Goal: Information Seeking & Learning: Learn about a topic

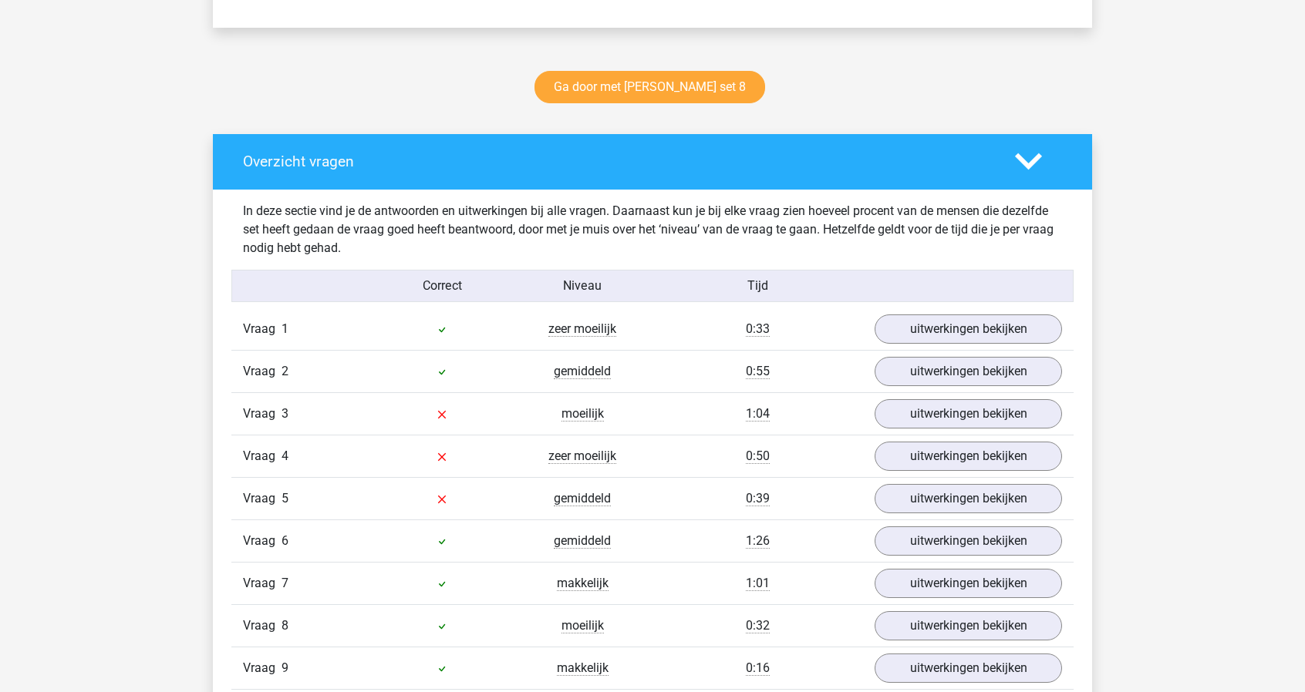
scroll to position [741, 0]
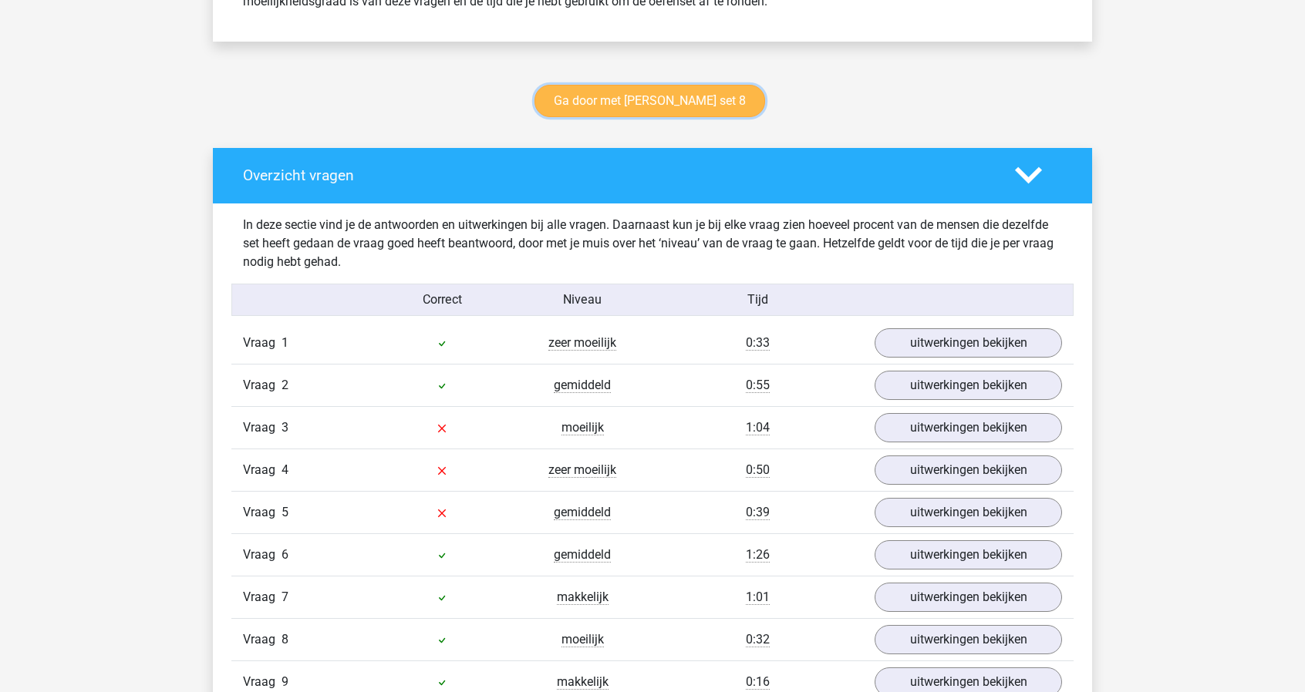
click at [660, 107] on link "Ga door met watson glaser set 8" at bounding box center [649, 101] width 231 height 32
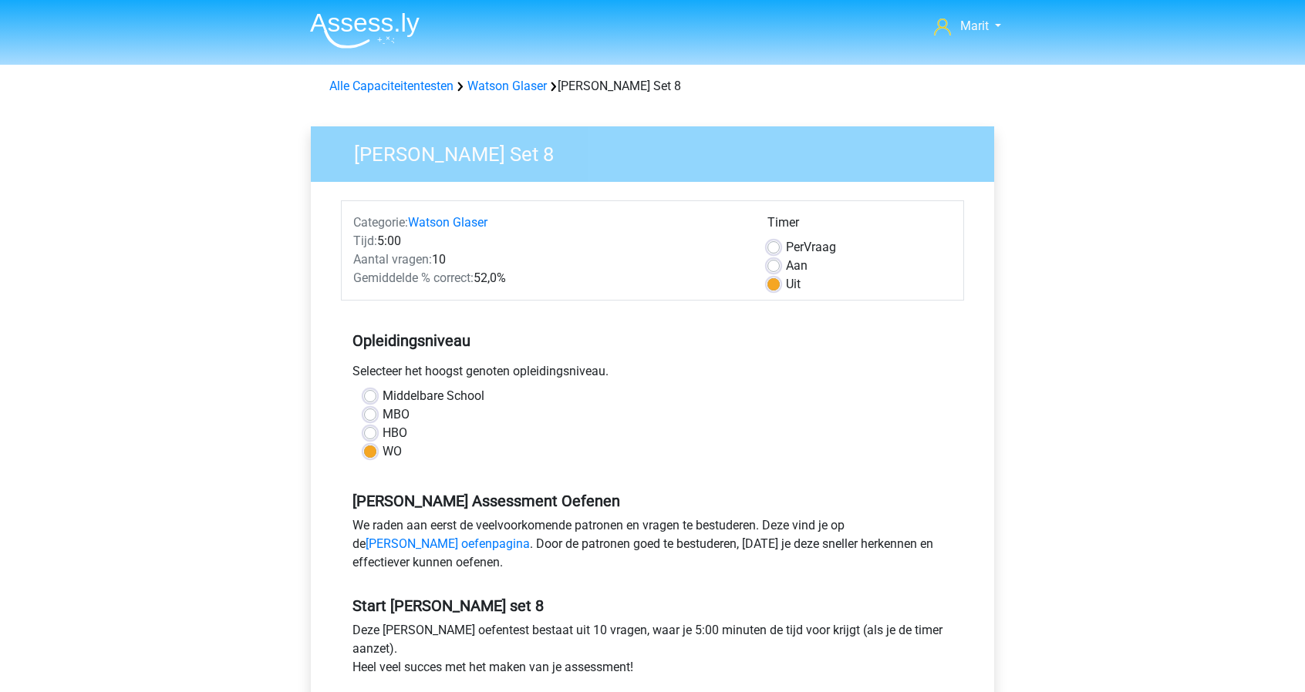
click at [786, 263] on label "Aan" at bounding box center [797, 266] width 22 height 19
click at [771, 263] on input "Aan" at bounding box center [773, 264] width 12 height 15
radio input "true"
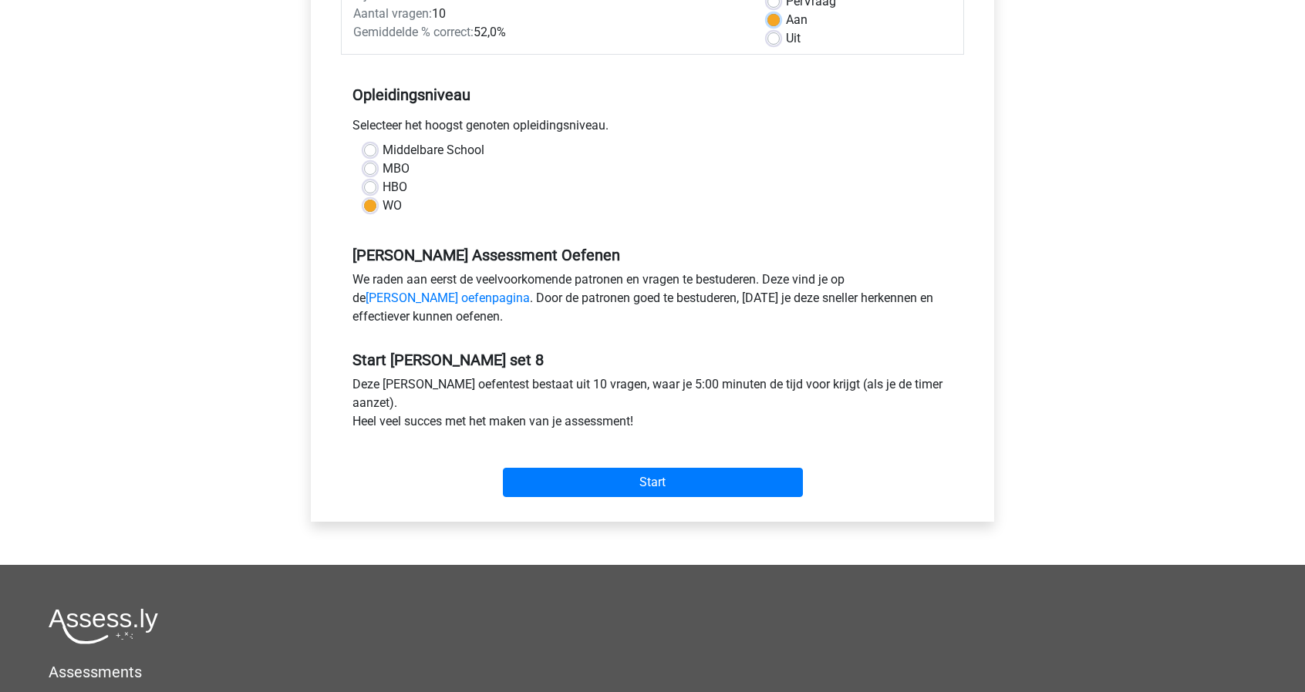
scroll to position [263, 0]
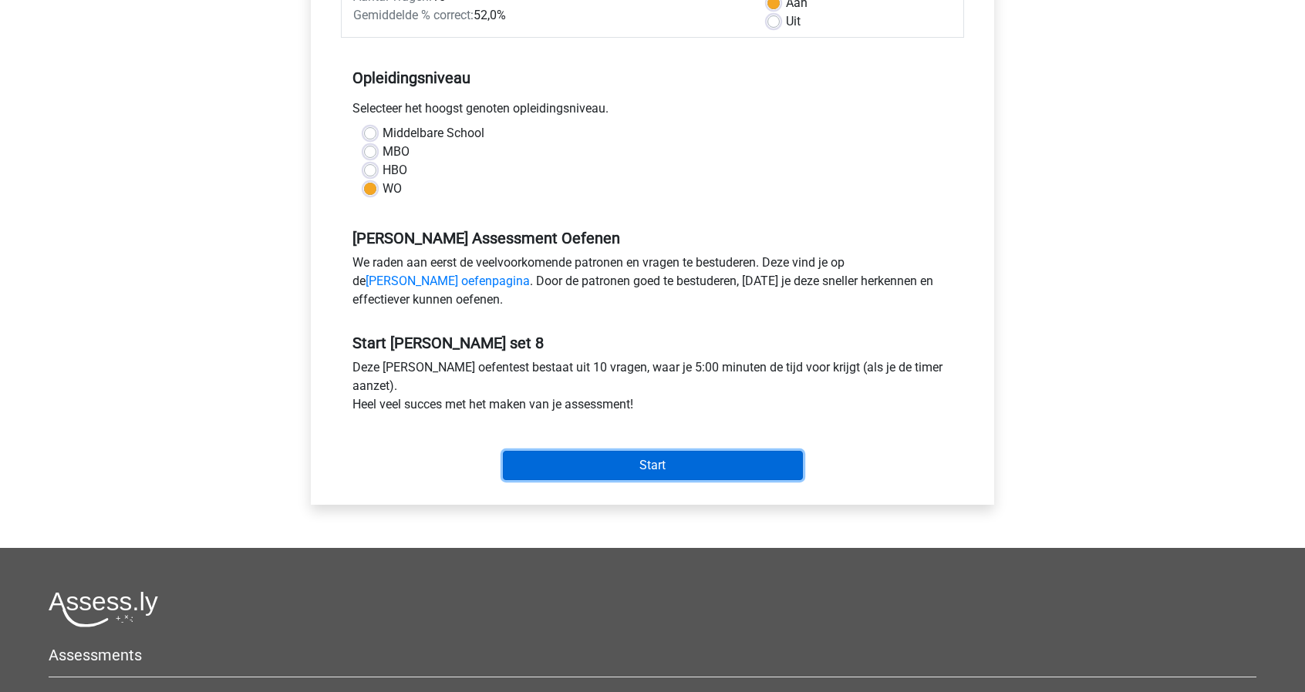
click at [601, 463] on input "Start" at bounding box center [653, 465] width 300 height 29
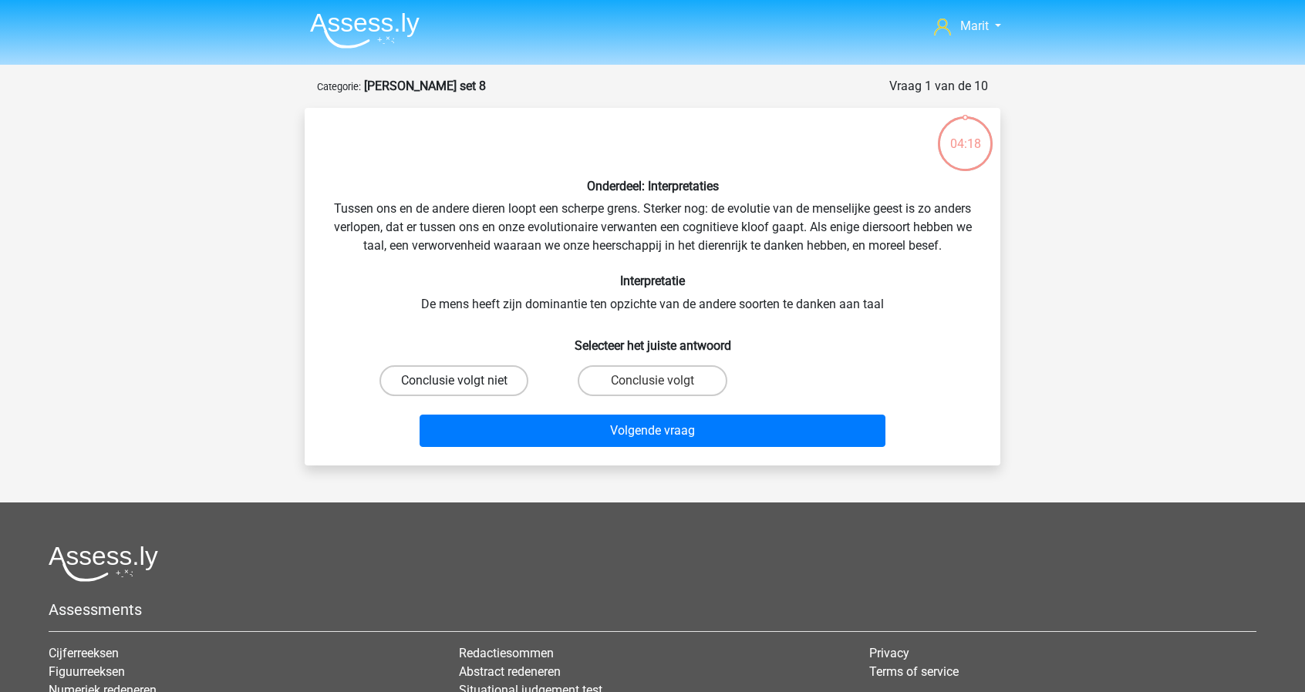
click at [506, 394] on label "Conclusie volgt niet" at bounding box center [453, 381] width 149 height 31
click at [464, 391] on input "Conclusie volgt niet" at bounding box center [459, 386] width 10 height 10
radio input "true"
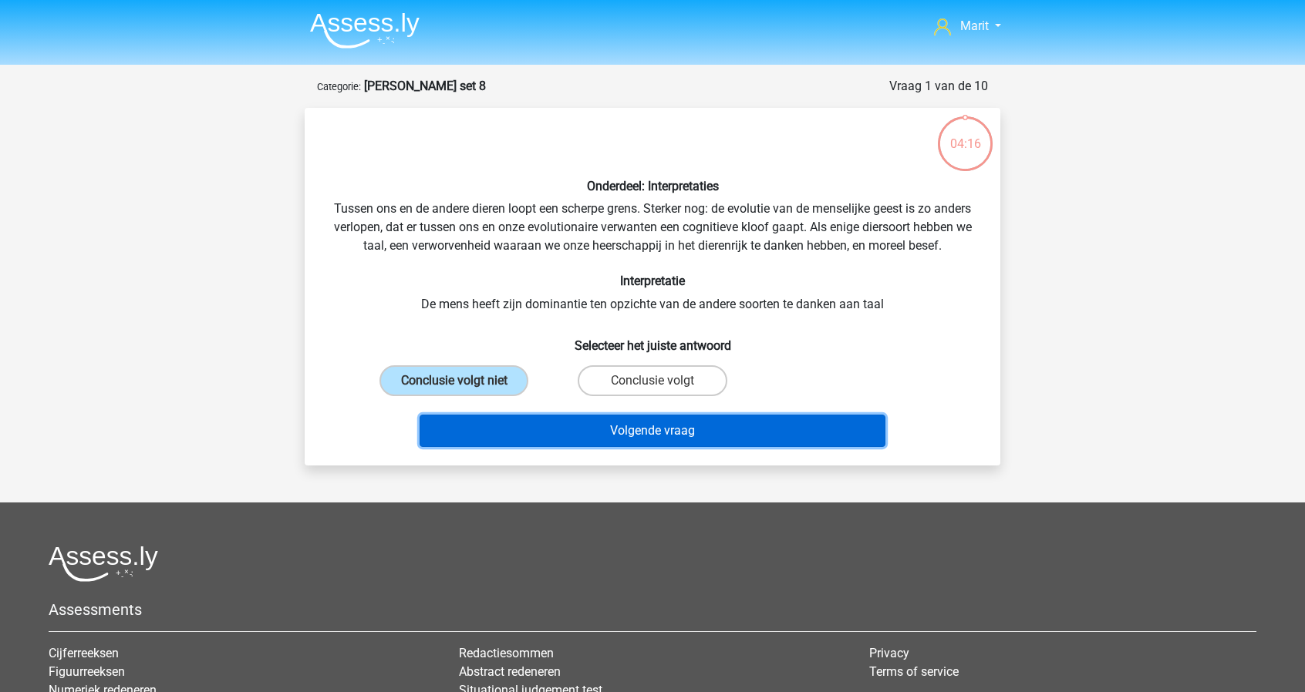
click at [612, 447] on button "Volgende vraag" at bounding box center [653, 431] width 467 height 32
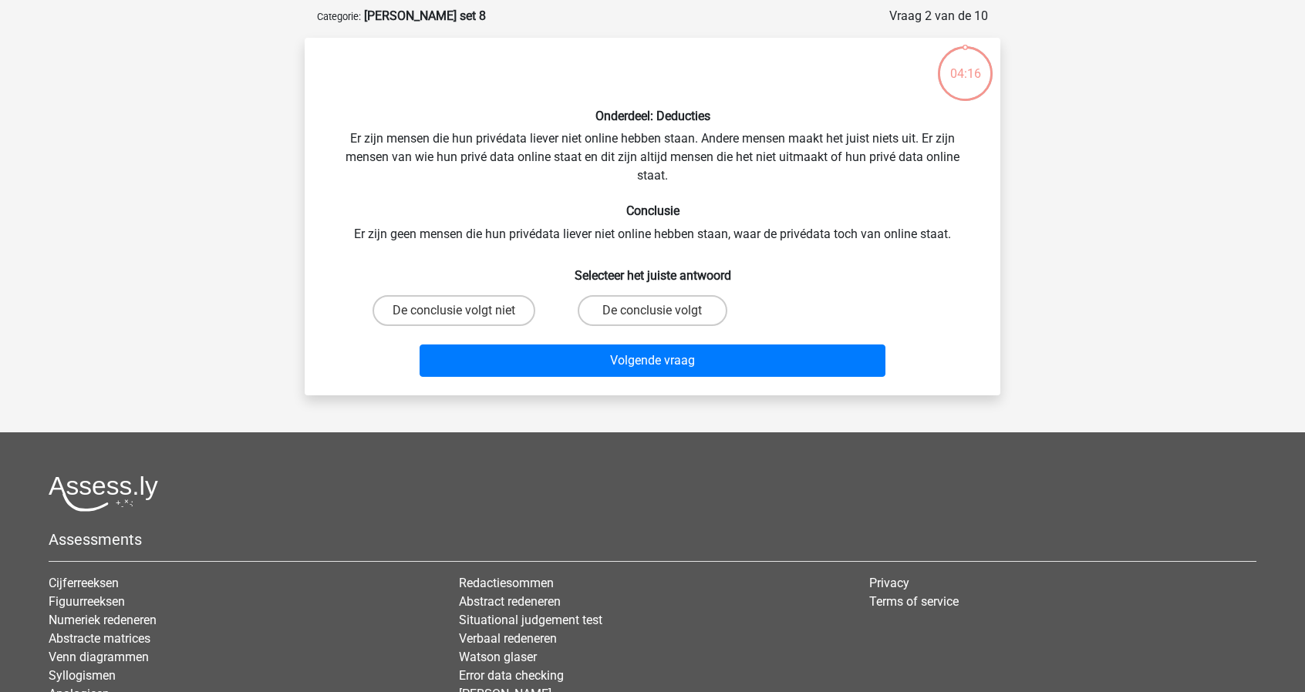
scroll to position [77, 0]
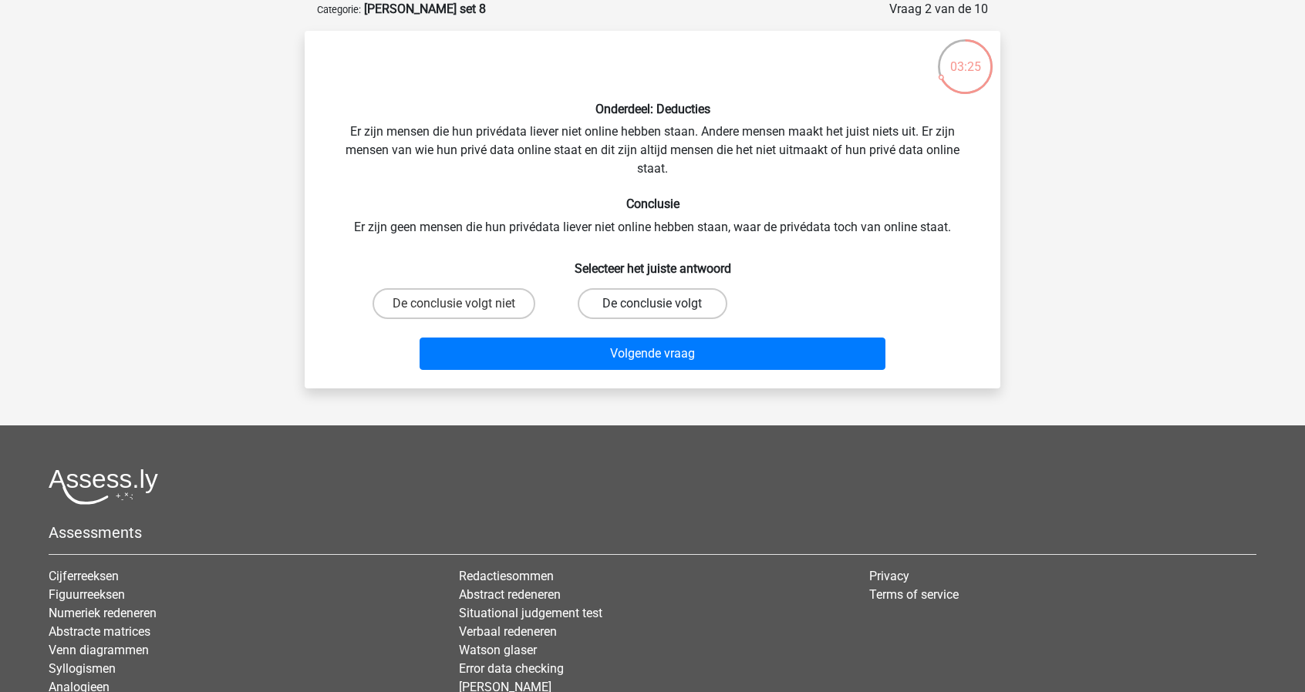
click at [632, 298] on label "De conclusie volgt" at bounding box center [652, 303] width 149 height 31
click at [652, 304] on input "De conclusie volgt" at bounding box center [657, 309] width 10 height 10
radio input "true"
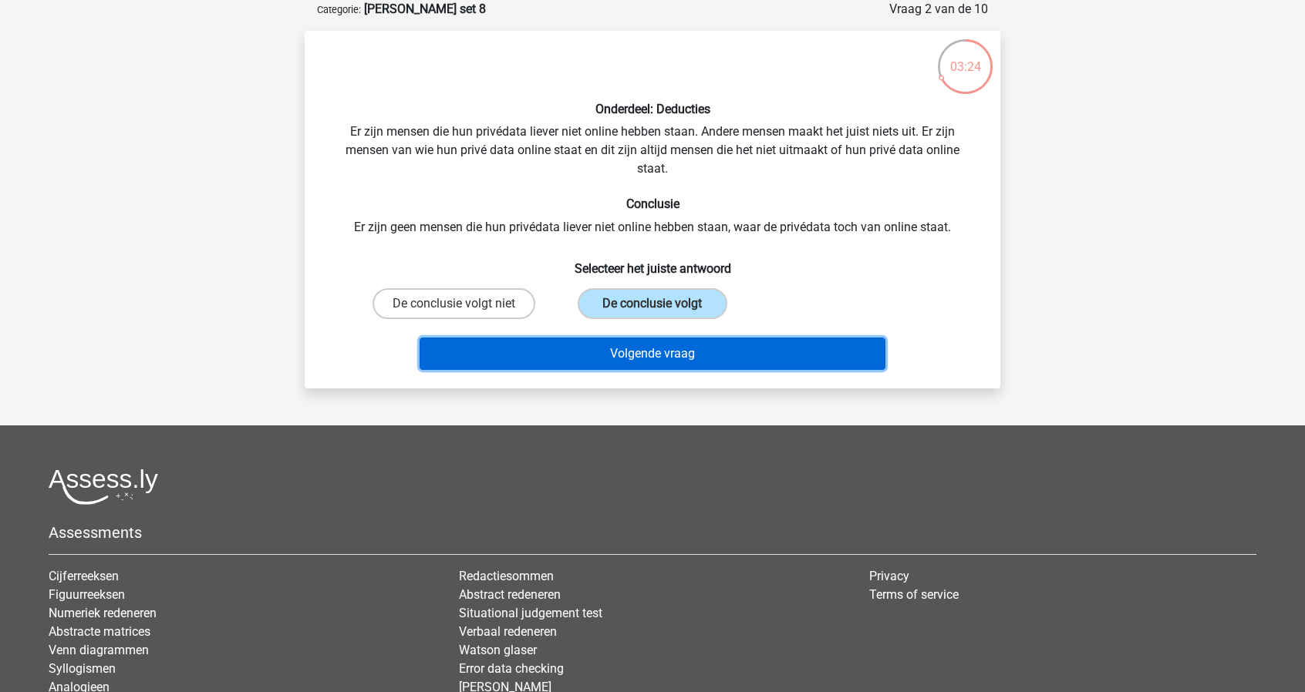
click at [638, 356] on button "Volgende vraag" at bounding box center [653, 354] width 467 height 32
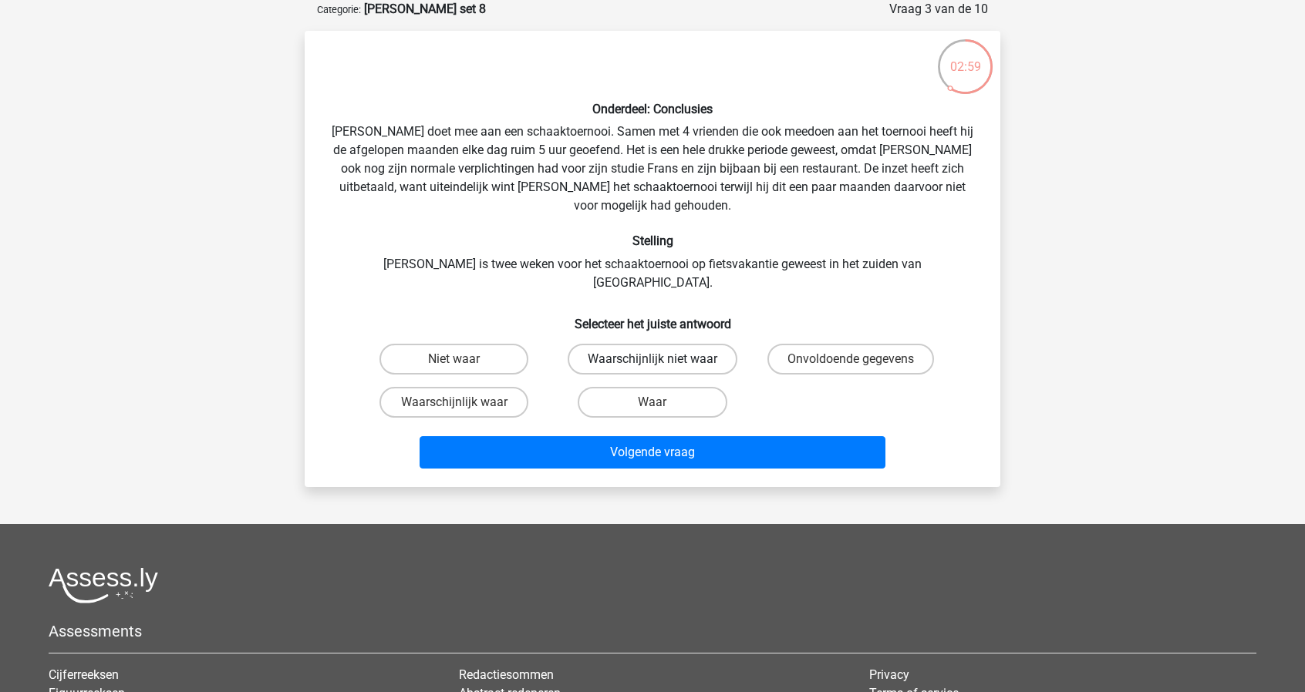
click at [676, 344] on label "Waarschijnlijk niet waar" at bounding box center [653, 359] width 170 height 31
click at [662, 359] on input "Waarschijnlijk niet waar" at bounding box center [657, 364] width 10 height 10
radio input "true"
click at [488, 344] on label "Niet waar" at bounding box center [453, 359] width 149 height 31
click at [464, 359] on input "Niet waar" at bounding box center [459, 364] width 10 height 10
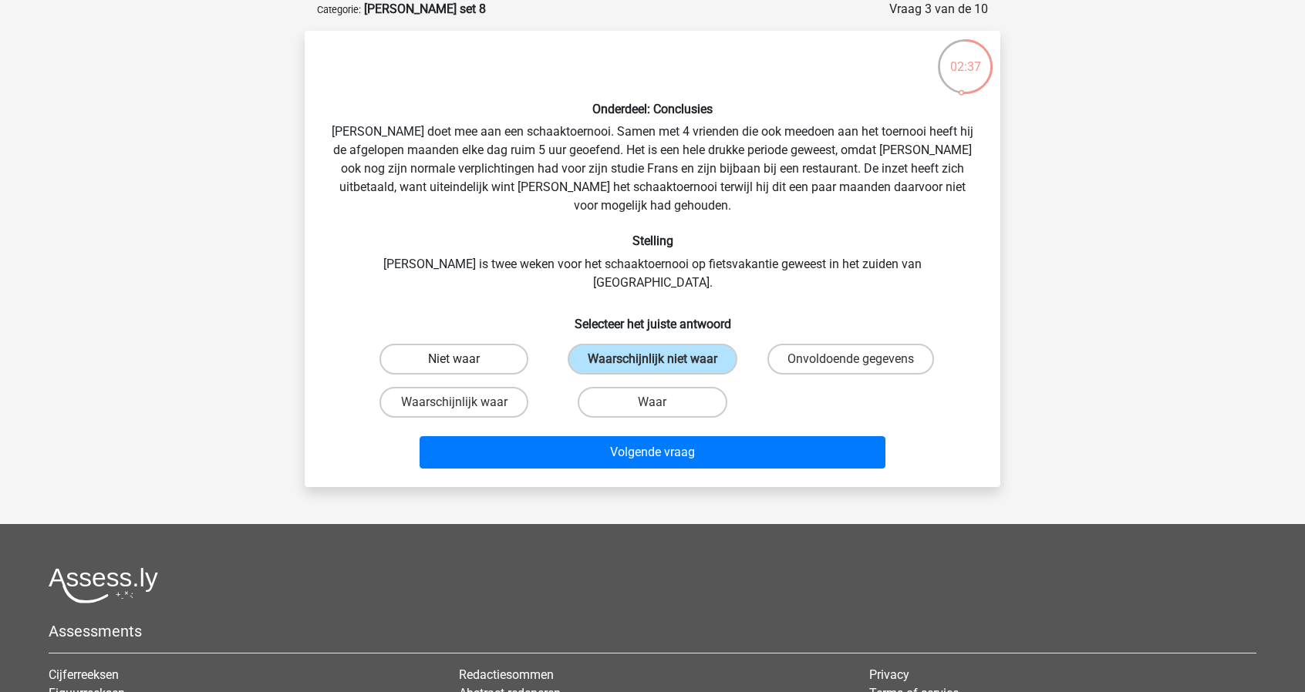
radio input "true"
click at [637, 344] on label "Waarschijnlijk niet waar" at bounding box center [653, 359] width 170 height 31
click at [652, 359] on input "Waarschijnlijk niet waar" at bounding box center [657, 364] width 10 height 10
radio input "true"
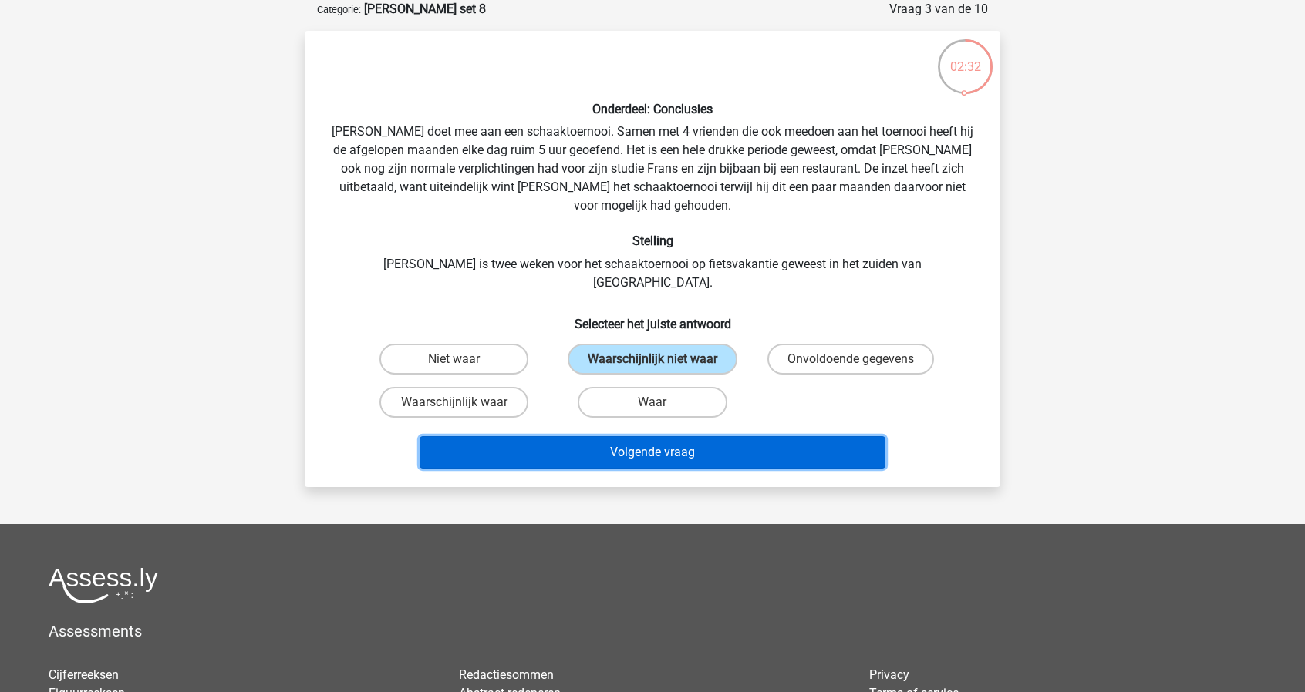
click at [660, 436] on button "Volgende vraag" at bounding box center [653, 452] width 467 height 32
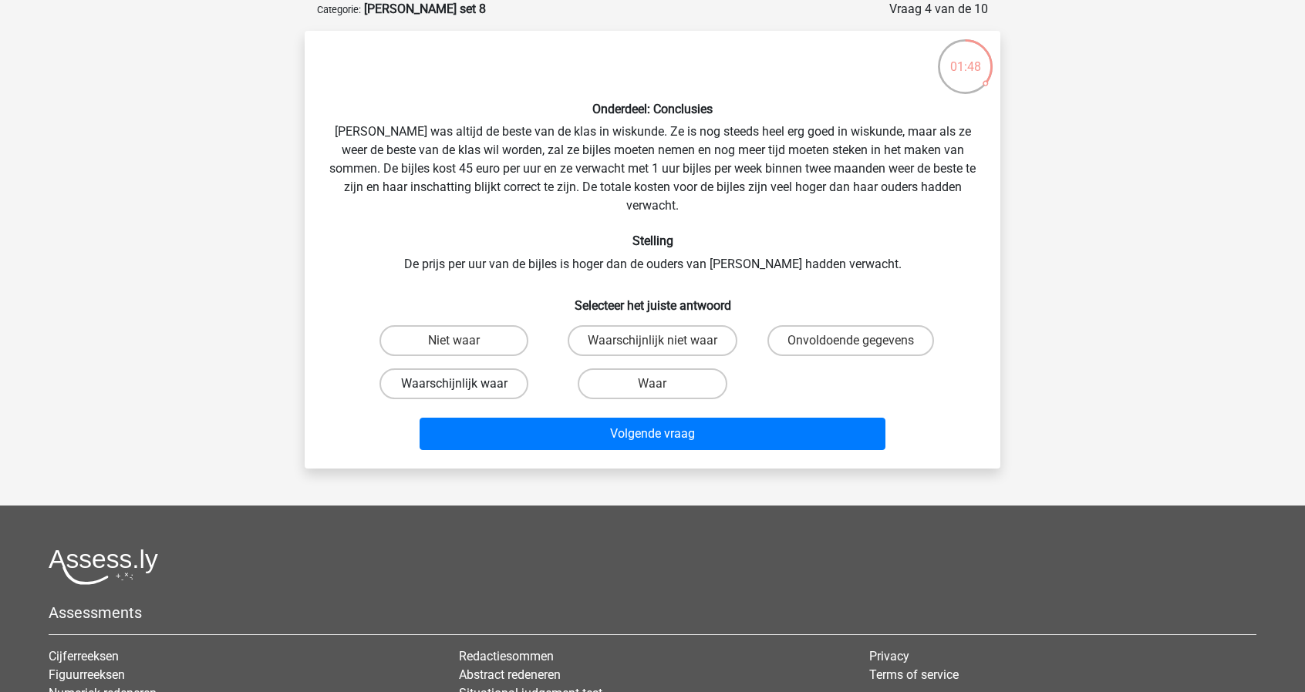
click at [510, 369] on label "Waarschijnlijk waar" at bounding box center [453, 384] width 149 height 31
click at [464, 384] on input "Waarschijnlijk waar" at bounding box center [459, 389] width 10 height 10
radio input "true"
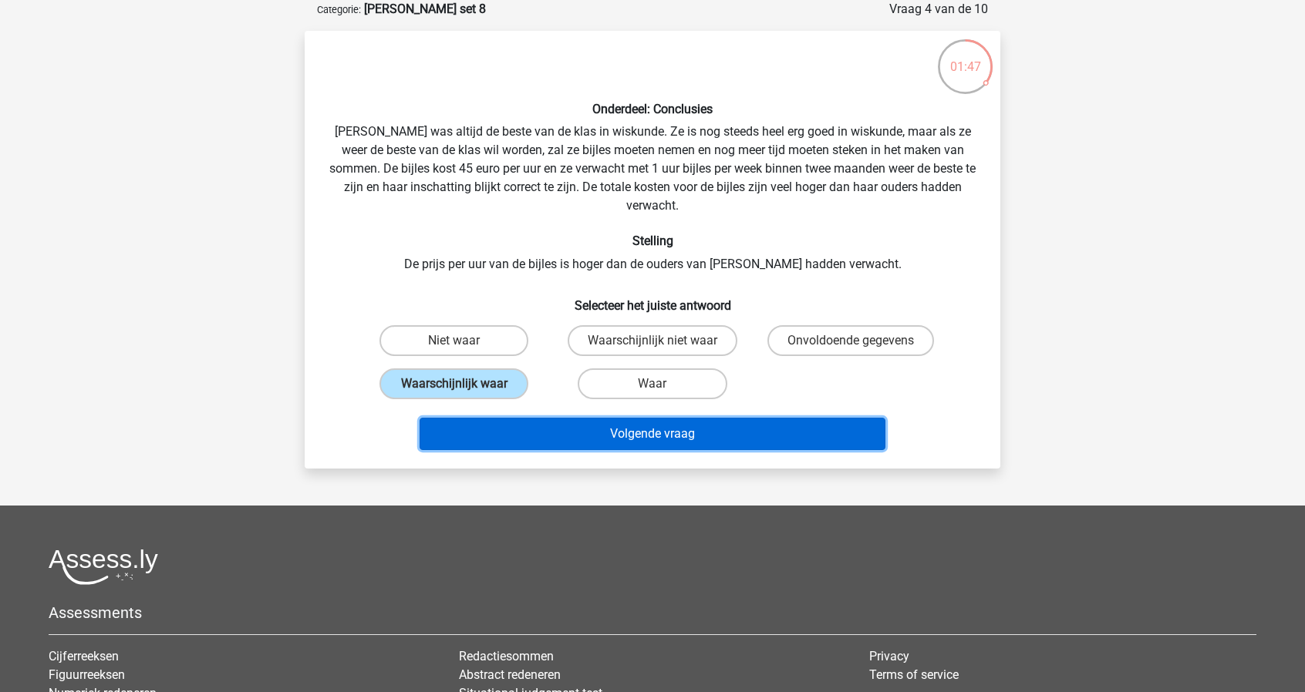
click at [622, 418] on button "Volgende vraag" at bounding box center [653, 434] width 467 height 32
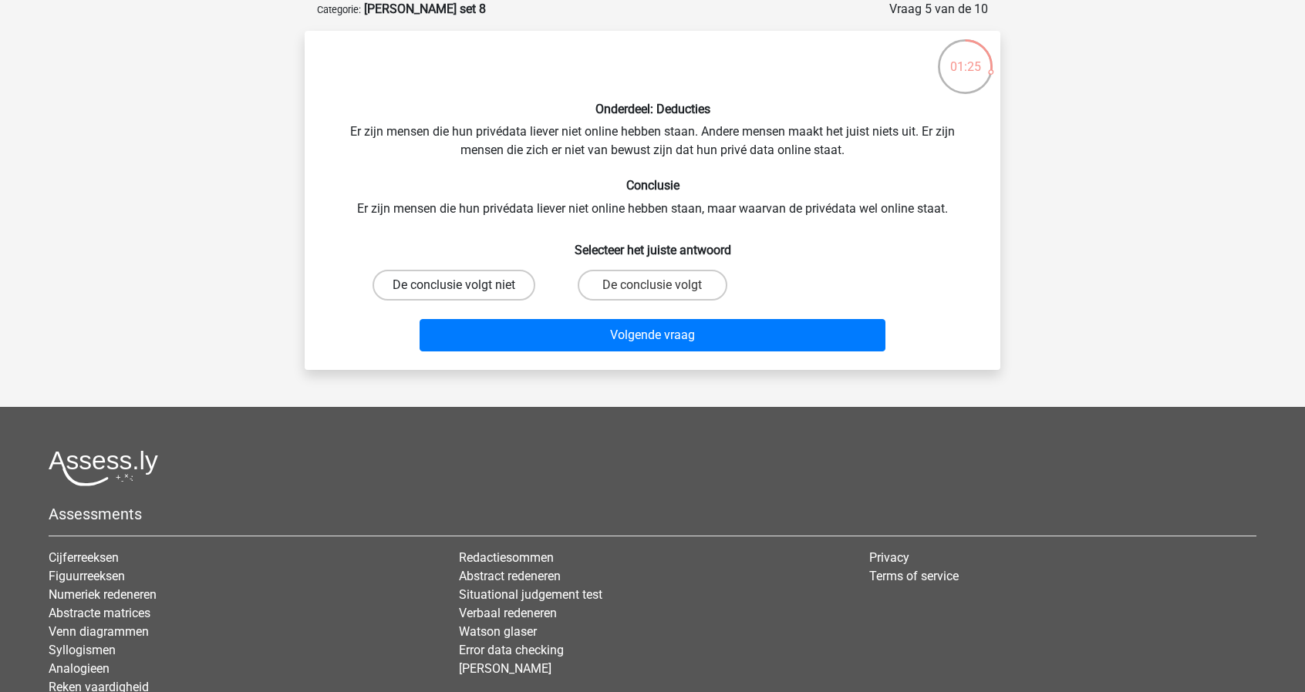
click at [513, 283] on label "De conclusie volgt niet" at bounding box center [453, 285] width 163 height 31
click at [464, 285] on input "De conclusie volgt niet" at bounding box center [459, 290] width 10 height 10
radio input "true"
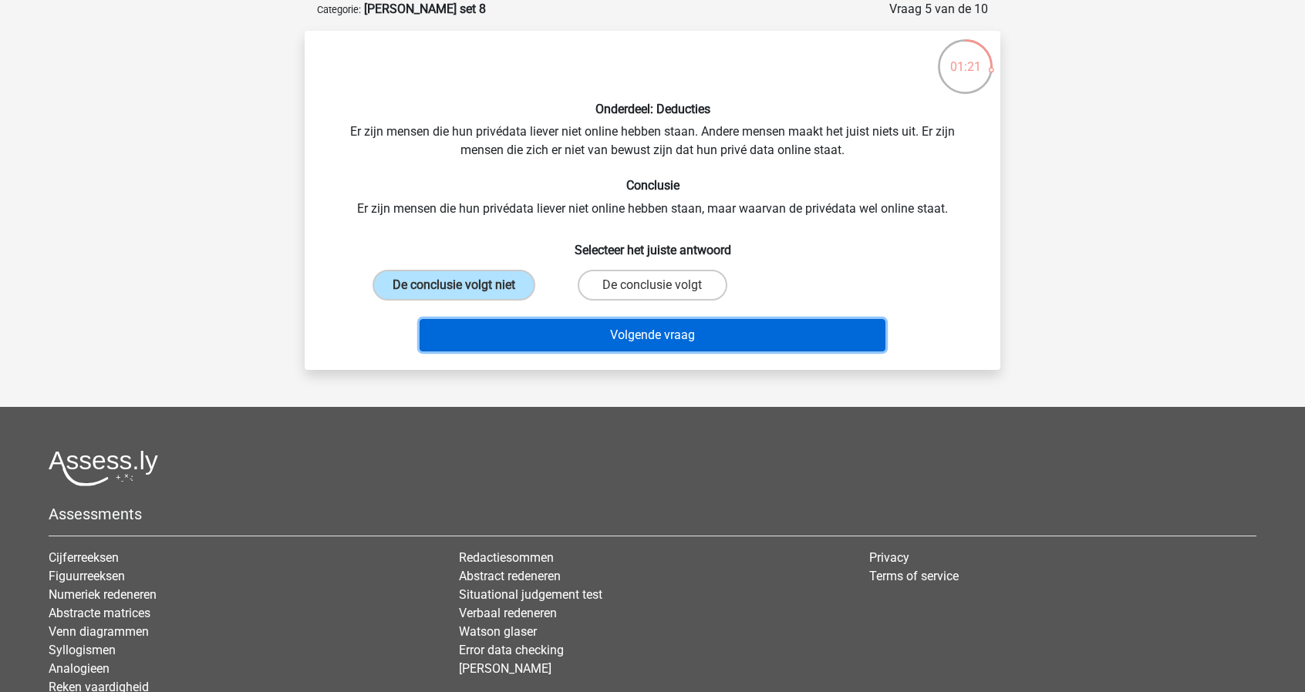
click at [632, 337] on button "Volgende vraag" at bounding box center [653, 335] width 467 height 32
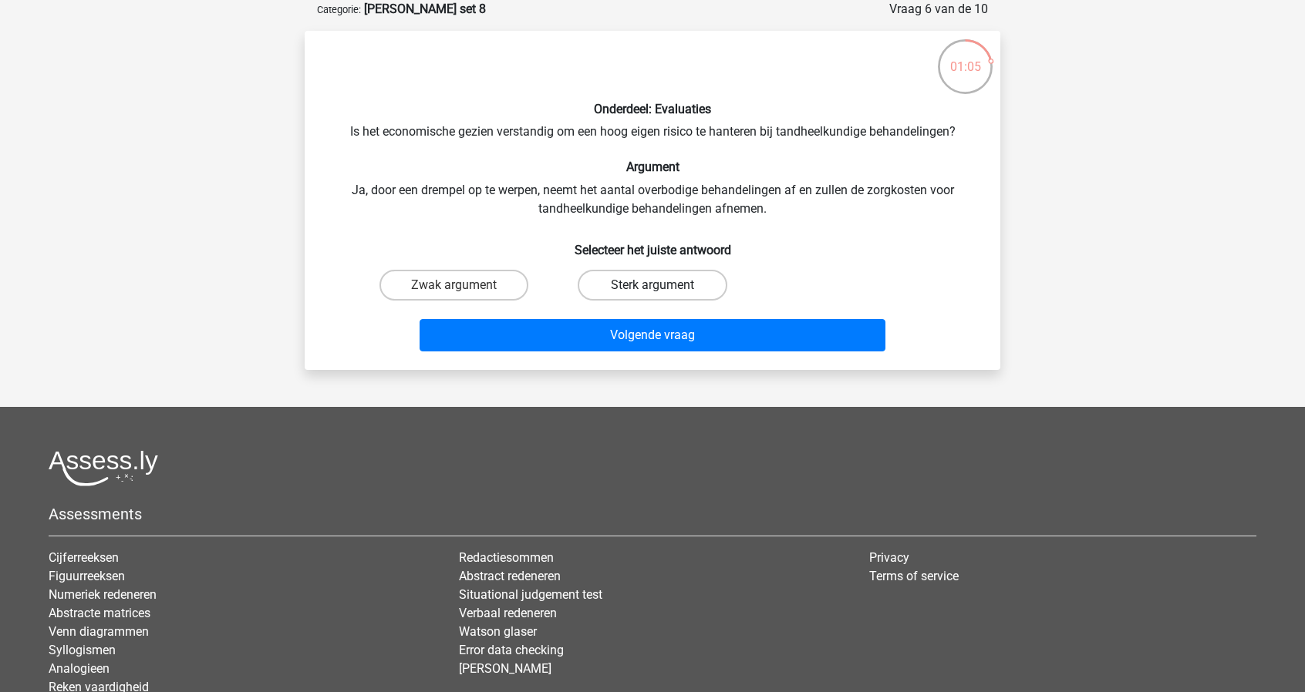
click at [642, 286] on label "Sterk argument" at bounding box center [652, 285] width 149 height 31
click at [652, 286] on input "Sterk argument" at bounding box center [657, 290] width 10 height 10
radio input "true"
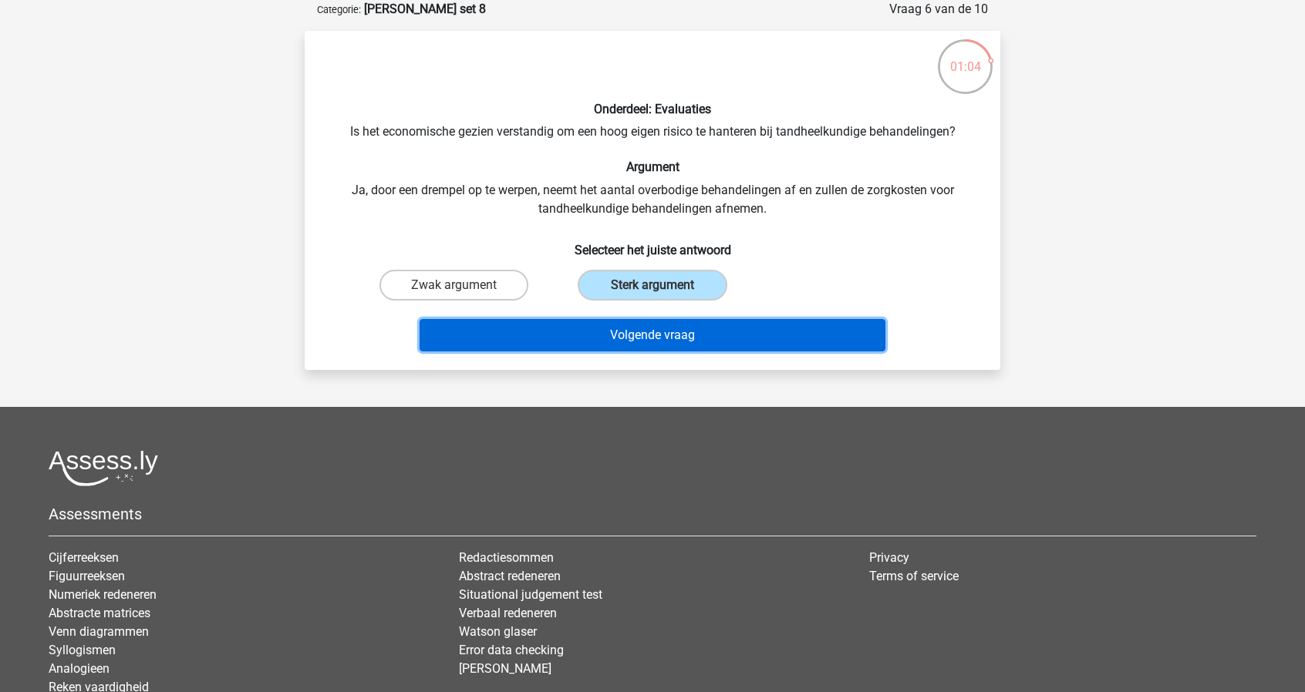
click at [642, 328] on button "Volgende vraag" at bounding box center [653, 335] width 467 height 32
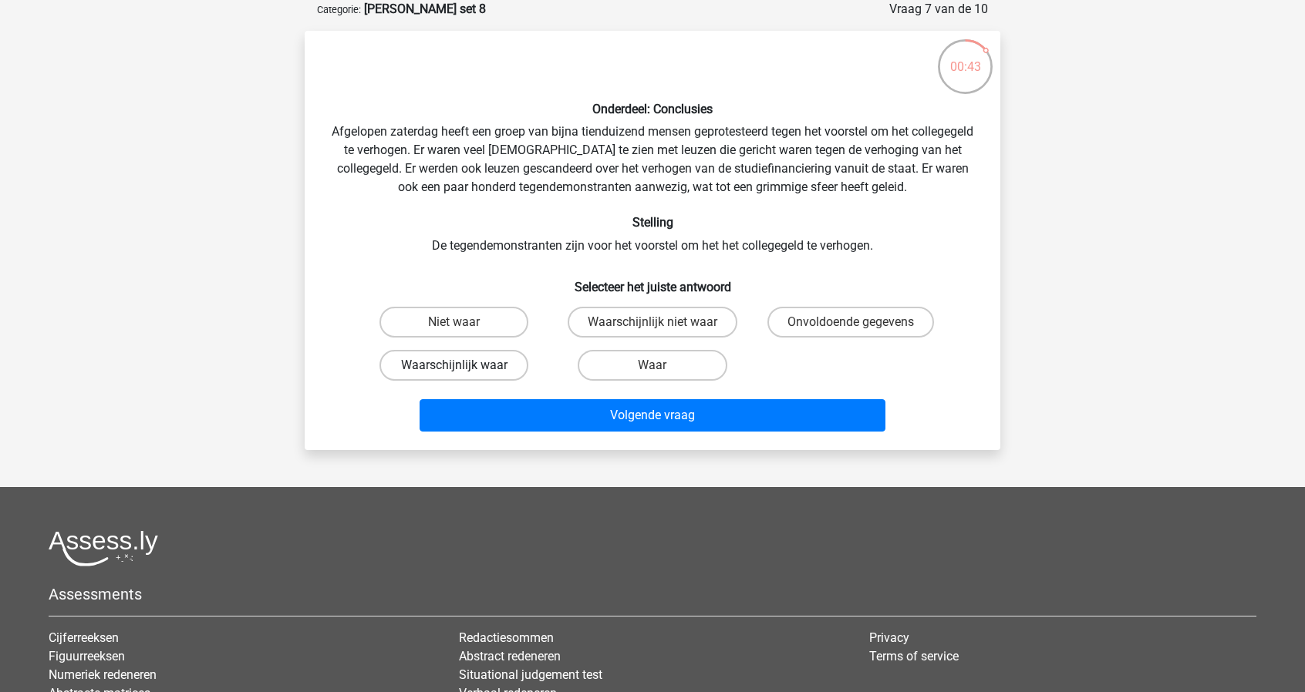
click at [509, 363] on label "Waarschijnlijk waar" at bounding box center [453, 365] width 149 height 31
click at [464, 366] on input "Waarschijnlijk waar" at bounding box center [459, 371] width 10 height 10
radio input "true"
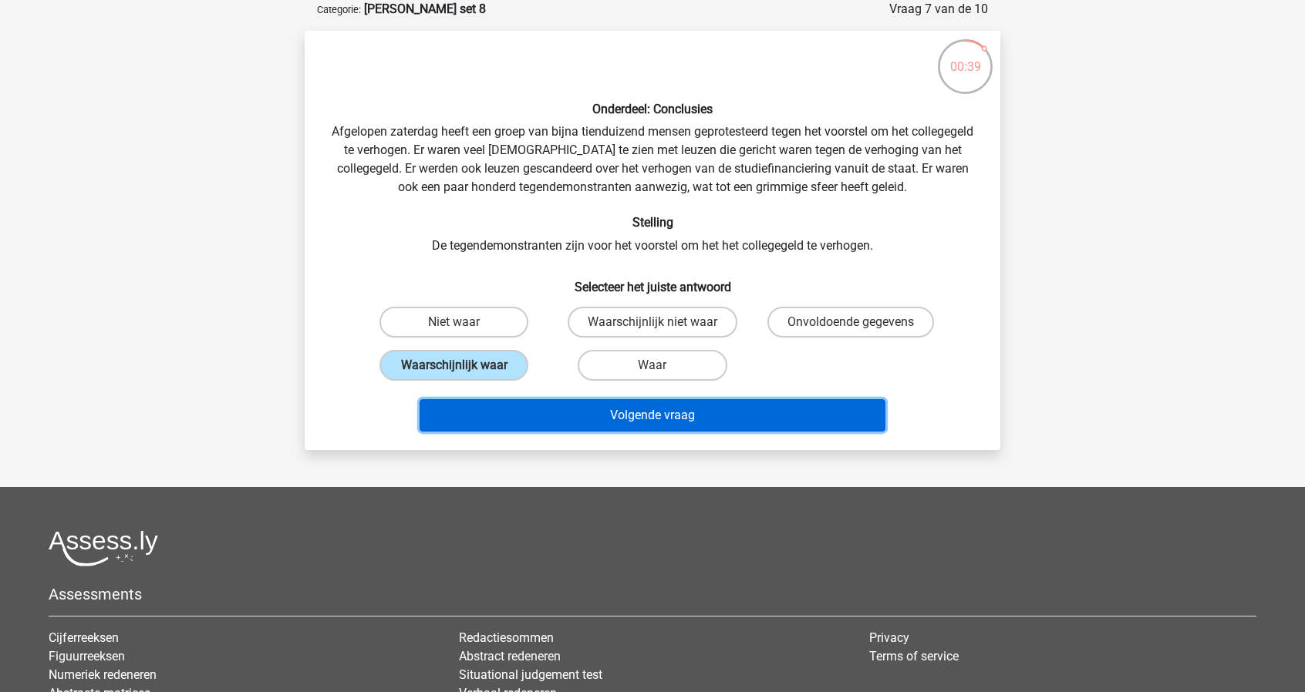
click at [642, 422] on button "Volgende vraag" at bounding box center [653, 415] width 467 height 32
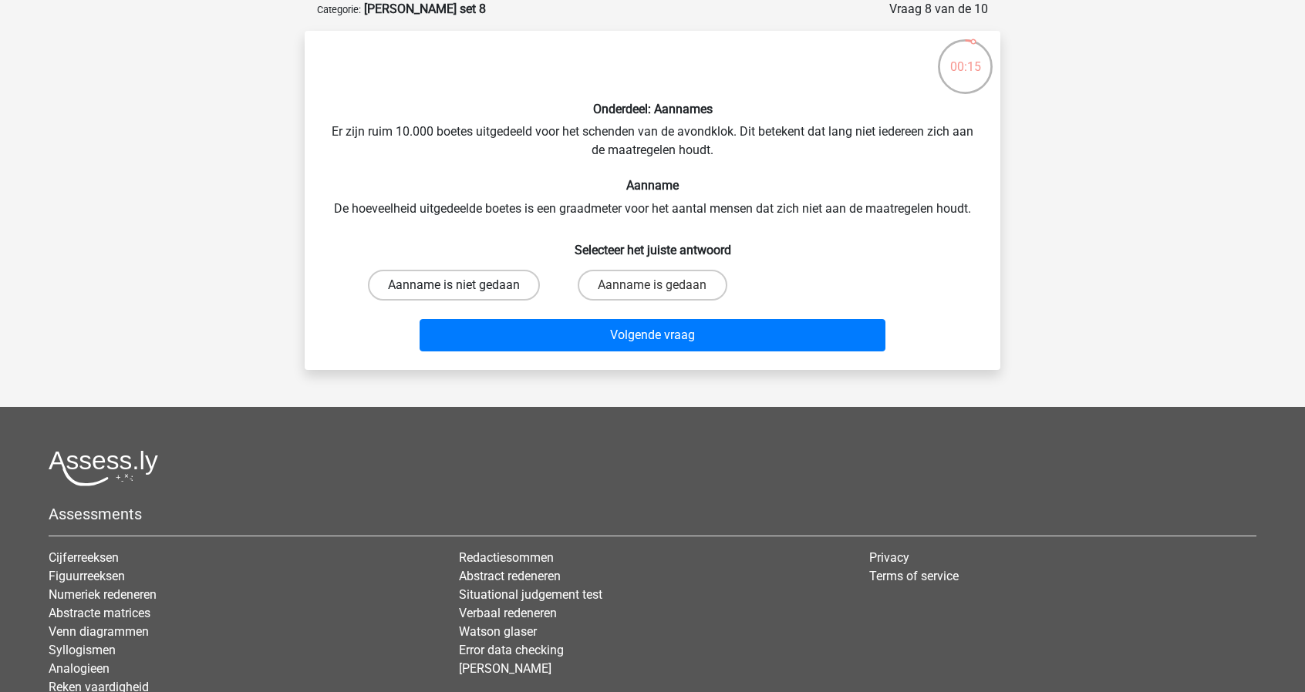
click at [510, 279] on label "Aanname is niet gedaan" at bounding box center [454, 285] width 172 height 31
click at [464, 285] on input "Aanname is niet gedaan" at bounding box center [459, 290] width 10 height 10
radio input "true"
click at [618, 295] on label "Aanname is gedaan" at bounding box center [652, 285] width 149 height 31
click at [652, 295] on input "Aanname is gedaan" at bounding box center [657, 290] width 10 height 10
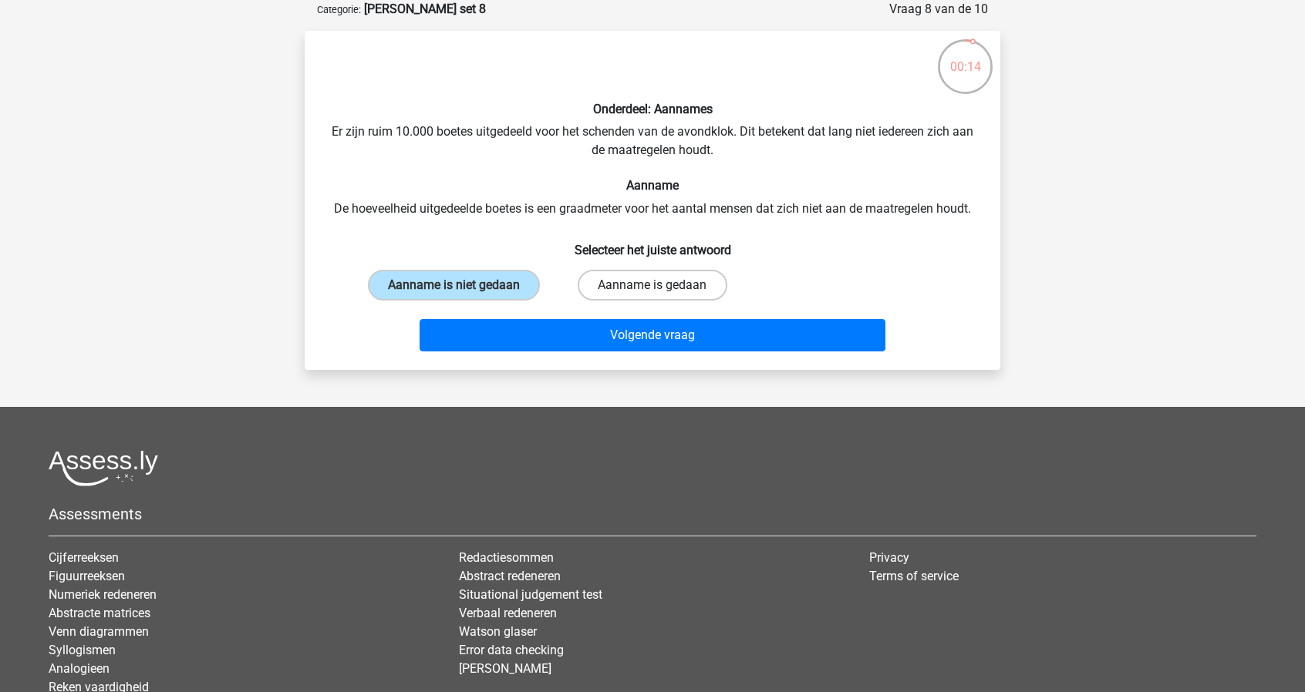
radio input "true"
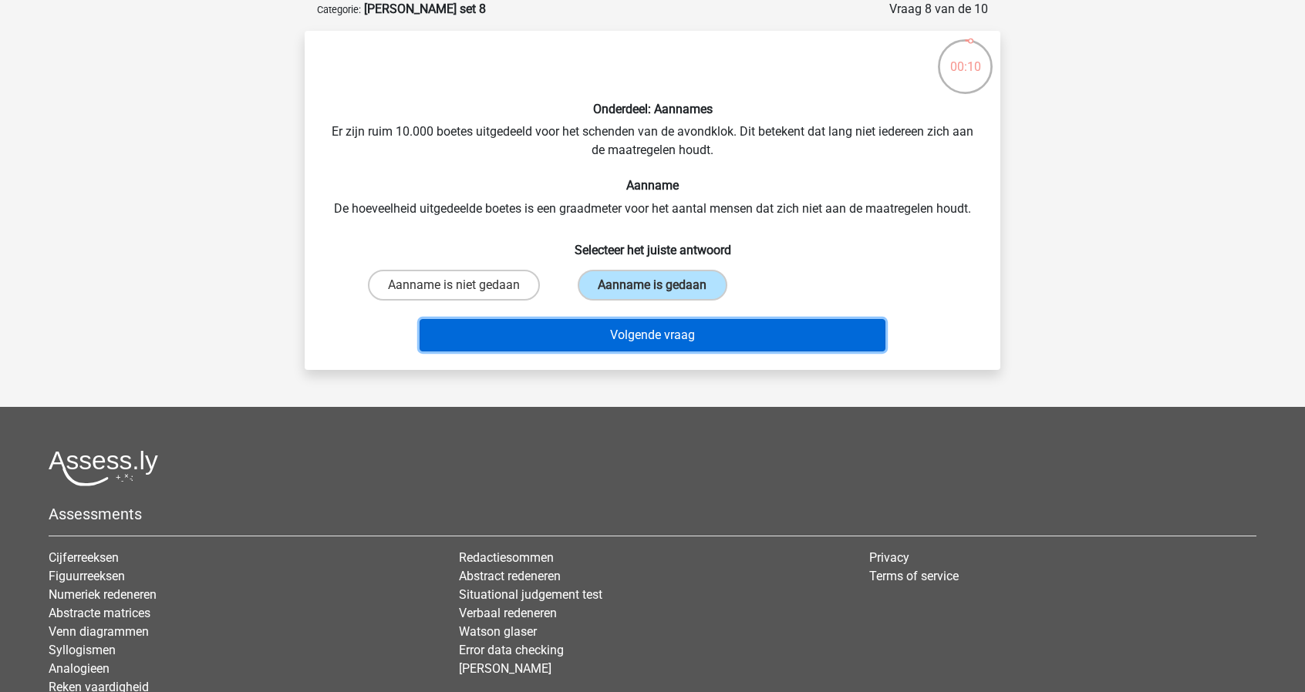
click at [632, 332] on button "Volgende vraag" at bounding box center [653, 335] width 467 height 32
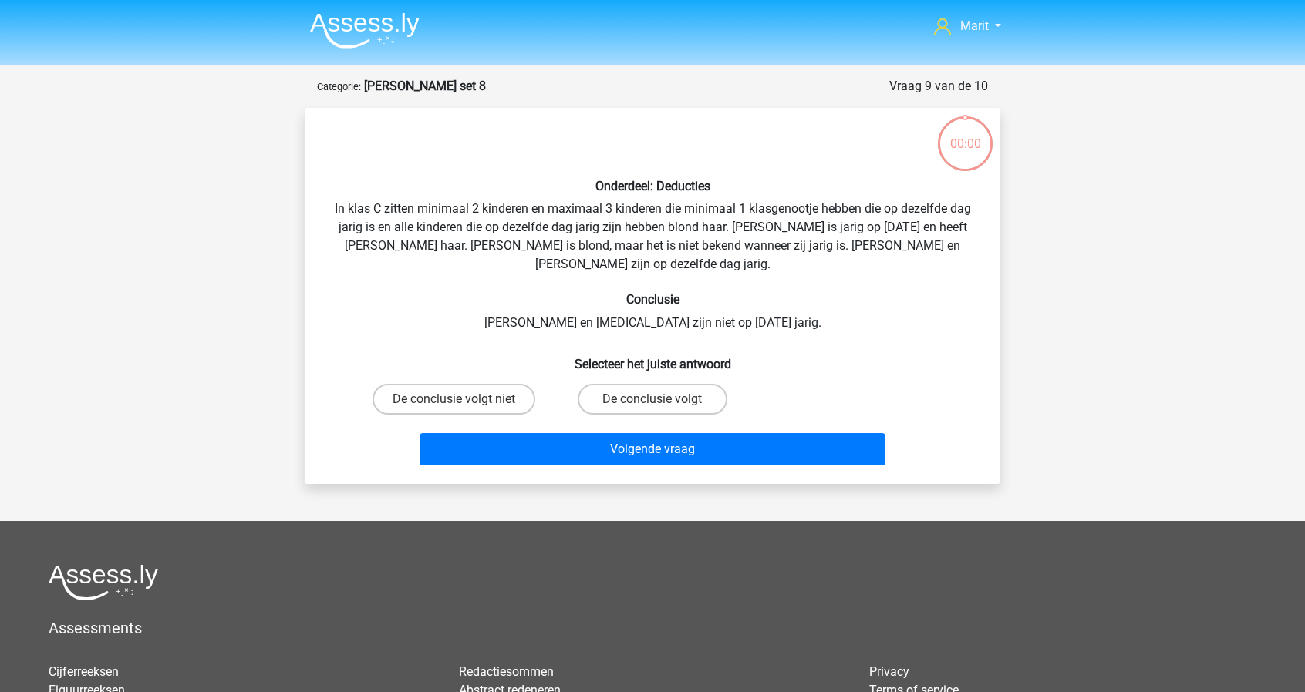
scroll to position [77, 0]
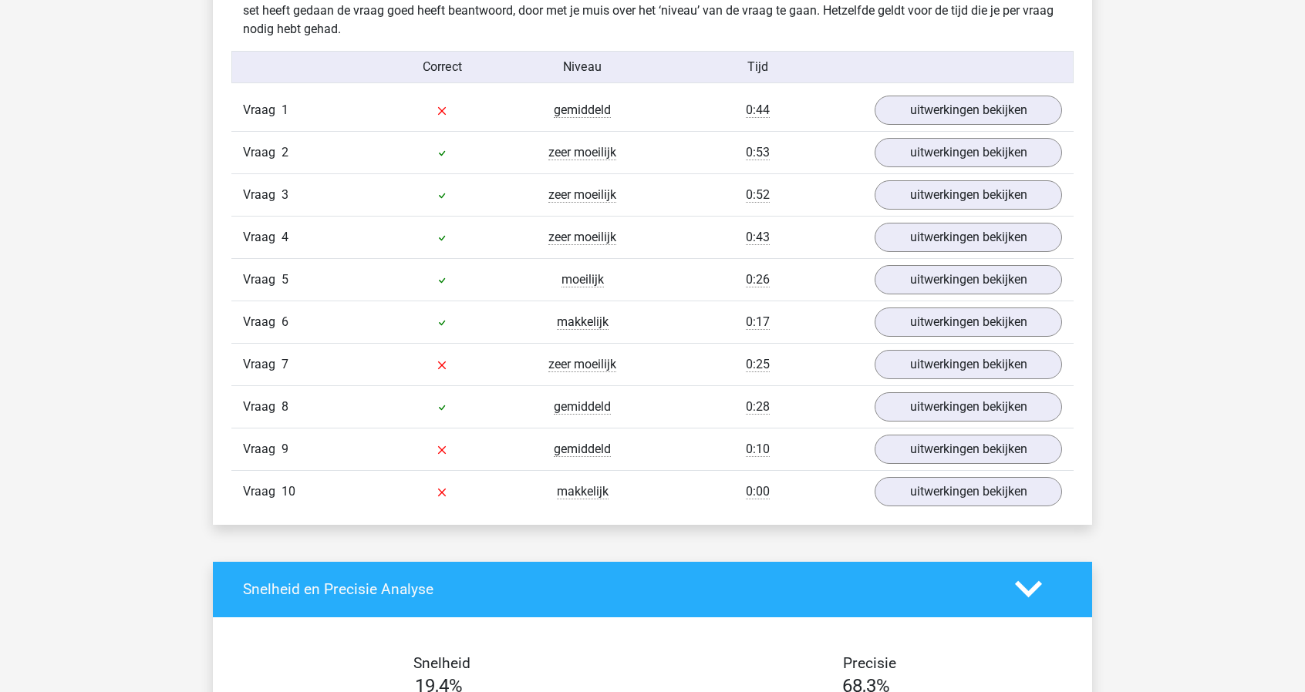
scroll to position [973, 0]
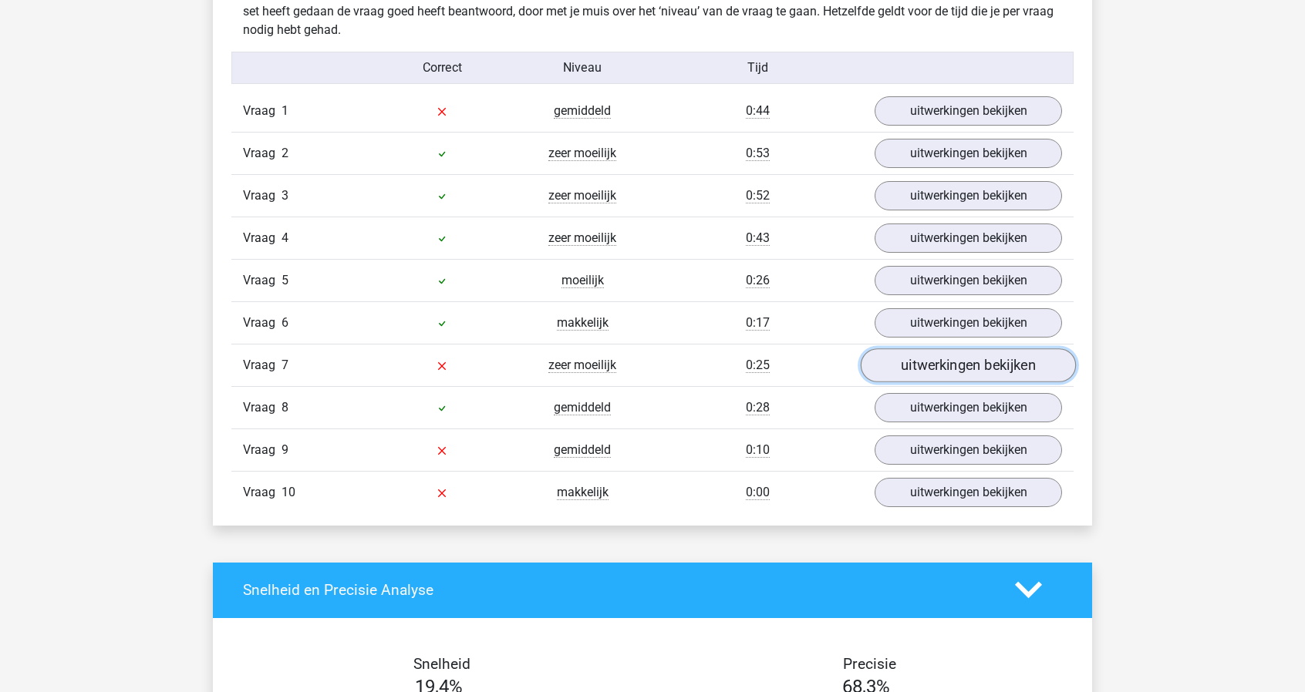
click at [944, 362] on link "uitwerkingen bekijken" at bounding box center [968, 366] width 215 height 34
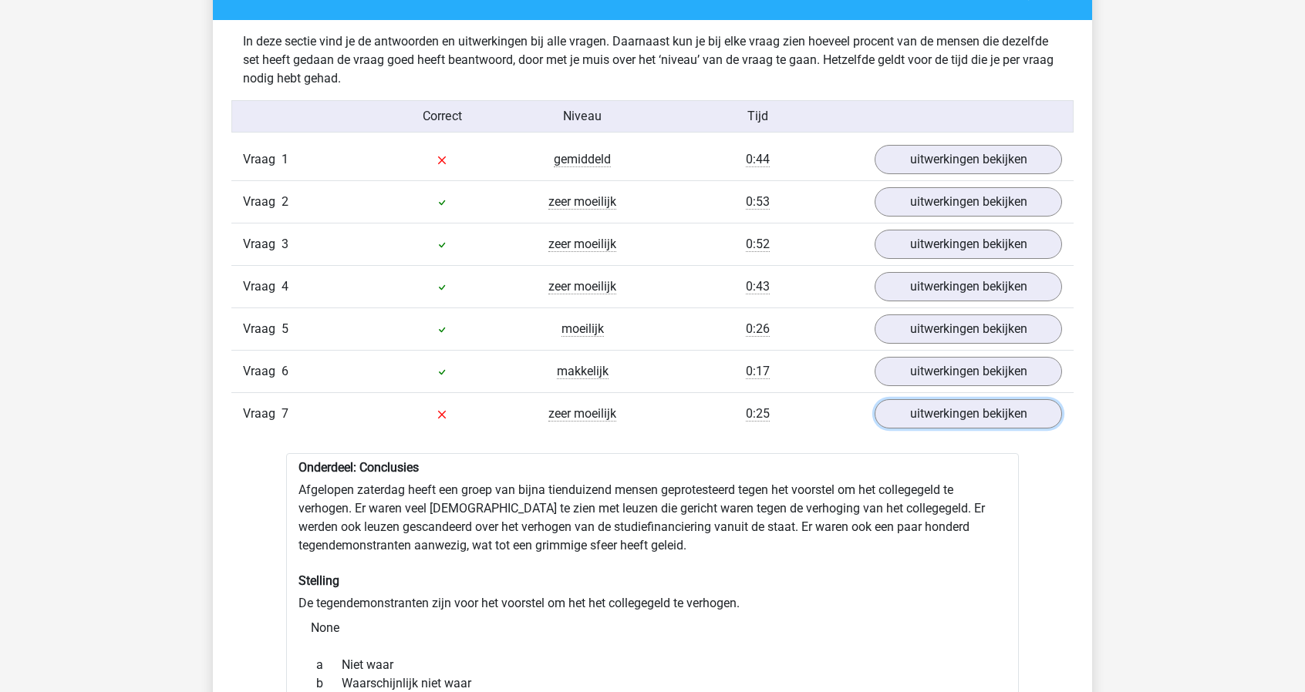
scroll to position [921, 0]
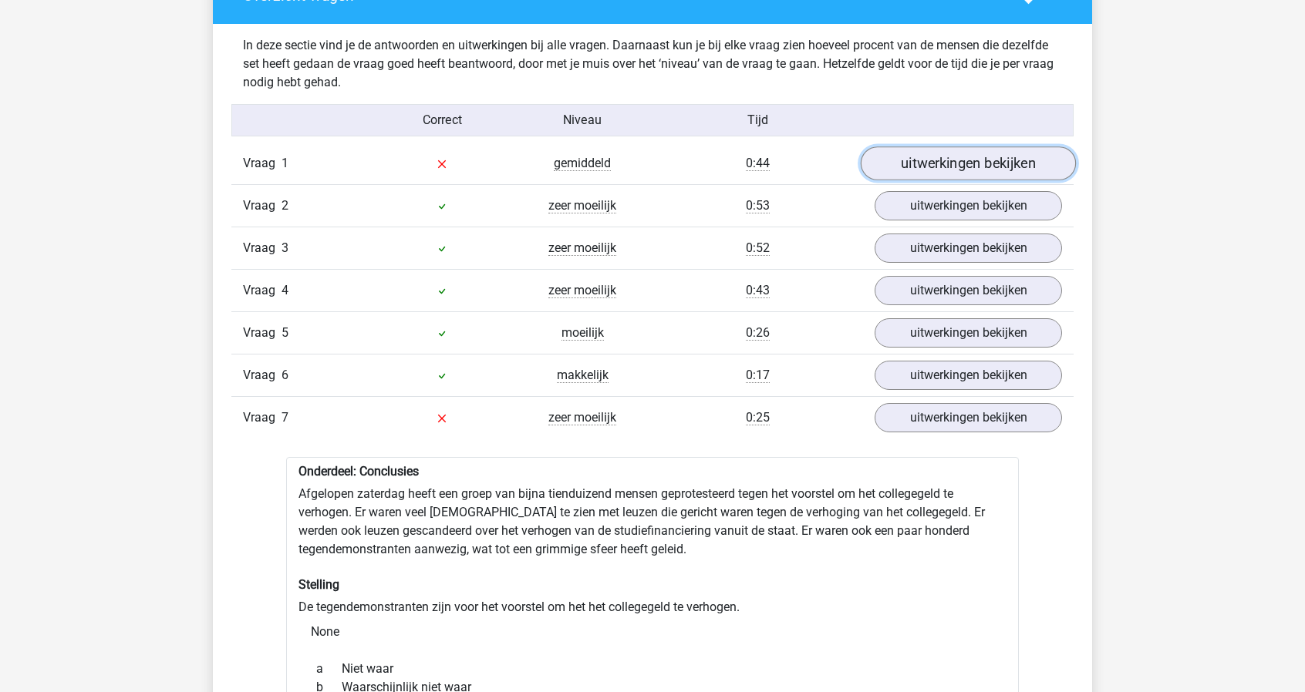
click at [972, 167] on link "uitwerkingen bekijken" at bounding box center [968, 164] width 215 height 34
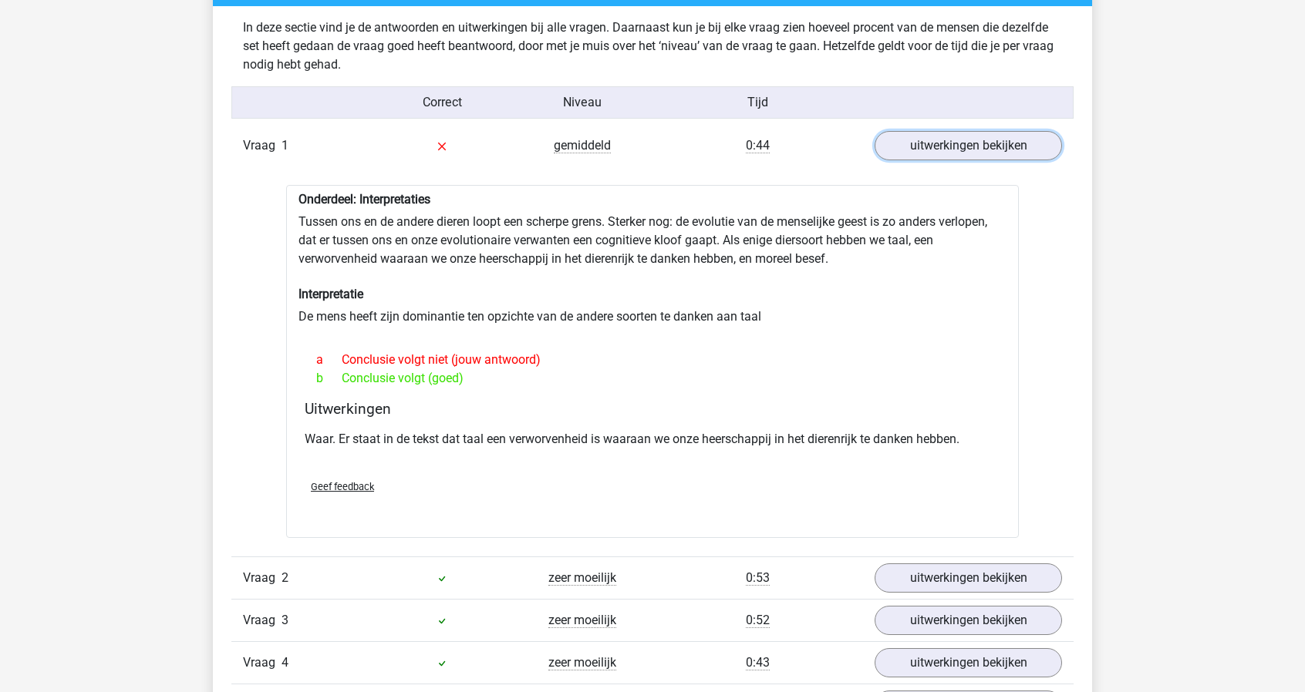
scroll to position [940, 0]
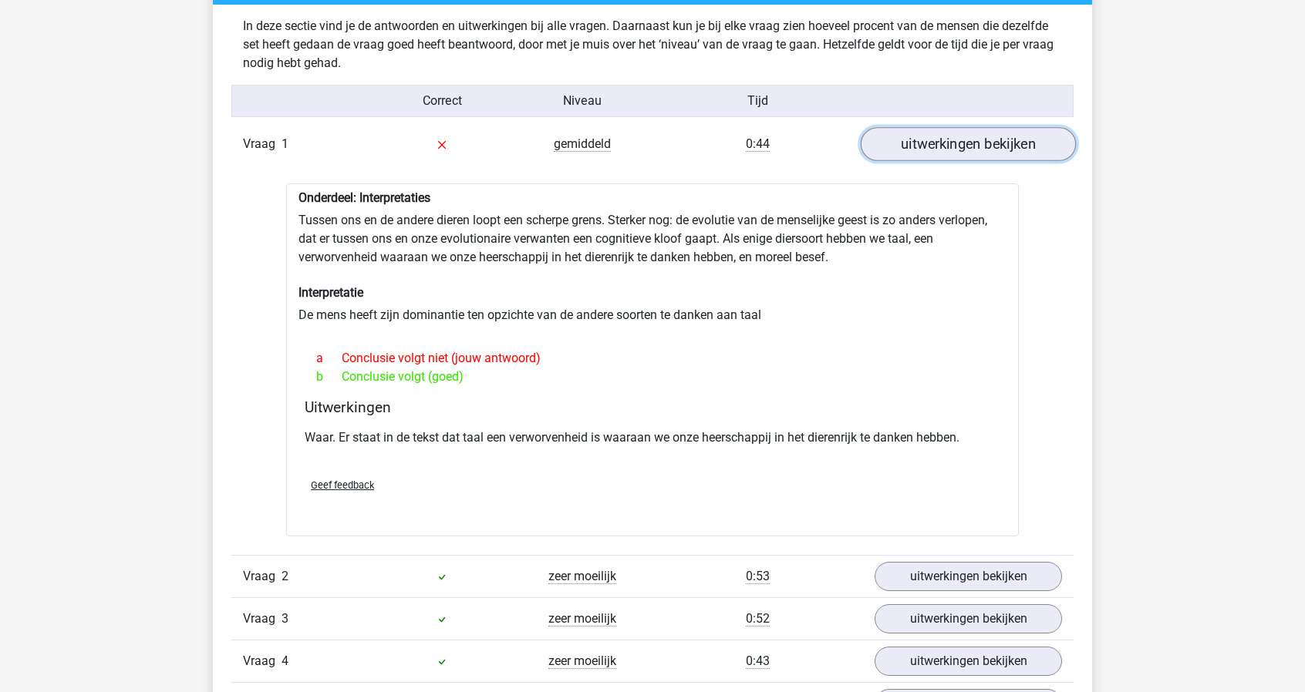
click at [902, 147] on link "uitwerkingen bekijken" at bounding box center [968, 144] width 215 height 34
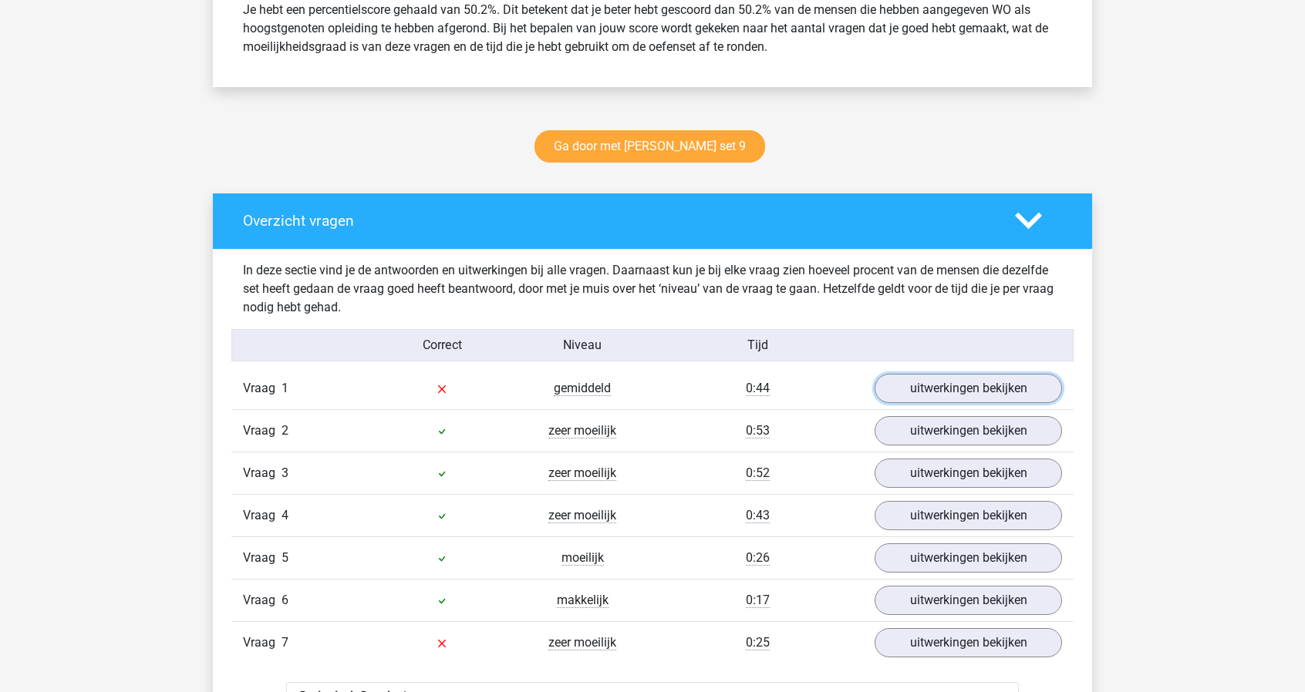
scroll to position [810, 0]
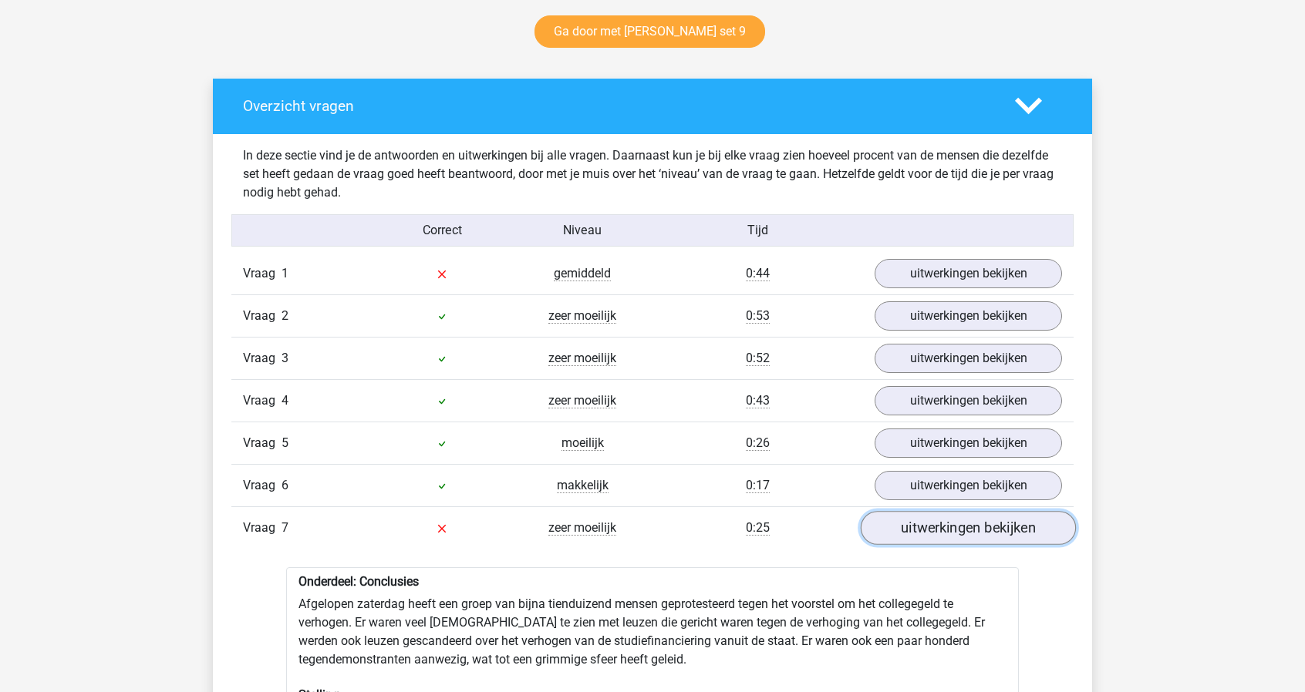
click at [888, 527] on link "uitwerkingen bekijken" at bounding box center [968, 528] width 215 height 34
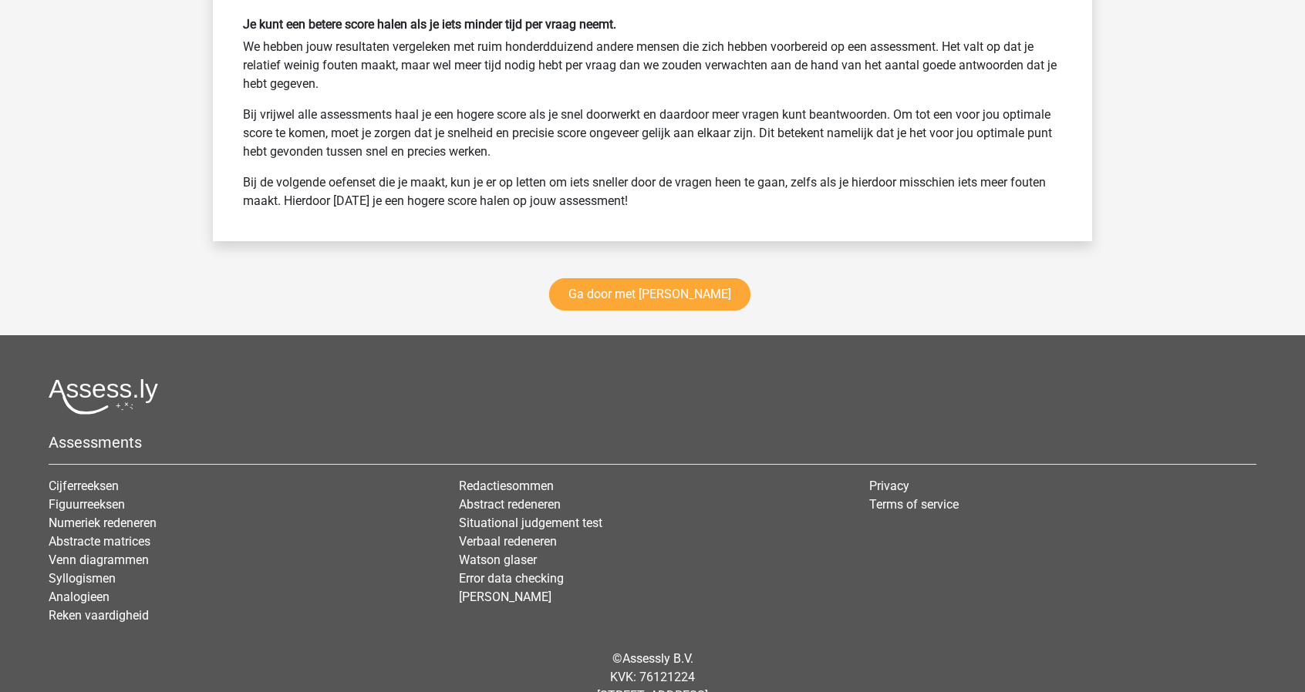
scroll to position [2111, 0]
click at [714, 290] on link "Ga door met watson glaser" at bounding box center [649, 295] width 201 height 32
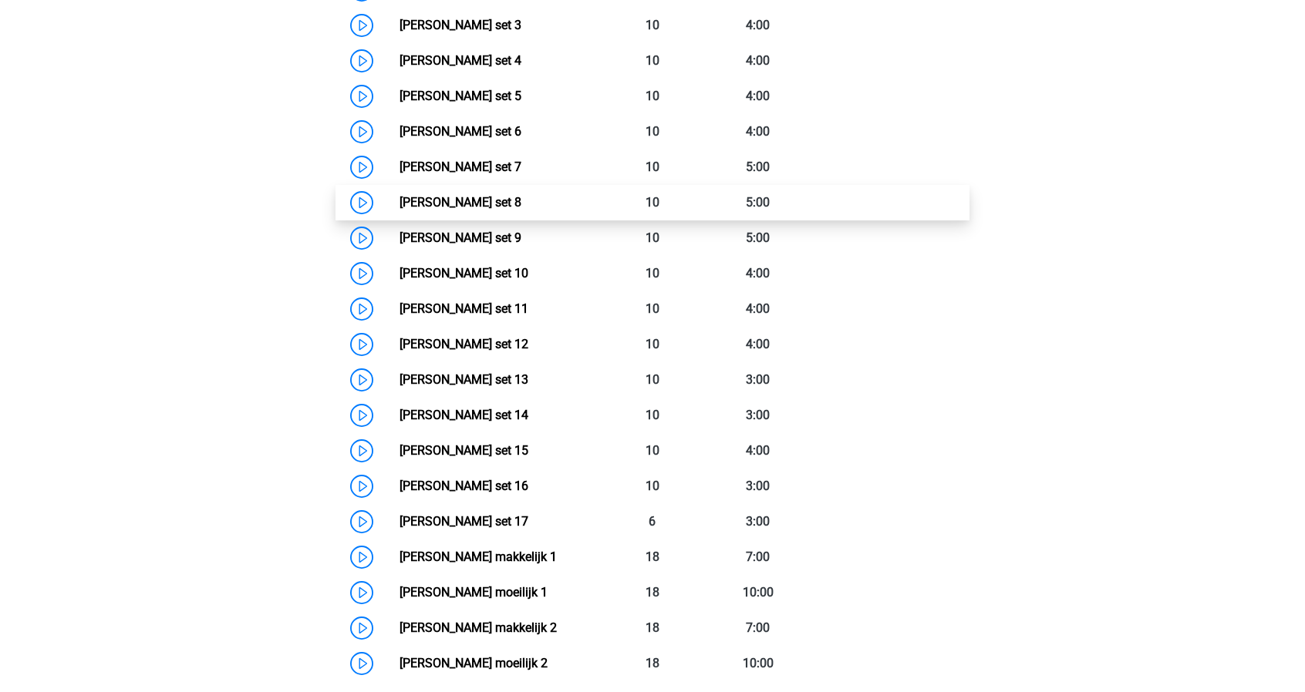
scroll to position [754, 0]
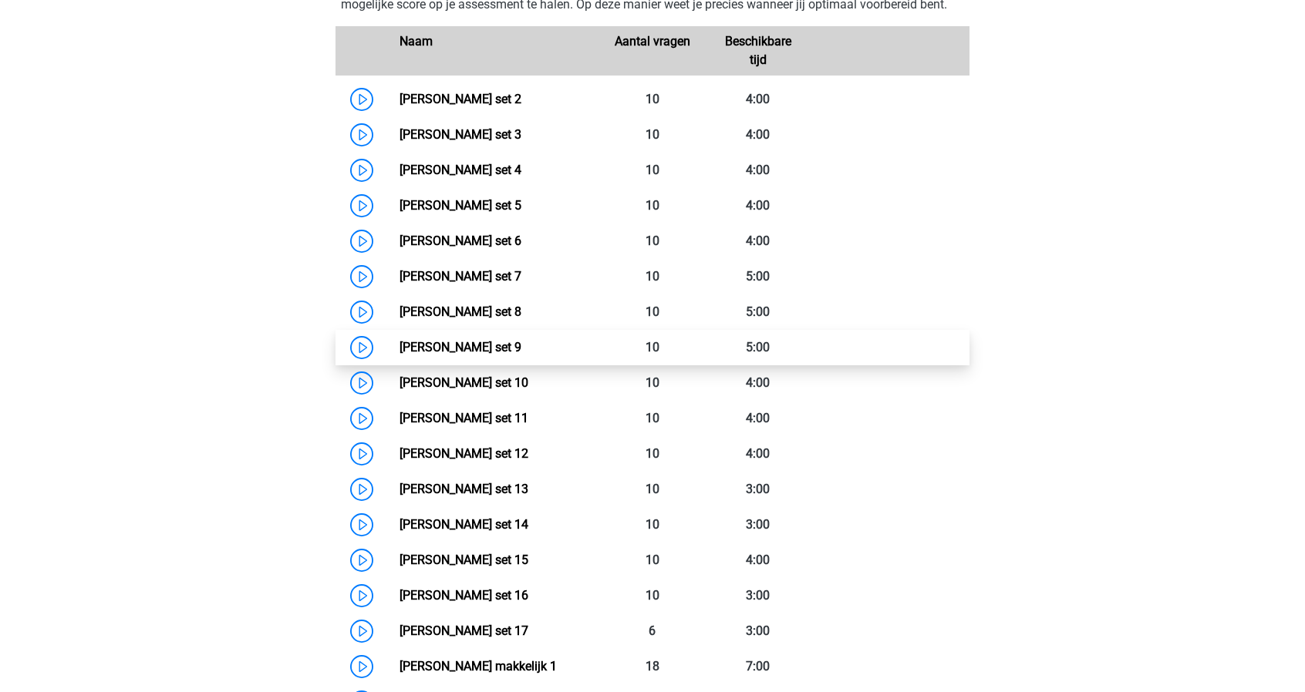
click at [475, 349] on link "[PERSON_NAME] set 9" at bounding box center [460, 347] width 122 height 15
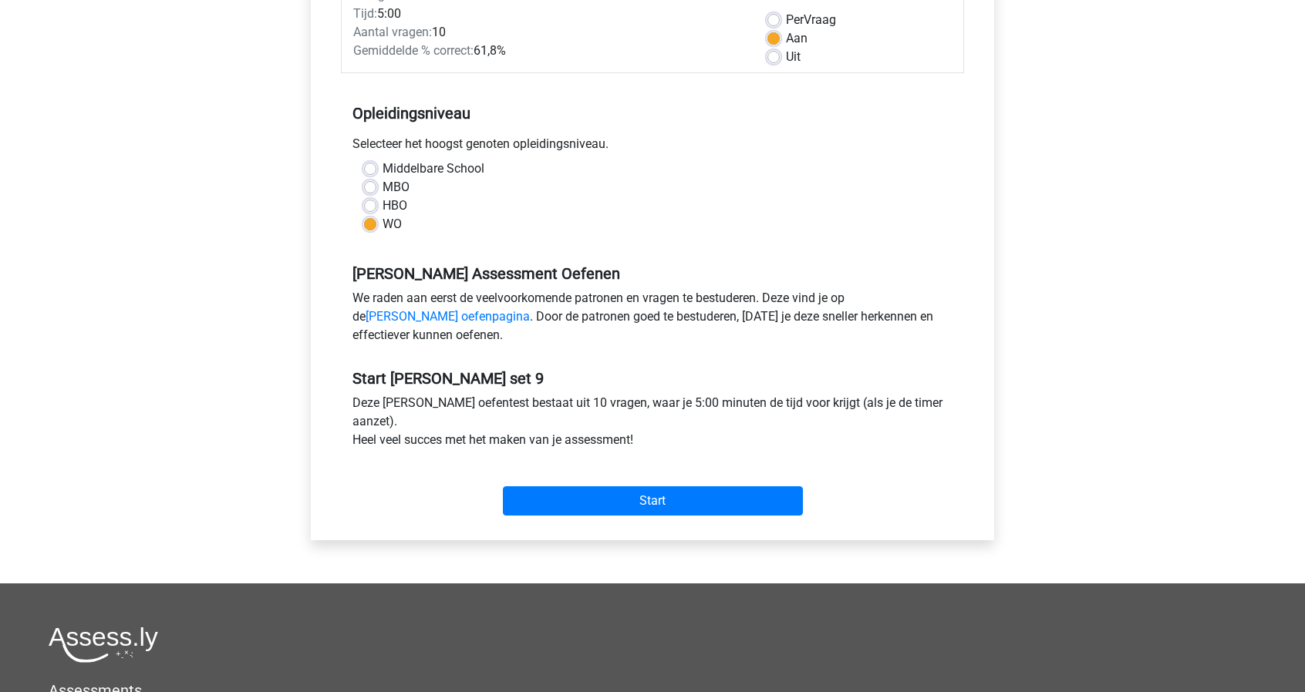
scroll to position [231, 0]
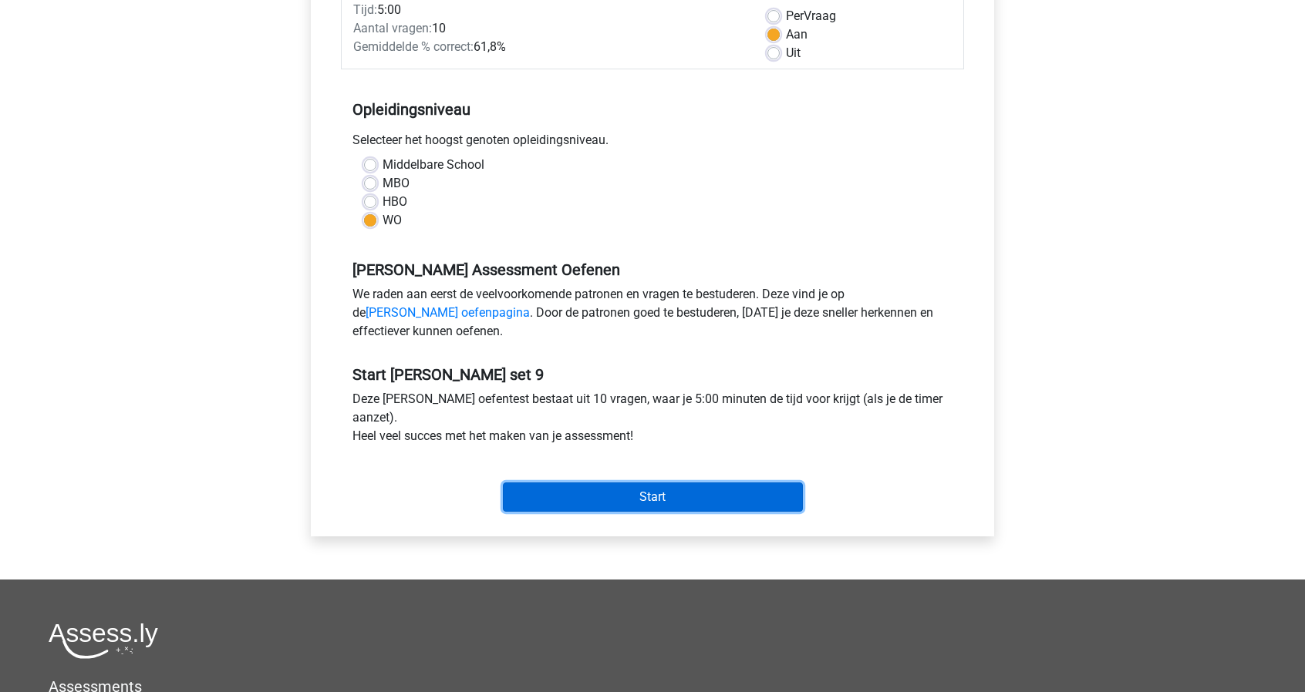
click at [665, 503] on input "Start" at bounding box center [653, 497] width 300 height 29
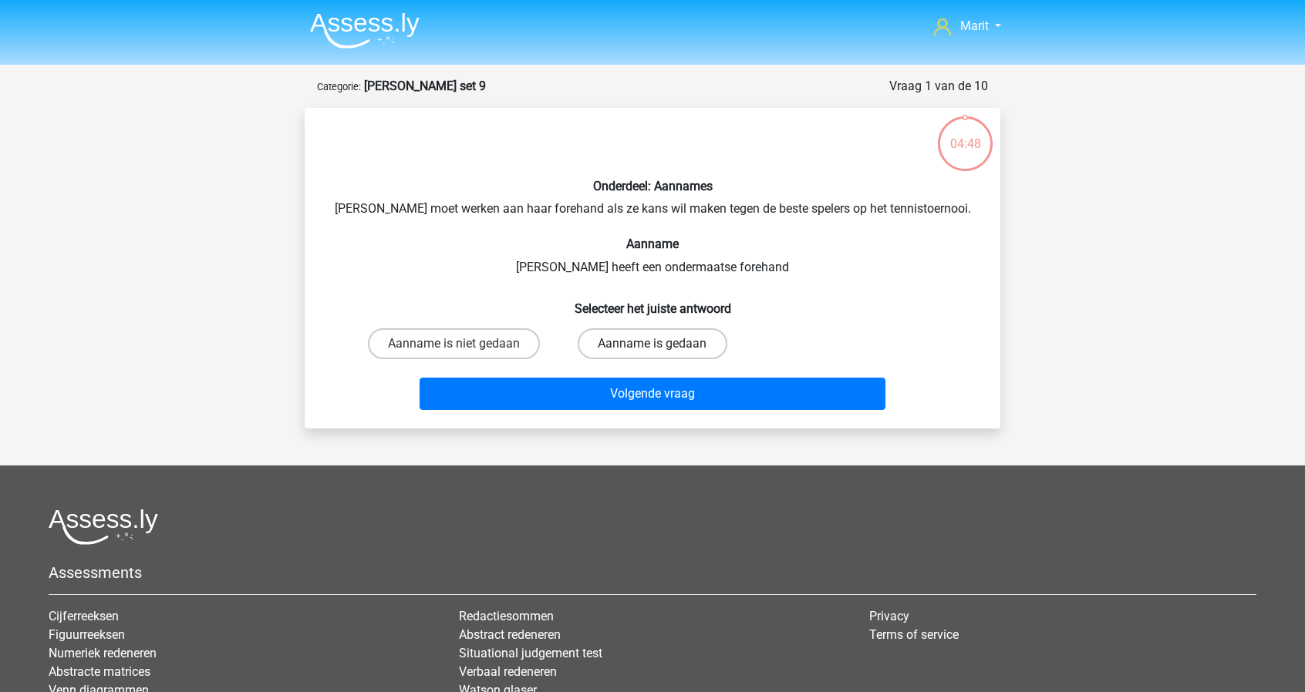
click at [639, 346] on label "Aanname is gedaan" at bounding box center [652, 344] width 149 height 31
click at [652, 346] on input "Aanname is gedaan" at bounding box center [657, 349] width 10 height 10
radio input "true"
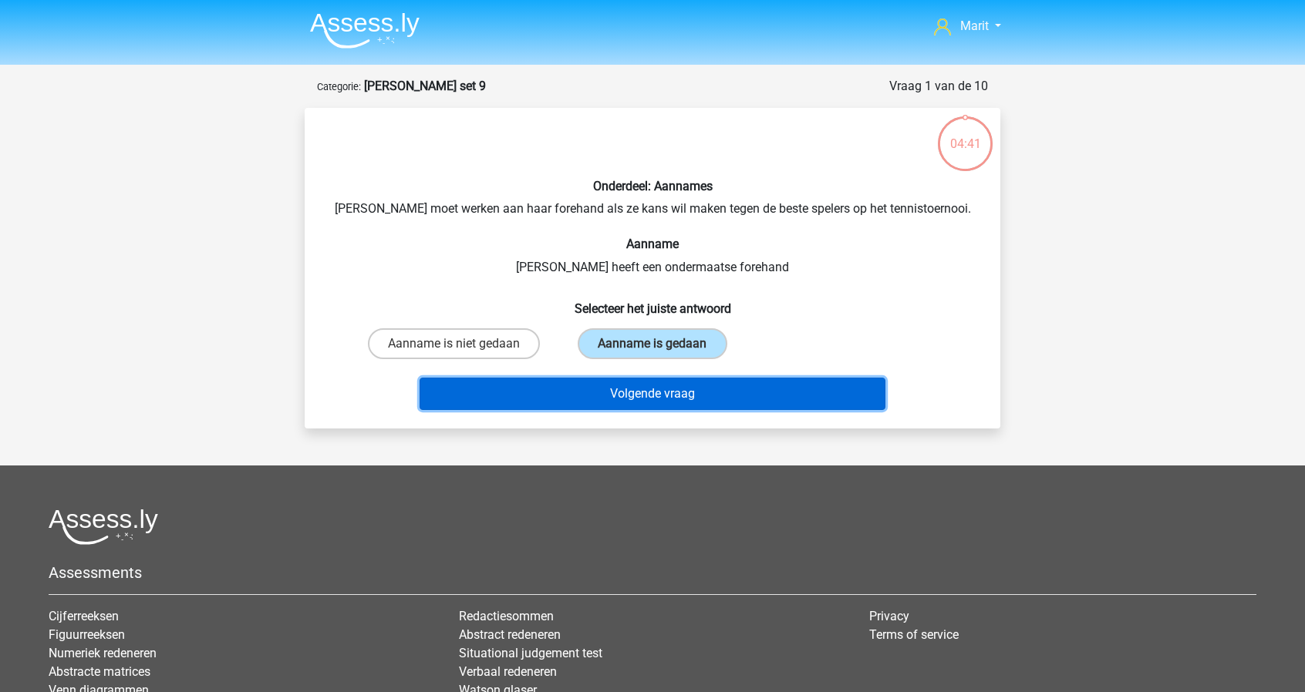
click at [650, 395] on button "Volgende vraag" at bounding box center [653, 394] width 467 height 32
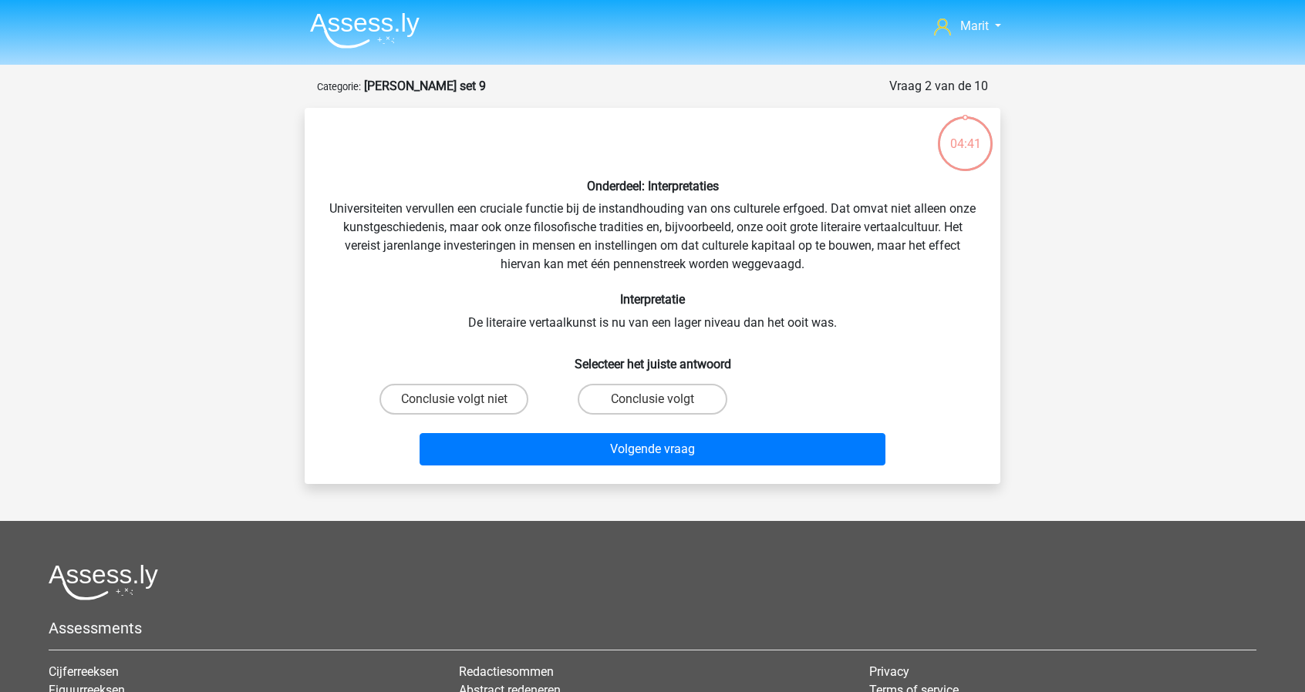
scroll to position [77, 0]
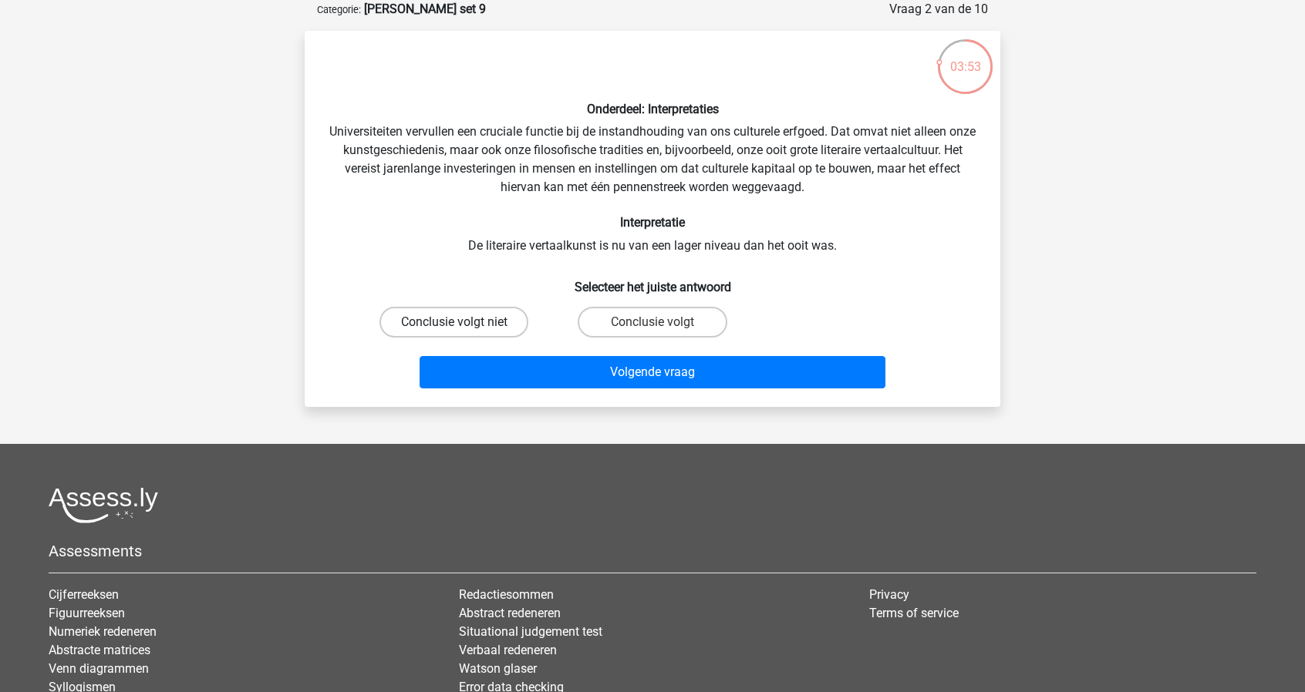
click at [483, 315] on label "Conclusie volgt niet" at bounding box center [453, 322] width 149 height 31
click at [464, 322] on input "Conclusie volgt niet" at bounding box center [459, 327] width 10 height 10
radio input "true"
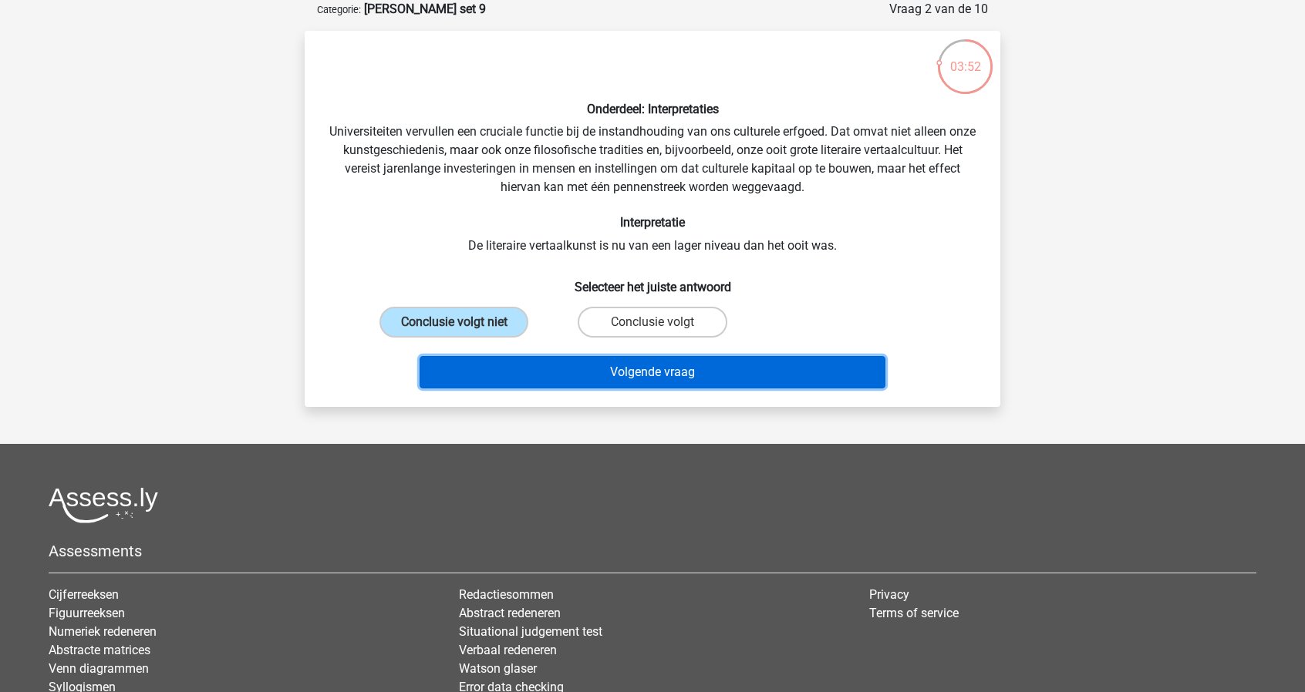
click at [596, 362] on button "Volgende vraag" at bounding box center [653, 372] width 467 height 32
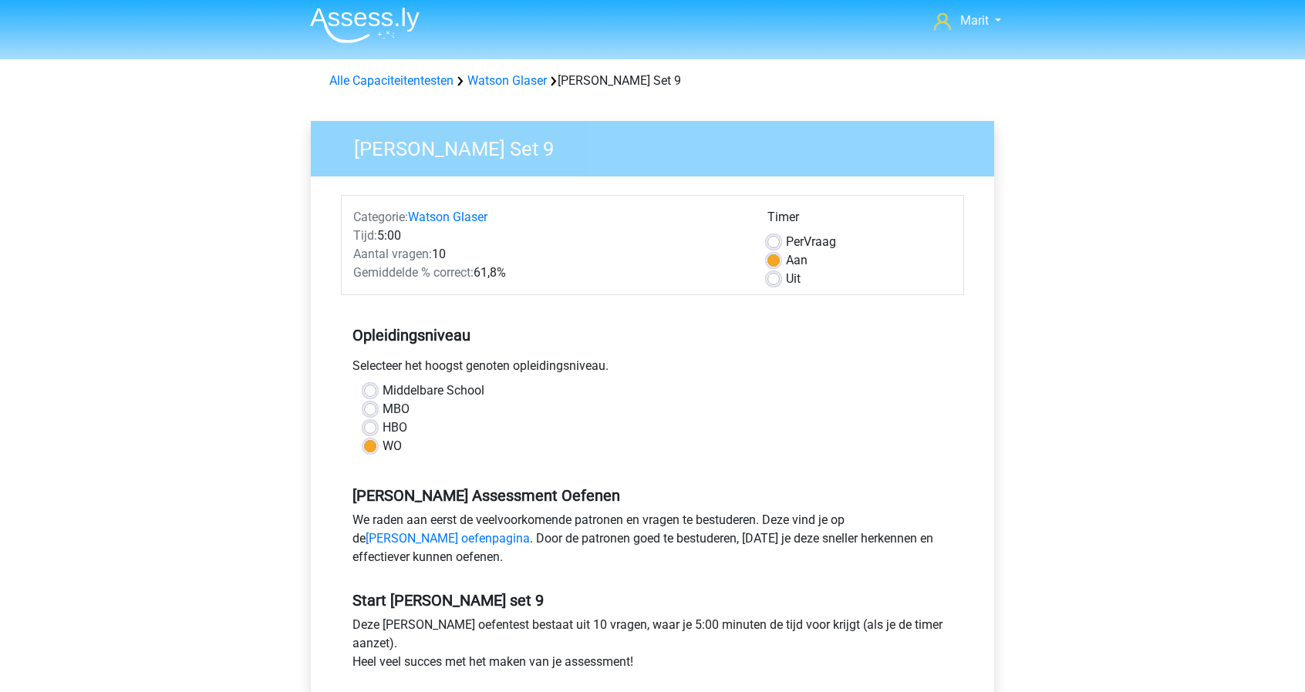
scroll to position [70, 0]
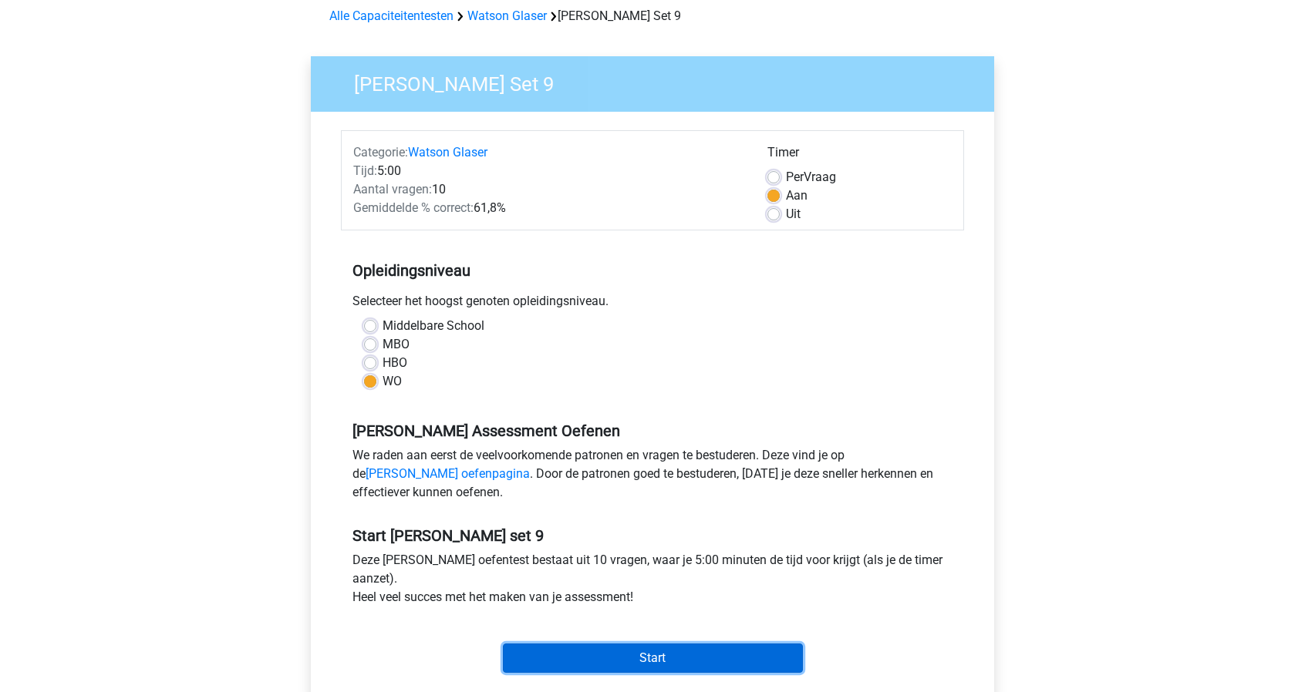
click at [660, 658] on input "Start" at bounding box center [653, 658] width 300 height 29
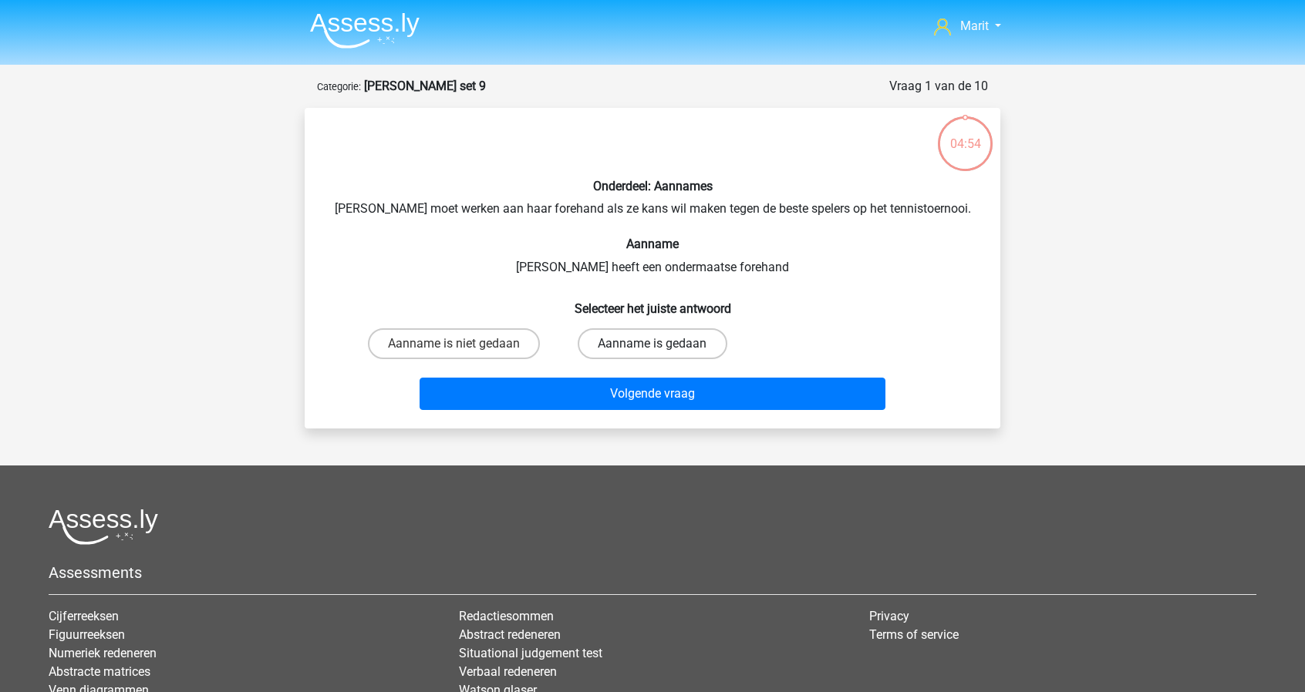
click at [664, 346] on label "Aanname is gedaan" at bounding box center [652, 344] width 149 height 31
click at [662, 346] on input "Aanname is gedaan" at bounding box center [657, 349] width 10 height 10
radio input "true"
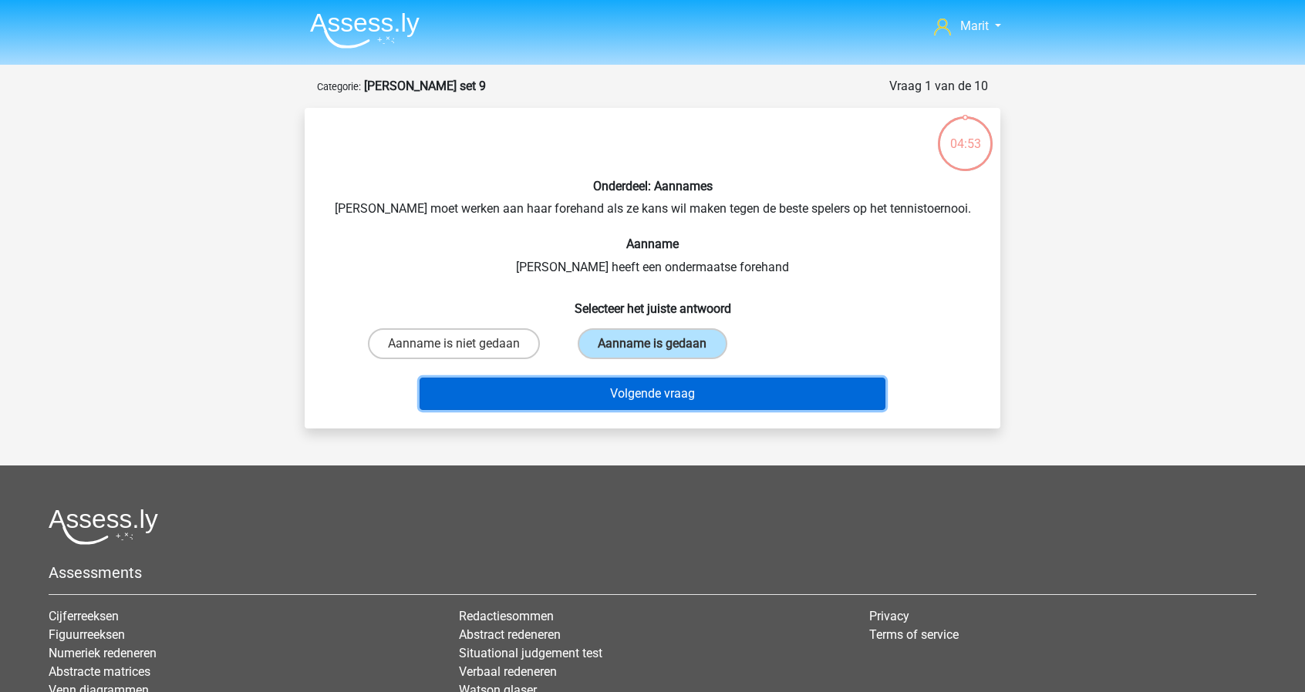
click at [657, 397] on button "Volgende vraag" at bounding box center [653, 394] width 467 height 32
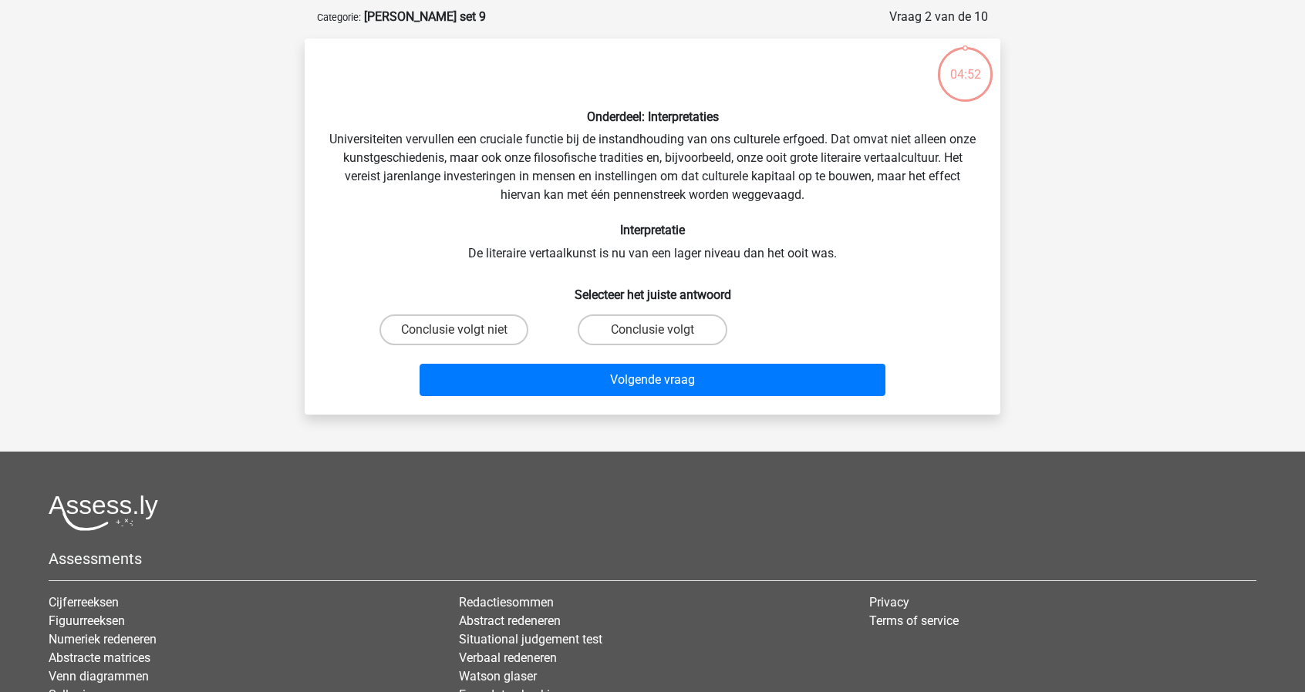
scroll to position [77, 0]
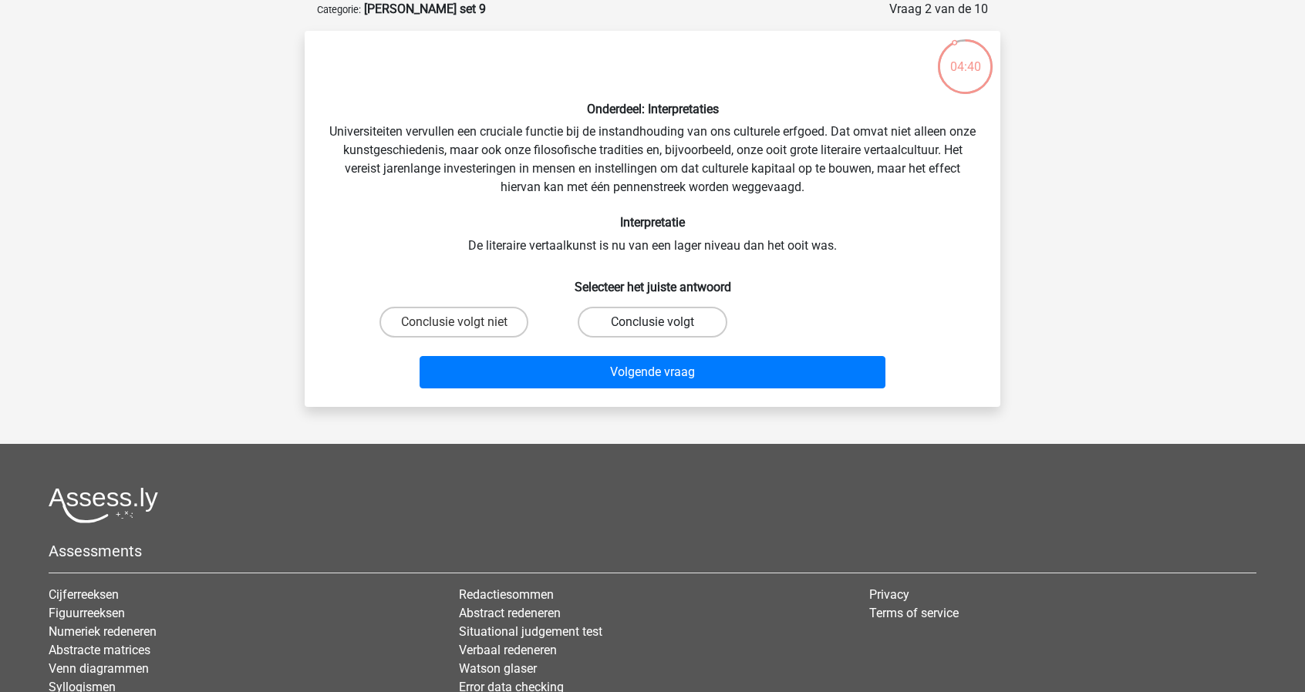
click at [648, 331] on label "Conclusie volgt" at bounding box center [652, 322] width 149 height 31
click at [652, 331] on input "Conclusie volgt" at bounding box center [657, 327] width 10 height 10
radio input "true"
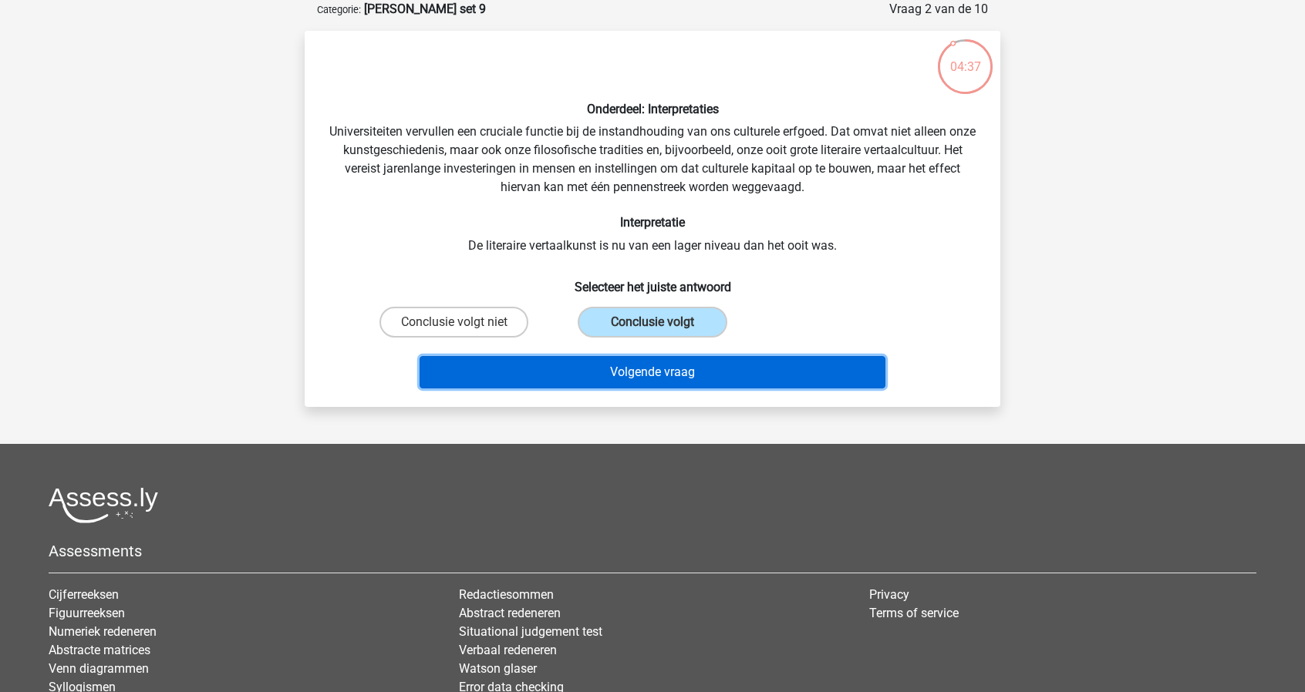
click at [643, 366] on button "Volgende vraag" at bounding box center [653, 372] width 467 height 32
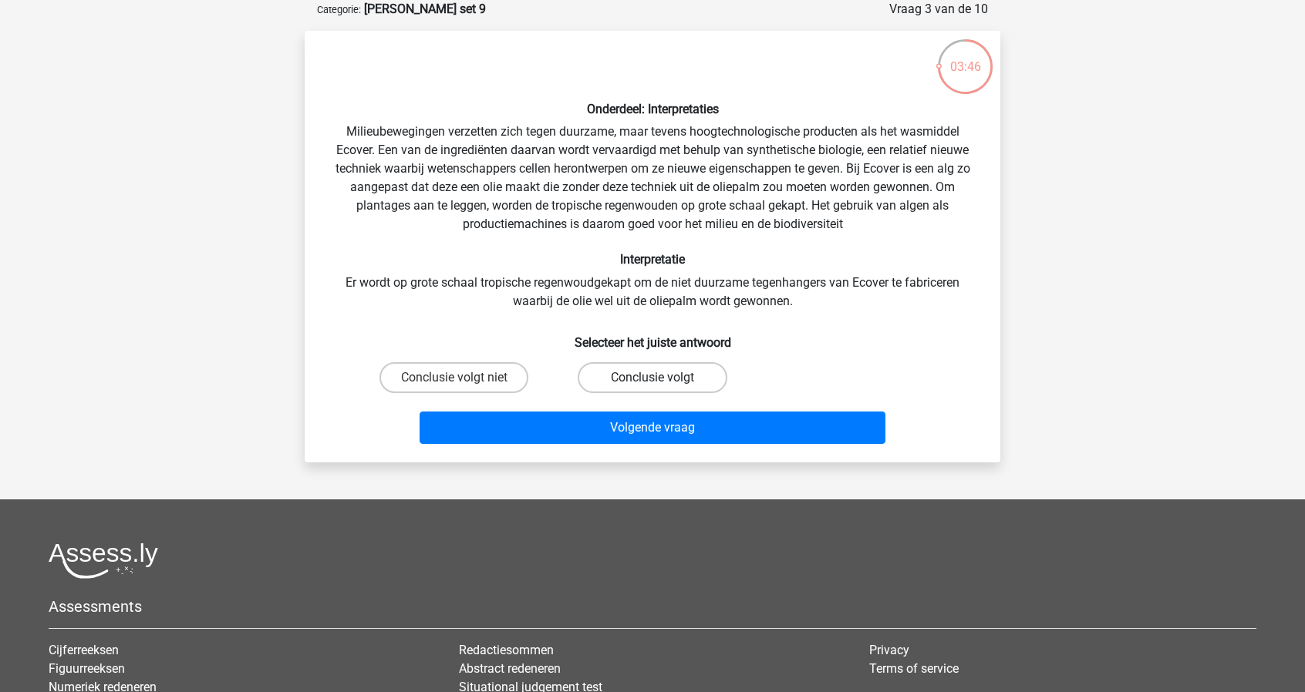
click at [607, 366] on label "Conclusie volgt" at bounding box center [652, 377] width 149 height 31
click at [652, 378] on input "Conclusie volgt" at bounding box center [657, 383] width 10 height 10
radio input "true"
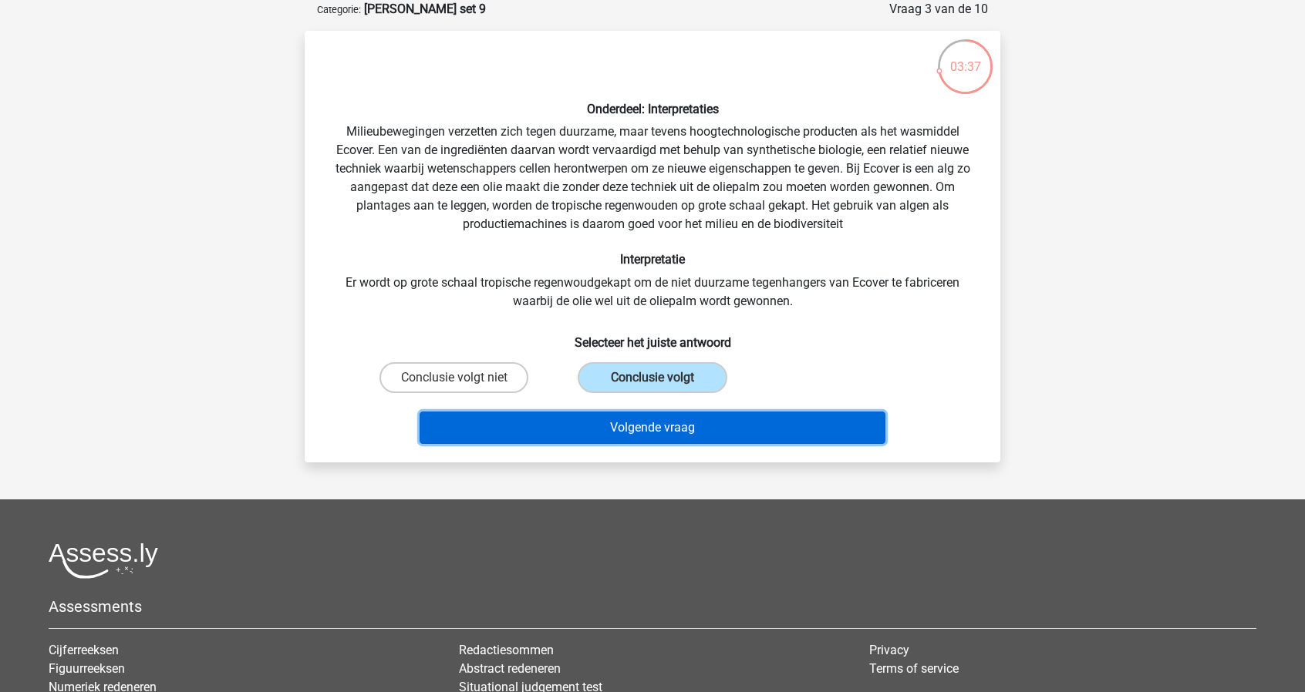
click at [552, 419] on button "Volgende vraag" at bounding box center [653, 428] width 467 height 32
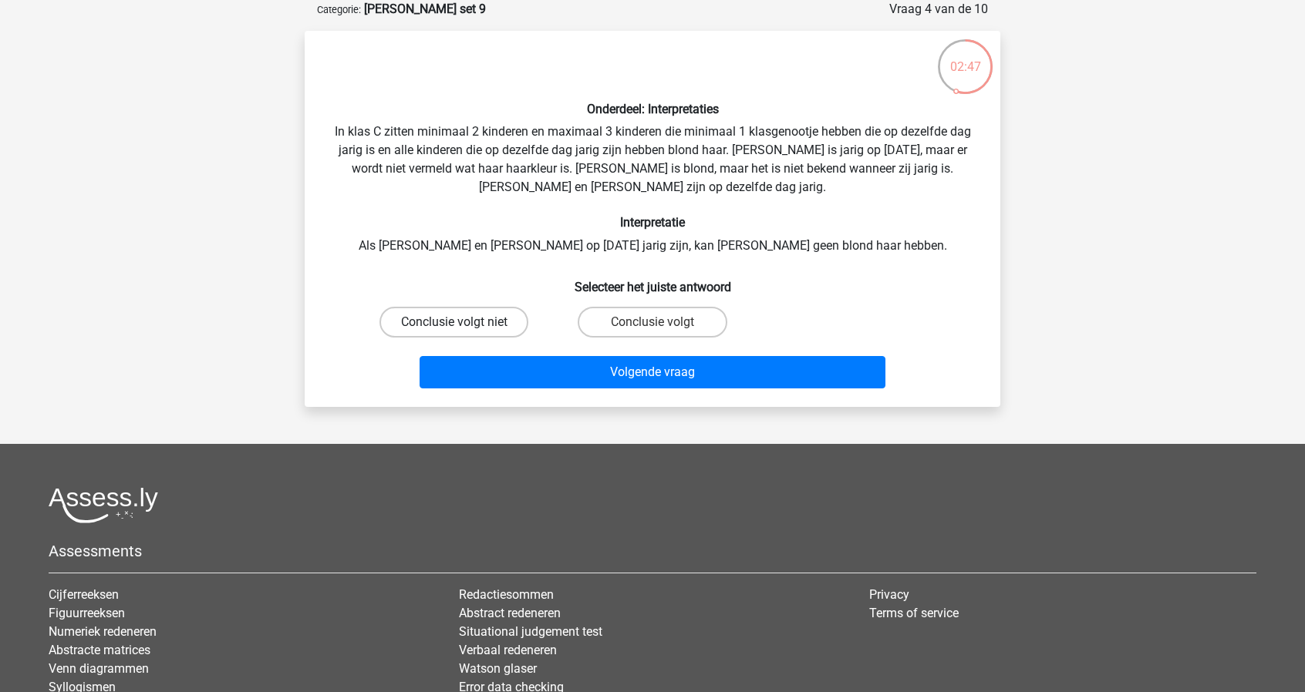
click at [480, 314] on label "Conclusie volgt niet" at bounding box center [453, 322] width 149 height 31
click at [464, 322] on input "Conclusie volgt niet" at bounding box center [459, 327] width 10 height 10
radio input "true"
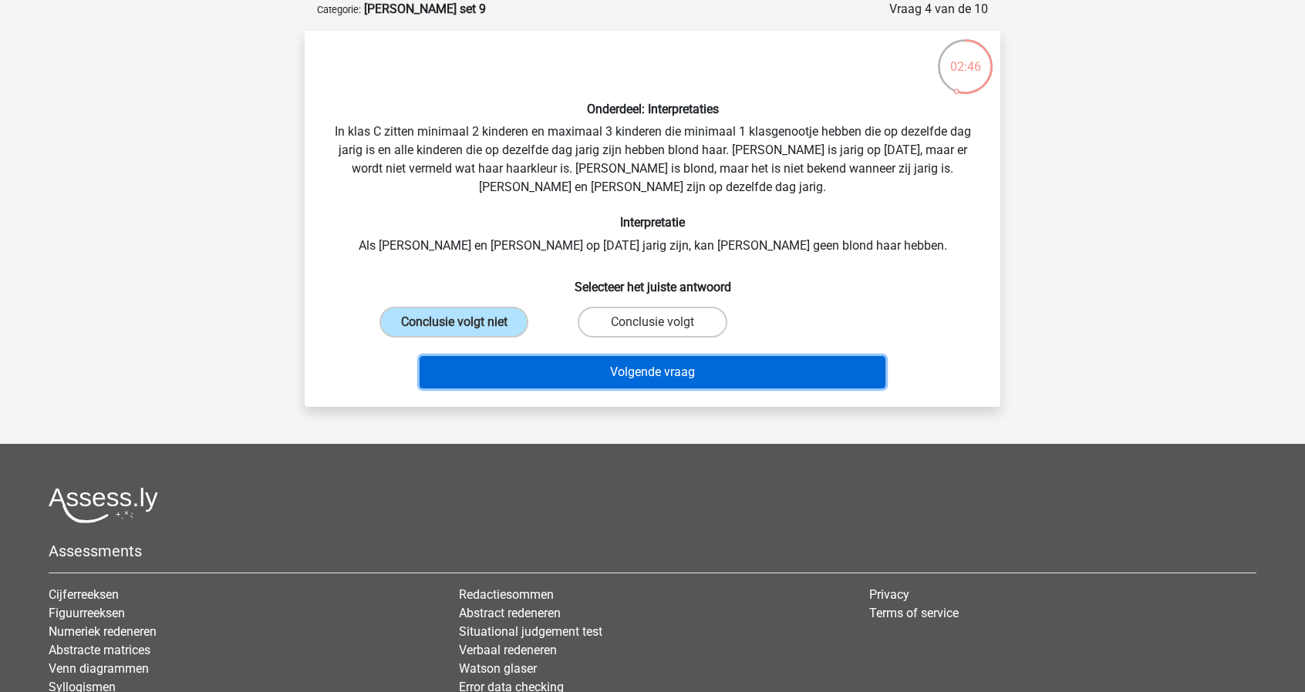
click at [595, 370] on button "Volgende vraag" at bounding box center [653, 372] width 467 height 32
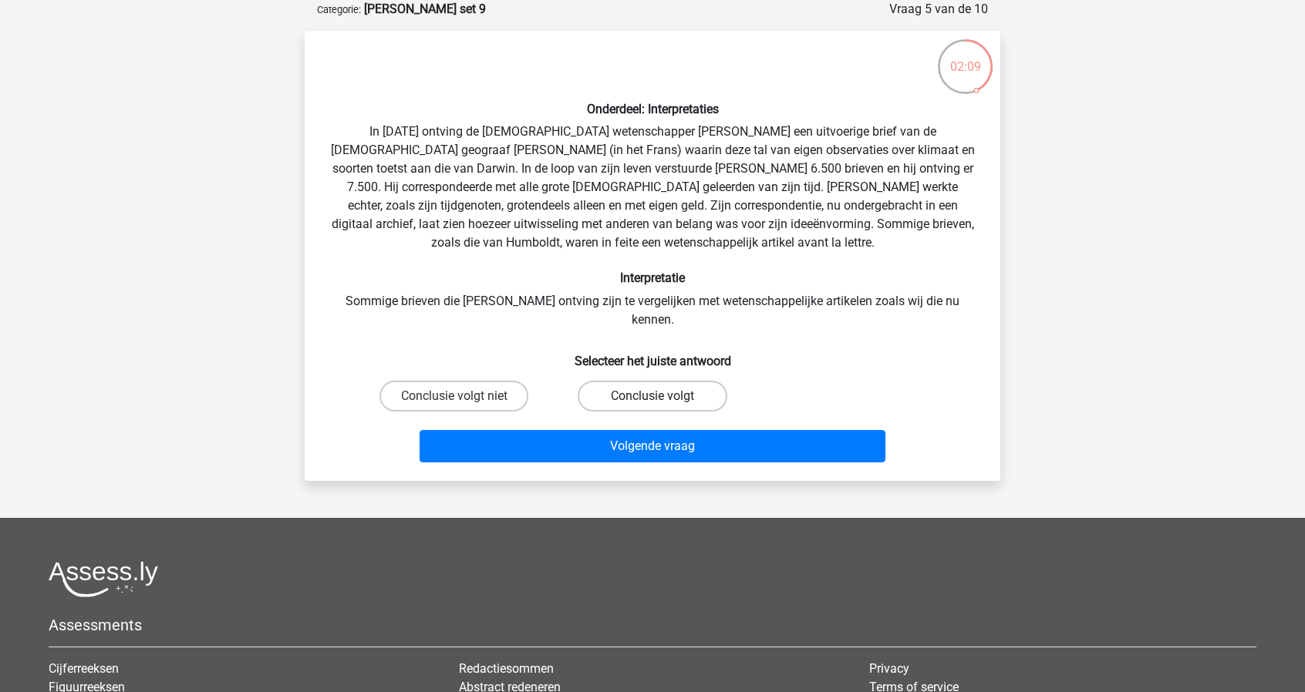
click at [612, 381] on label "Conclusie volgt" at bounding box center [652, 396] width 149 height 31
click at [652, 396] on input "Conclusie volgt" at bounding box center [657, 401] width 10 height 10
radio input "true"
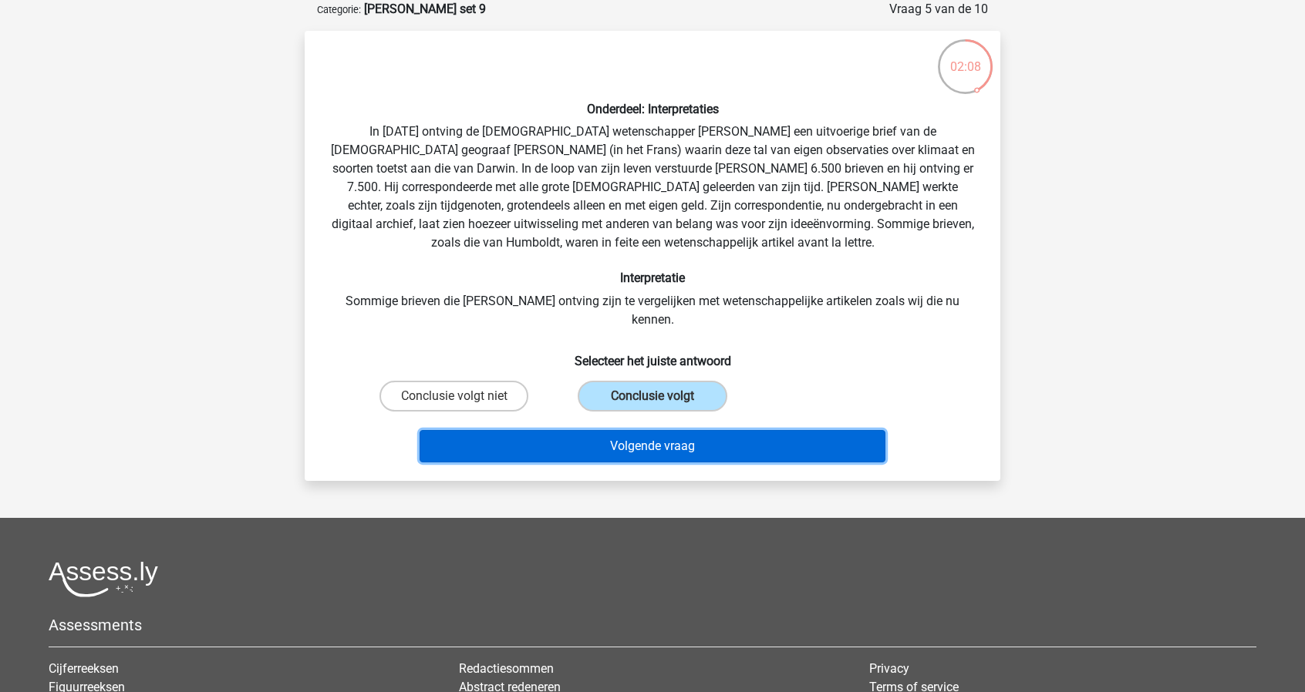
click at [632, 430] on button "Volgende vraag" at bounding box center [653, 446] width 467 height 32
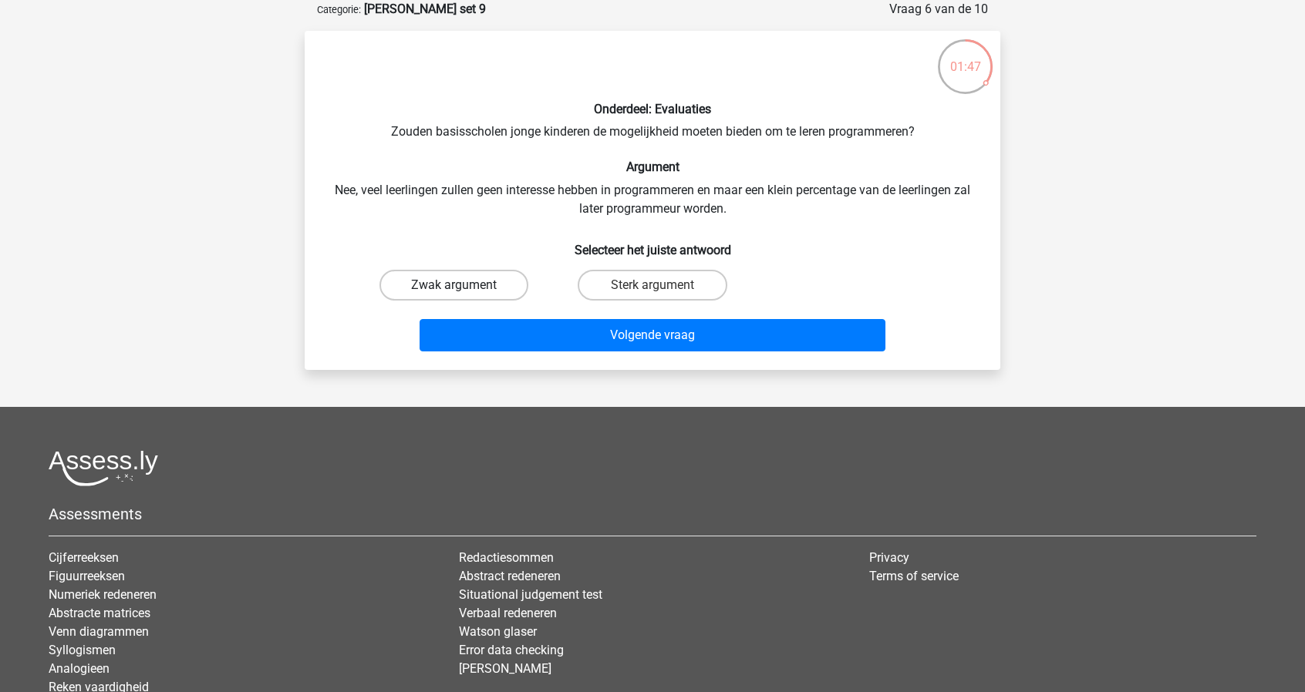
click at [507, 285] on label "Zwak argument" at bounding box center [453, 285] width 149 height 31
click at [464, 285] on input "Zwak argument" at bounding box center [459, 290] width 10 height 10
radio input "true"
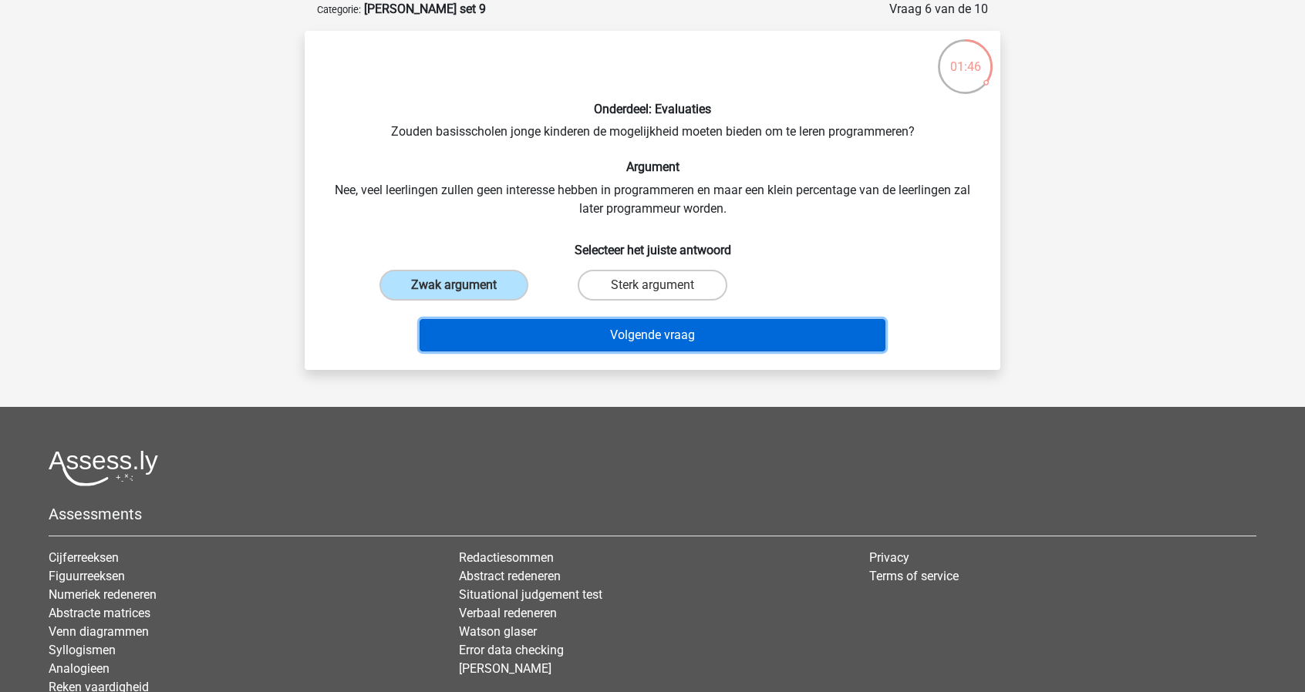
click at [599, 325] on button "Volgende vraag" at bounding box center [653, 335] width 467 height 32
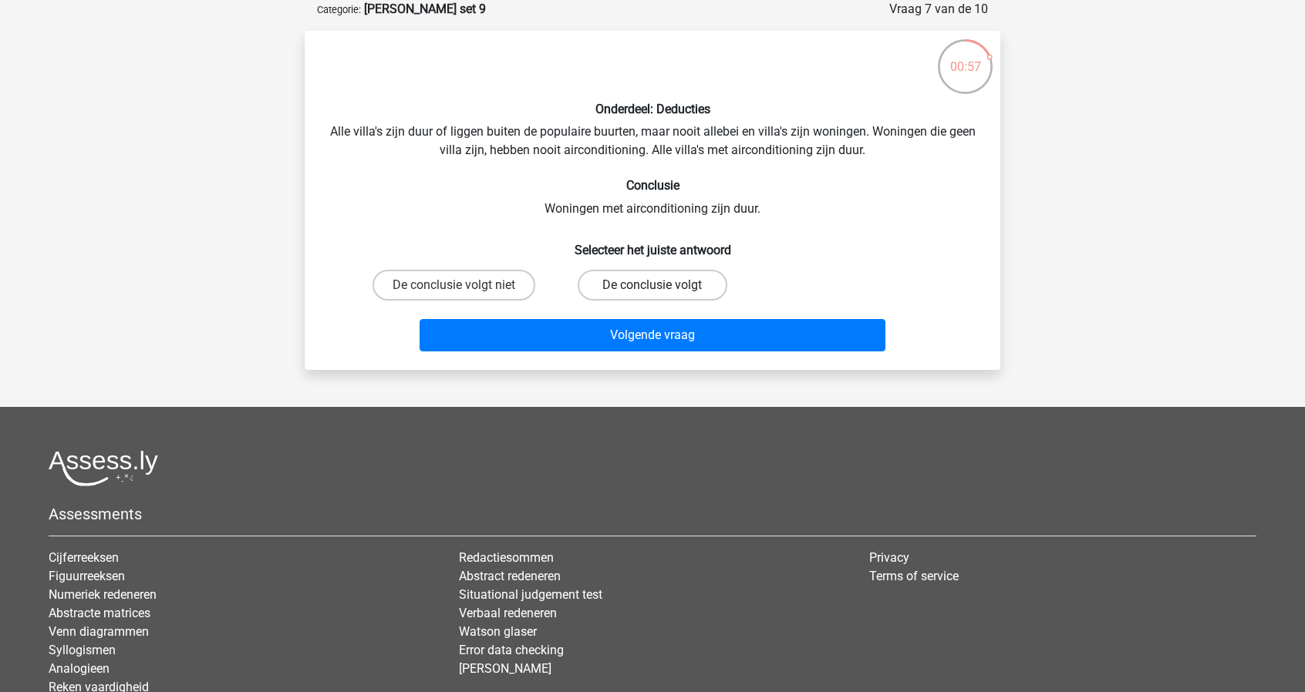
click at [629, 295] on label "De conclusie volgt" at bounding box center [652, 285] width 149 height 31
click at [652, 295] on input "De conclusie volgt" at bounding box center [657, 290] width 10 height 10
radio input "true"
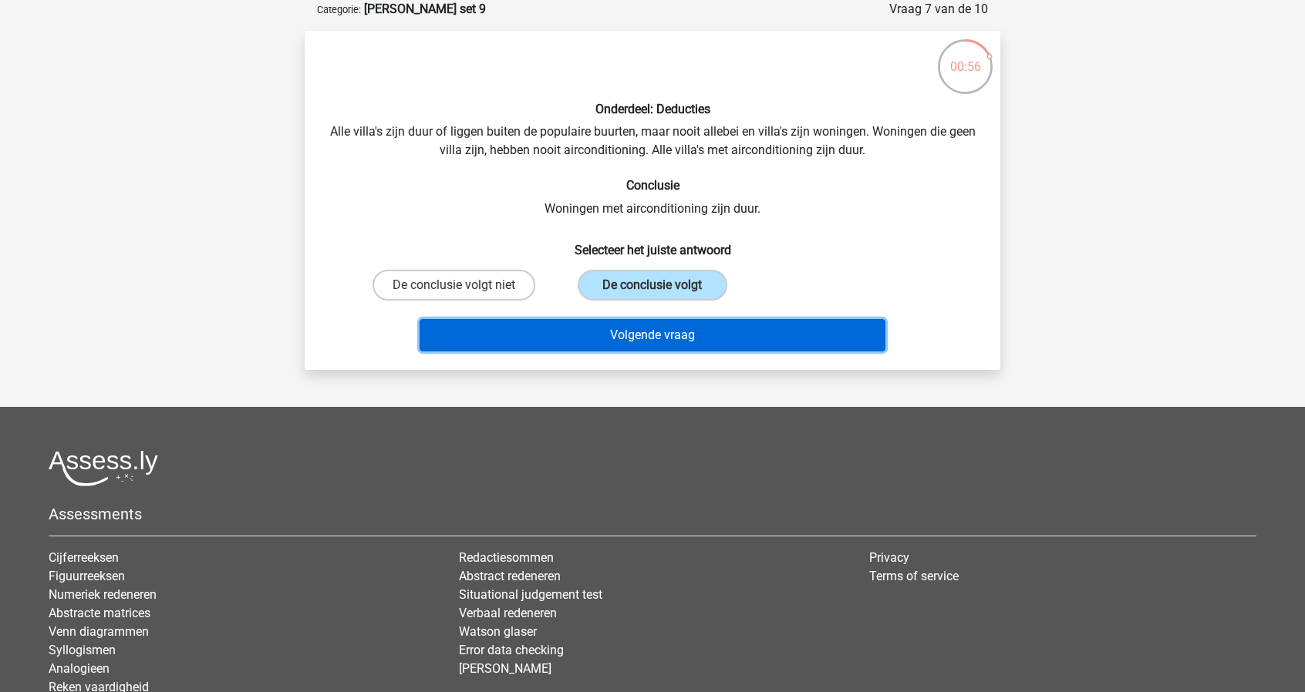
click at [636, 332] on button "Volgende vraag" at bounding box center [653, 335] width 467 height 32
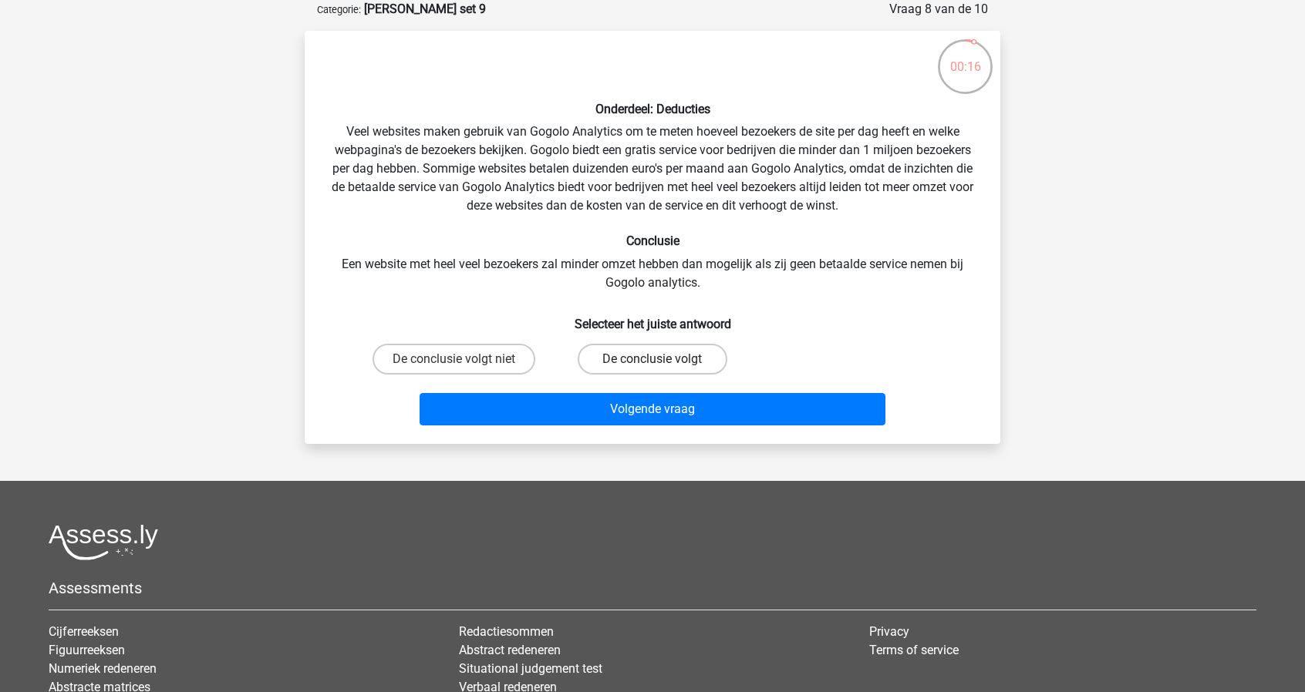
click at [652, 352] on label "De conclusie volgt" at bounding box center [652, 359] width 149 height 31
click at [652, 359] on input "De conclusie volgt" at bounding box center [657, 364] width 10 height 10
radio input "true"
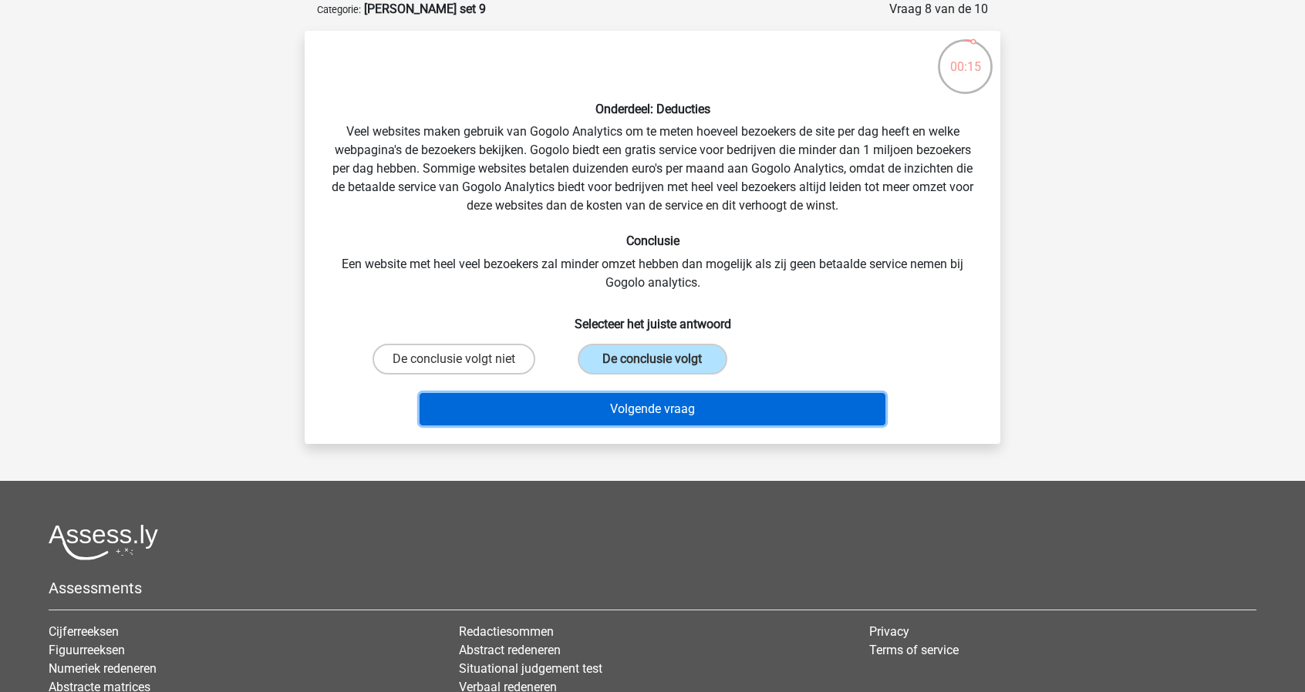
click at [661, 406] on button "Volgende vraag" at bounding box center [653, 409] width 467 height 32
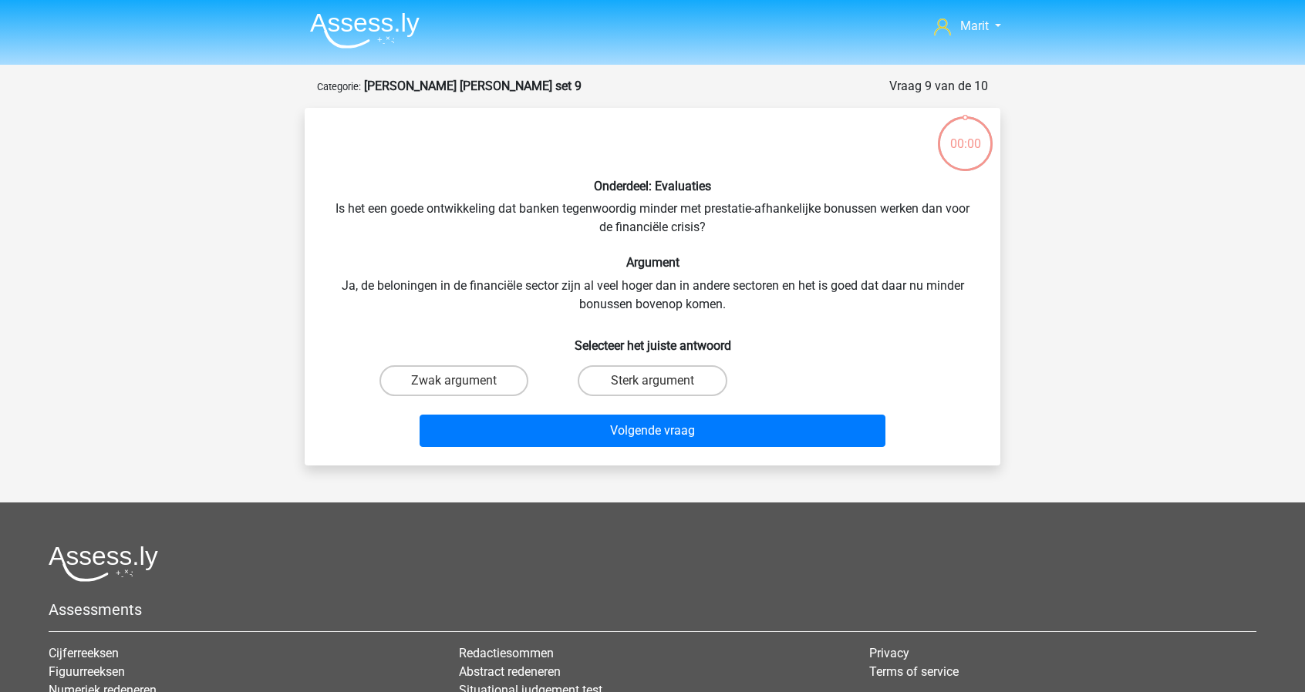
scroll to position [77, 0]
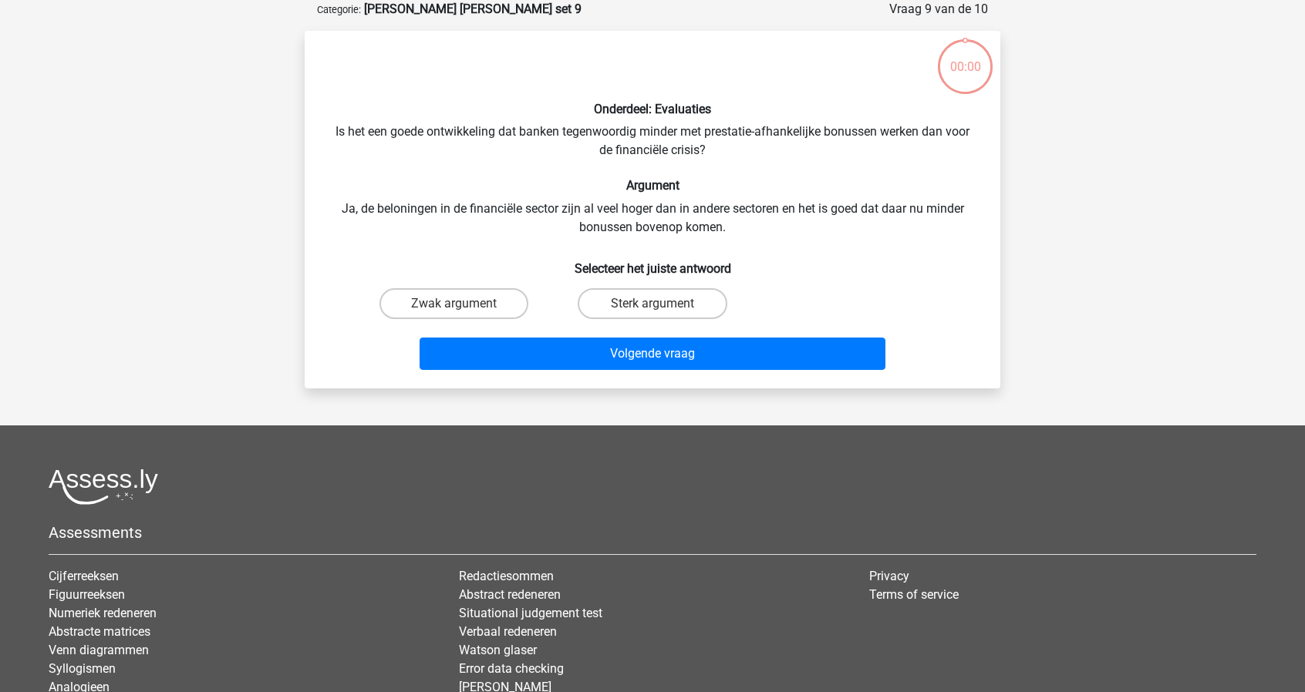
click at [489, 315] on label "Zwak argument" at bounding box center [453, 303] width 149 height 31
click at [464, 314] on input "Zwak argument" at bounding box center [459, 309] width 10 height 10
radio input "true"
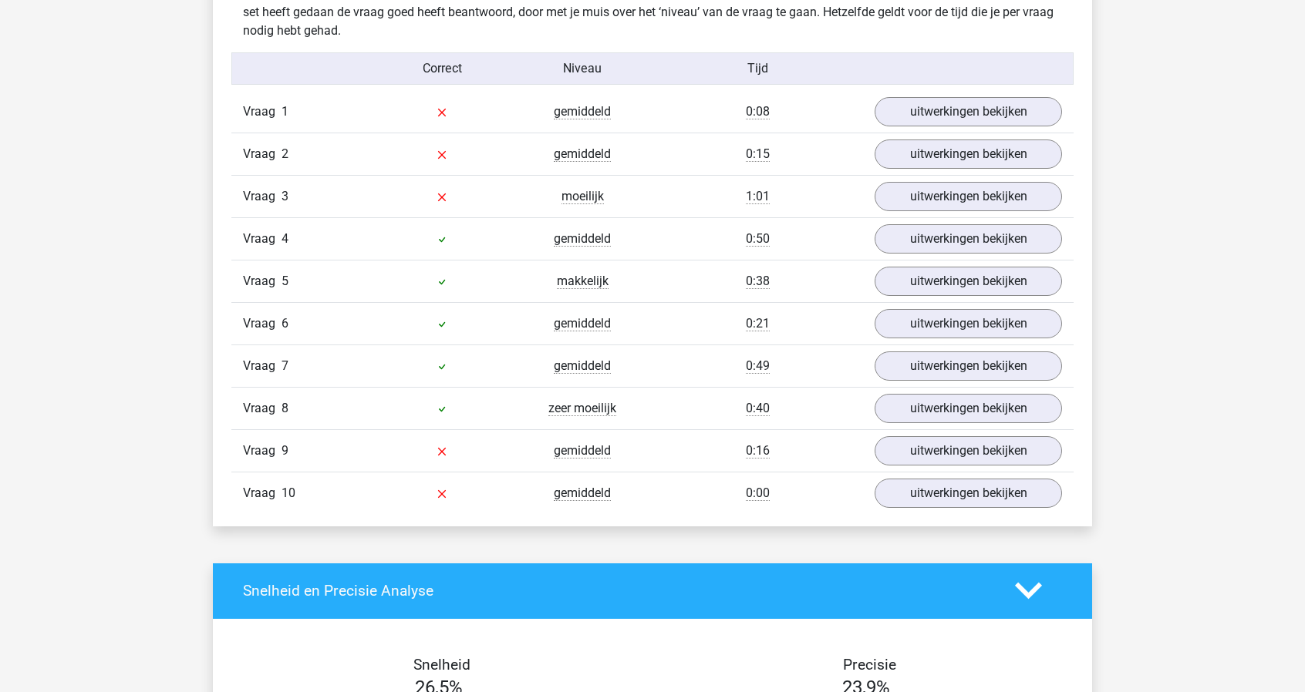
scroll to position [925, 0]
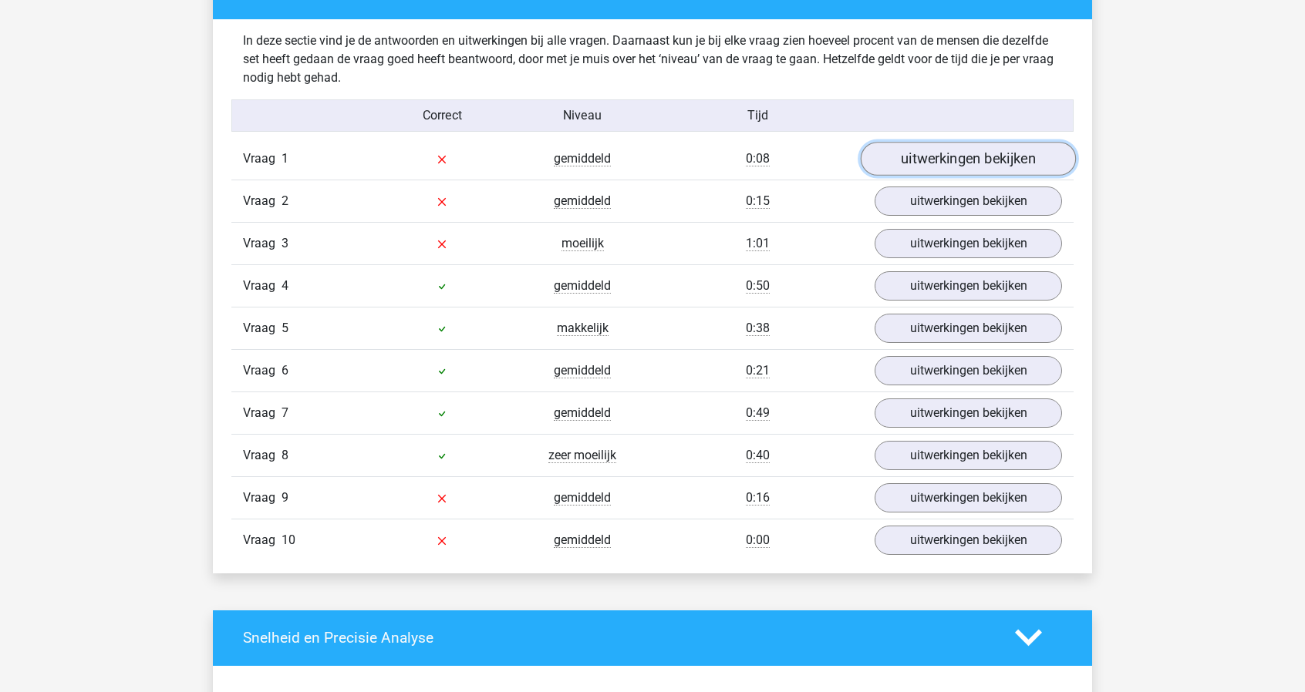
click at [953, 162] on link "uitwerkingen bekijken" at bounding box center [968, 159] width 215 height 34
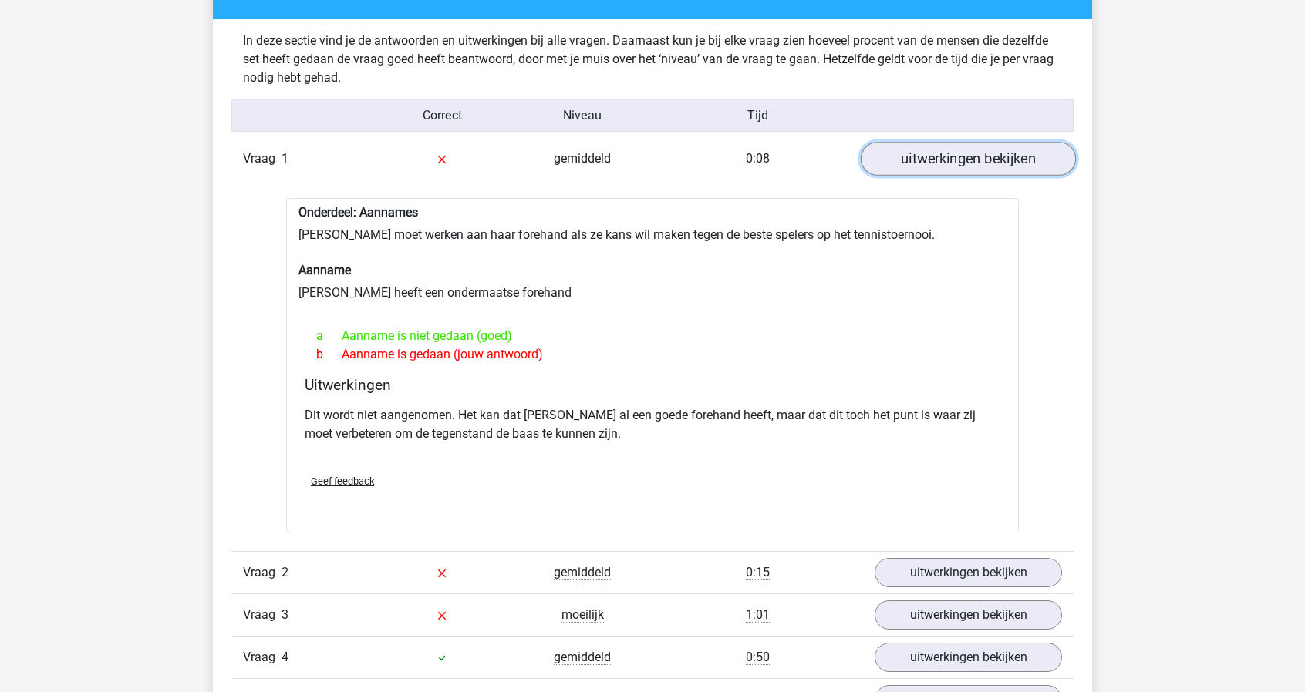
click at [915, 163] on link "uitwerkingen bekijken" at bounding box center [968, 159] width 215 height 34
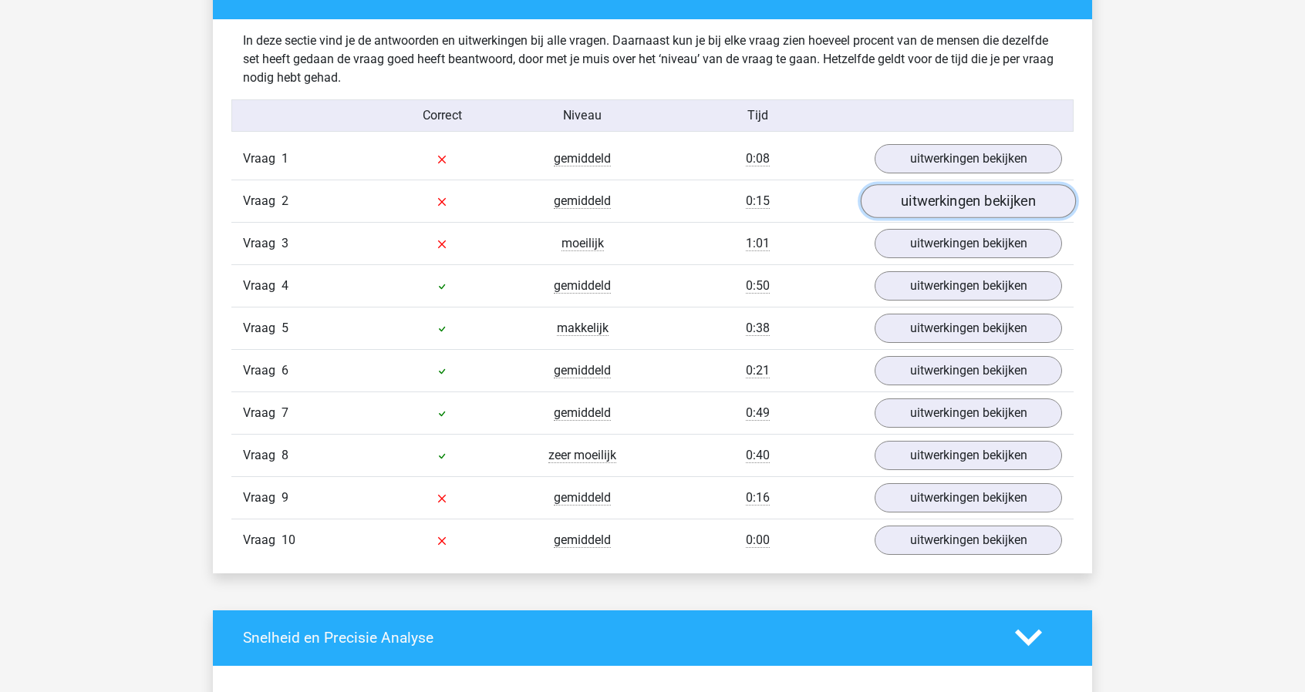
click at [933, 208] on link "uitwerkingen bekijken" at bounding box center [968, 201] width 215 height 34
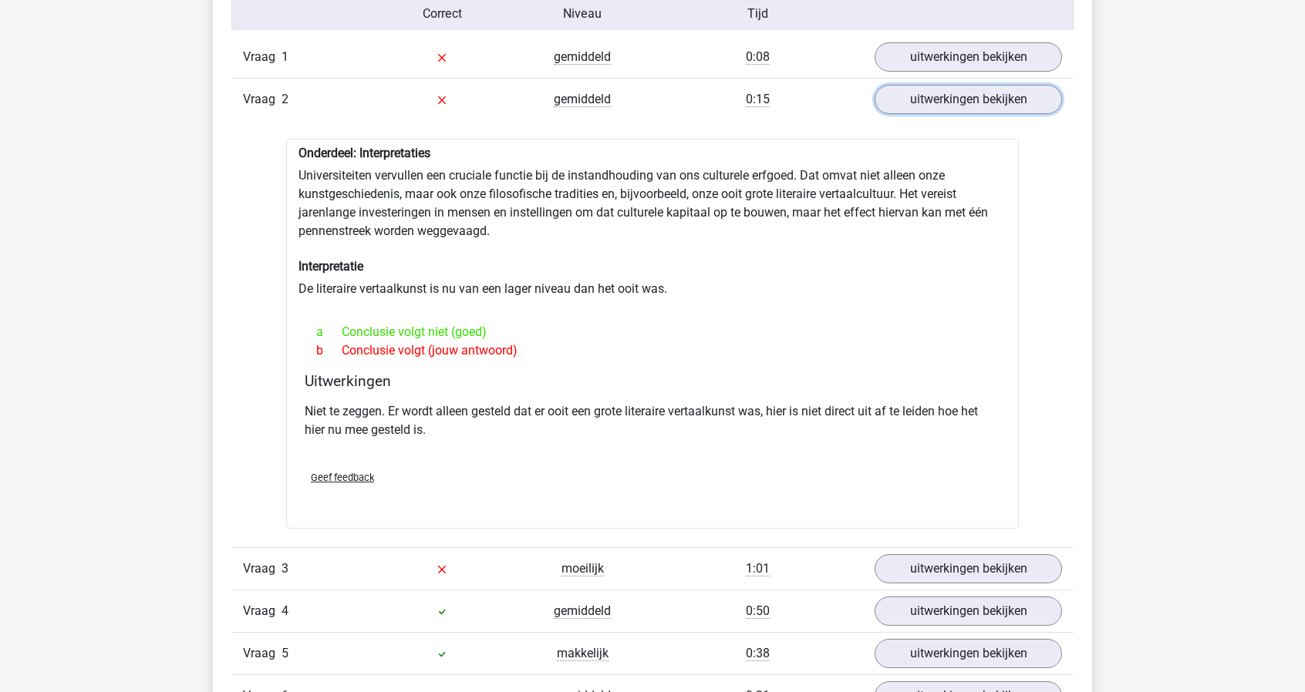
scroll to position [1000, 0]
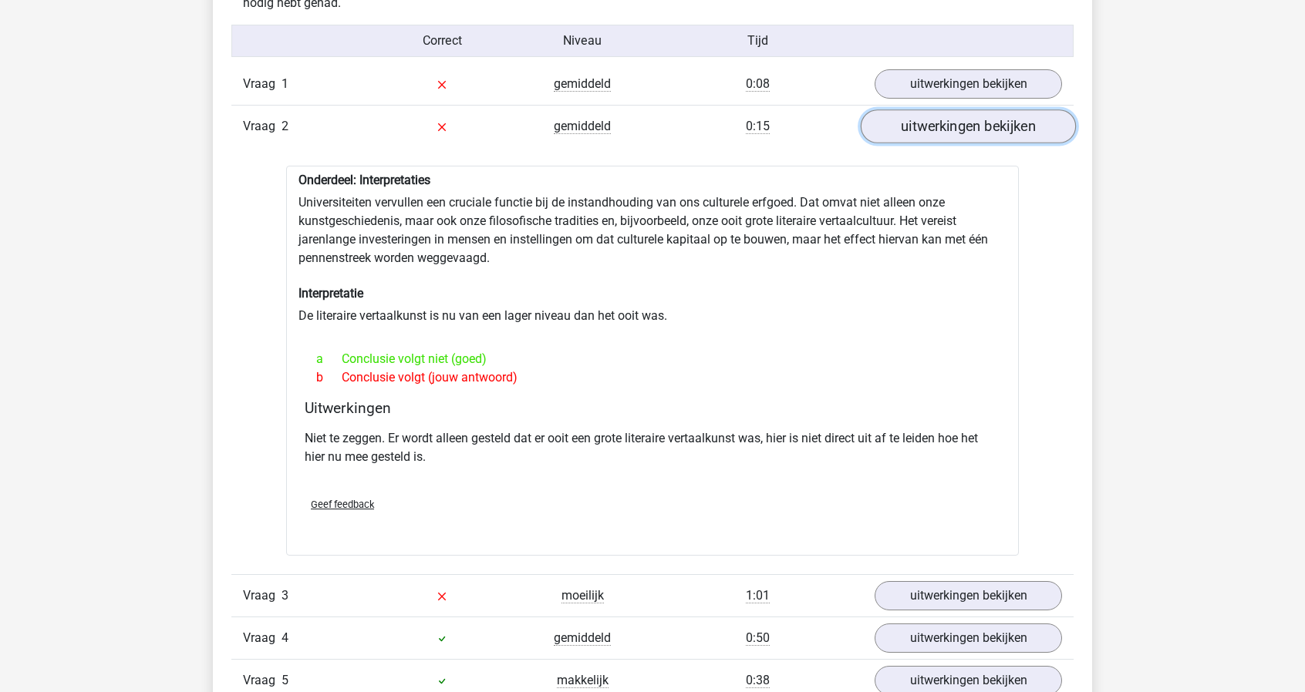
click at [961, 121] on link "uitwerkingen bekijken" at bounding box center [968, 127] width 215 height 34
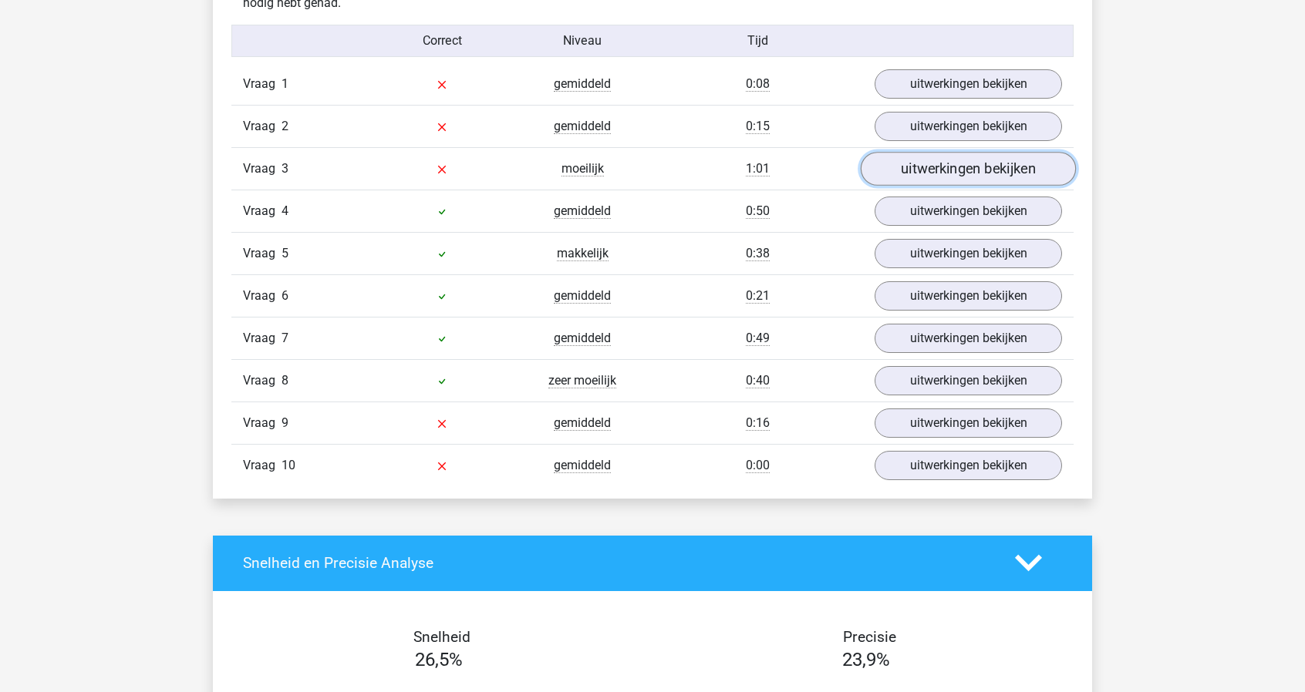
click at [959, 165] on link "uitwerkingen bekijken" at bounding box center [968, 169] width 215 height 34
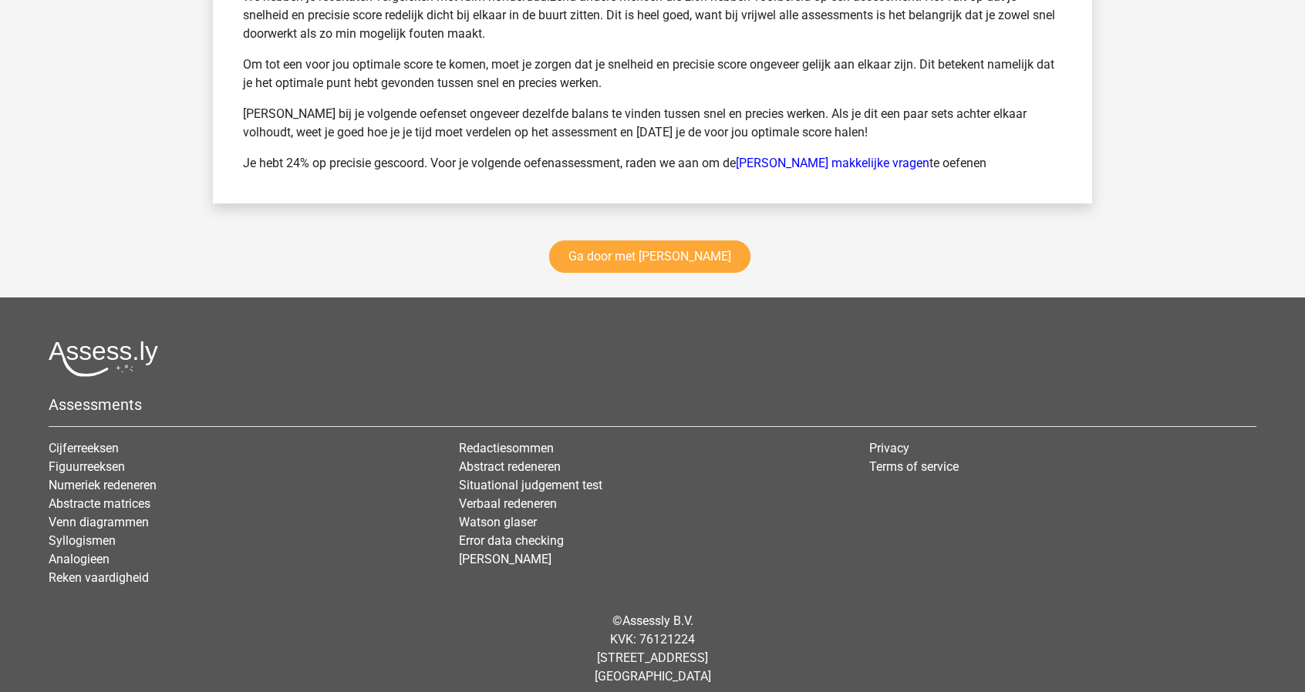
scroll to position [2387, 0]
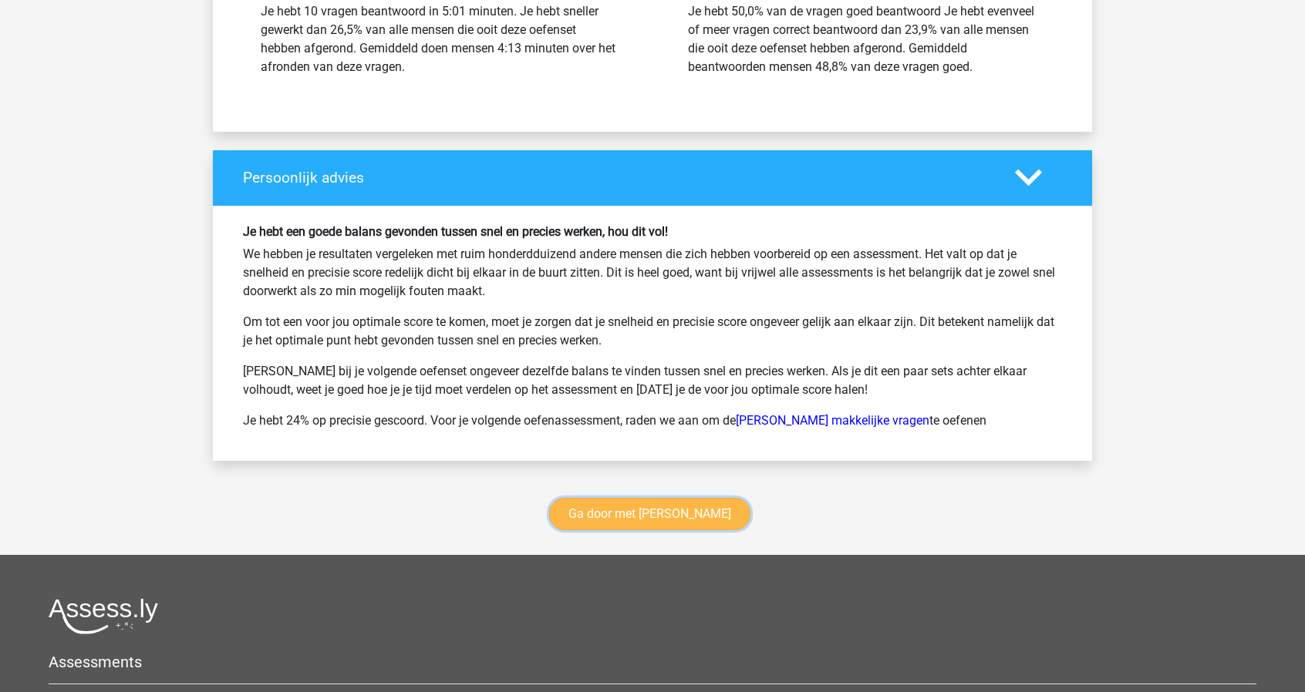
click at [676, 507] on link "Ga door met watson glaser" at bounding box center [649, 514] width 201 height 32
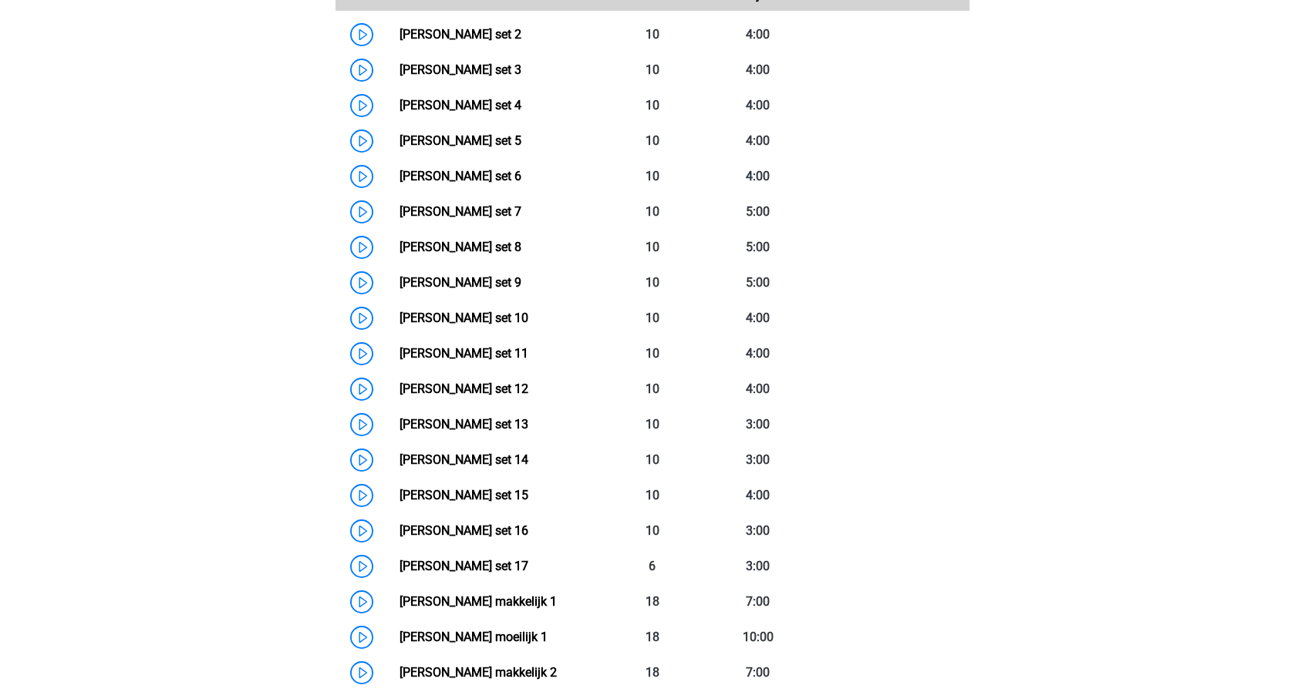
scroll to position [817, 0]
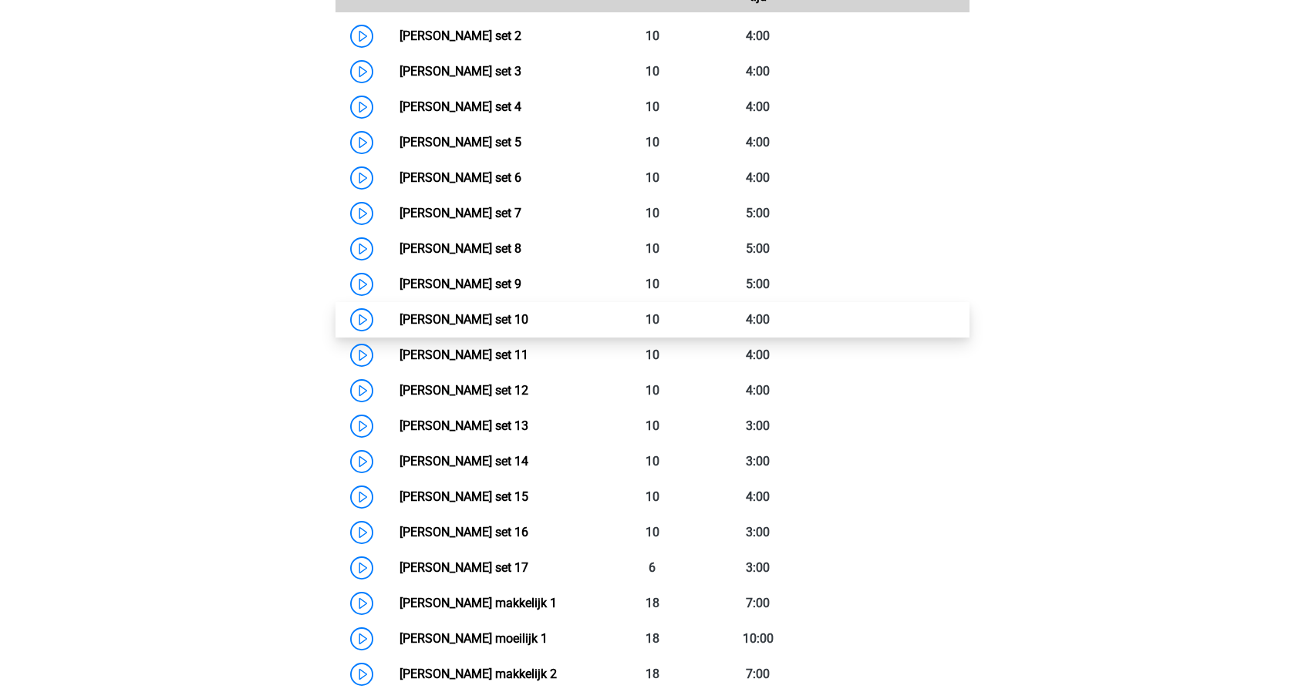
click at [485, 313] on link "Watson Glaser set 10" at bounding box center [463, 319] width 129 height 15
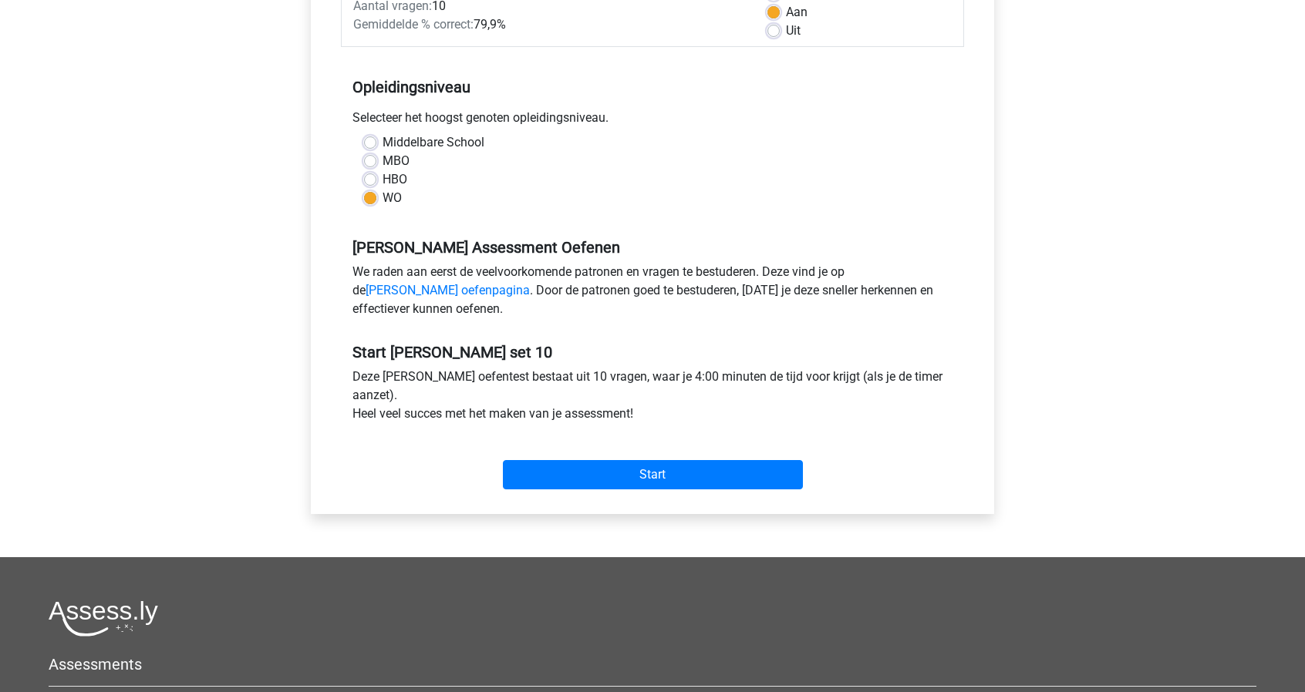
scroll to position [254, 0]
click at [571, 478] on input "Start" at bounding box center [653, 474] width 300 height 29
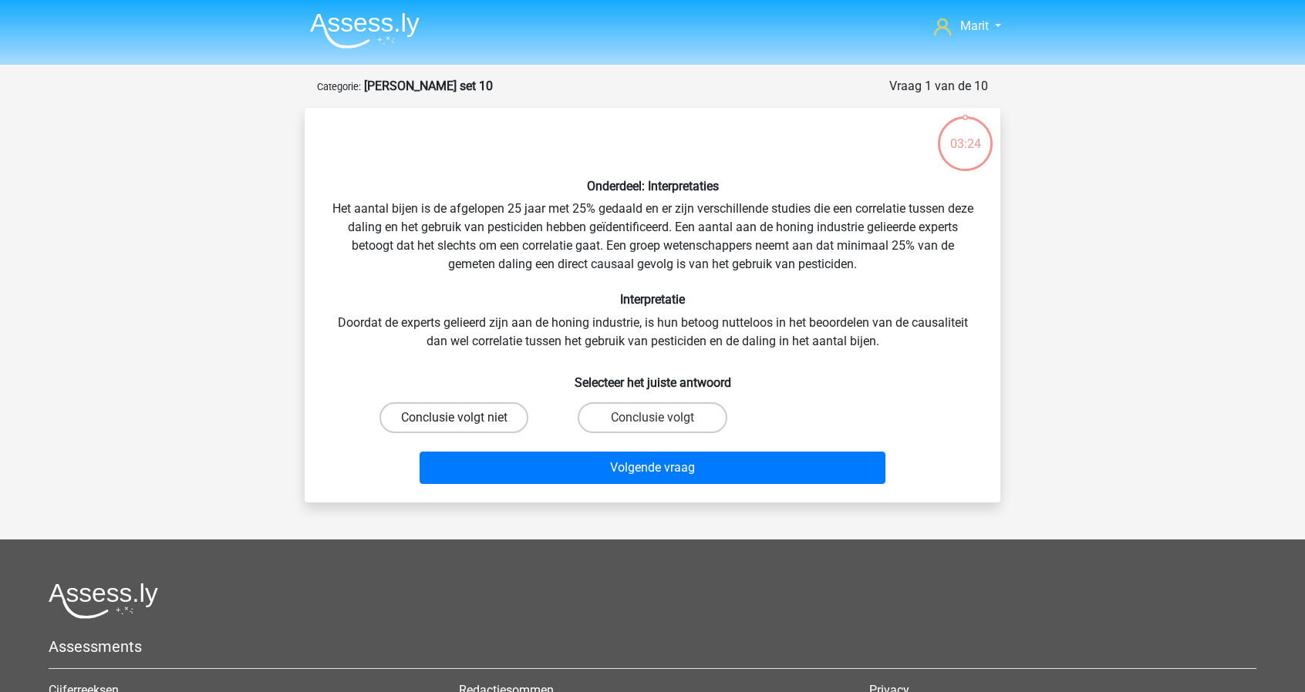
click at [503, 425] on label "Conclusie volgt niet" at bounding box center [453, 418] width 149 height 31
click at [464, 425] on input "Conclusie volgt niet" at bounding box center [459, 423] width 10 height 10
radio input "true"
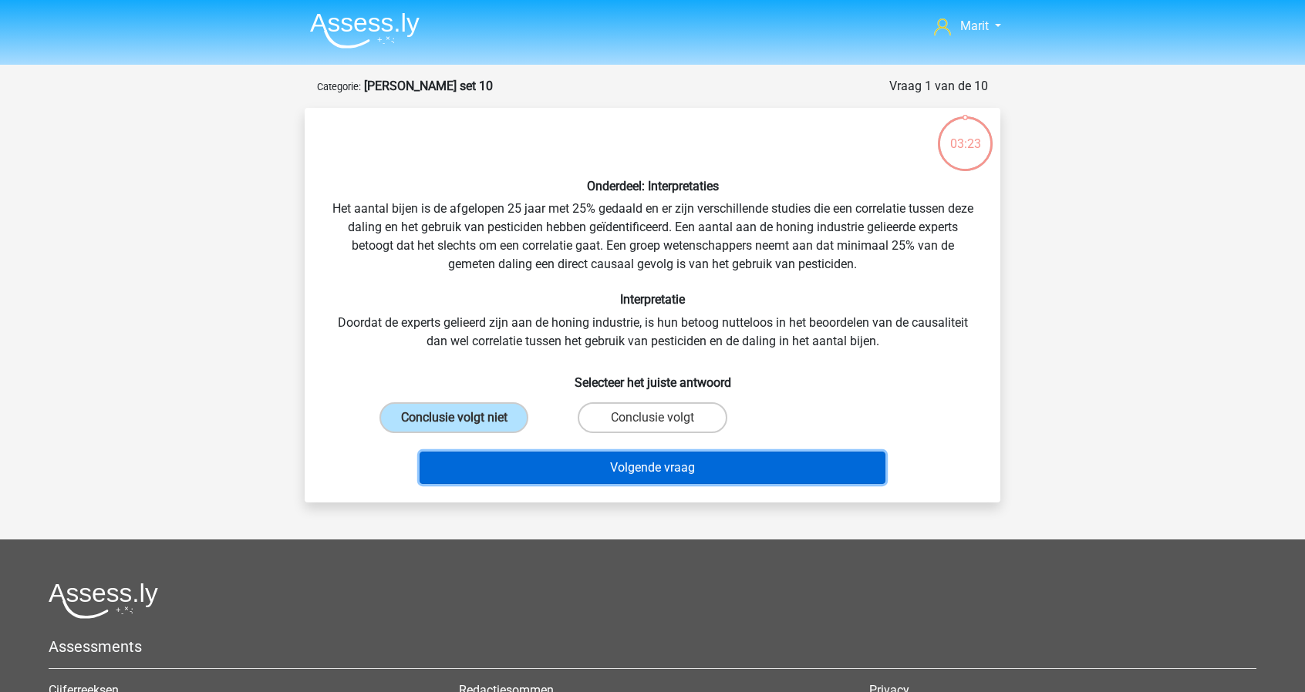
click at [617, 467] on button "Volgende vraag" at bounding box center [653, 468] width 467 height 32
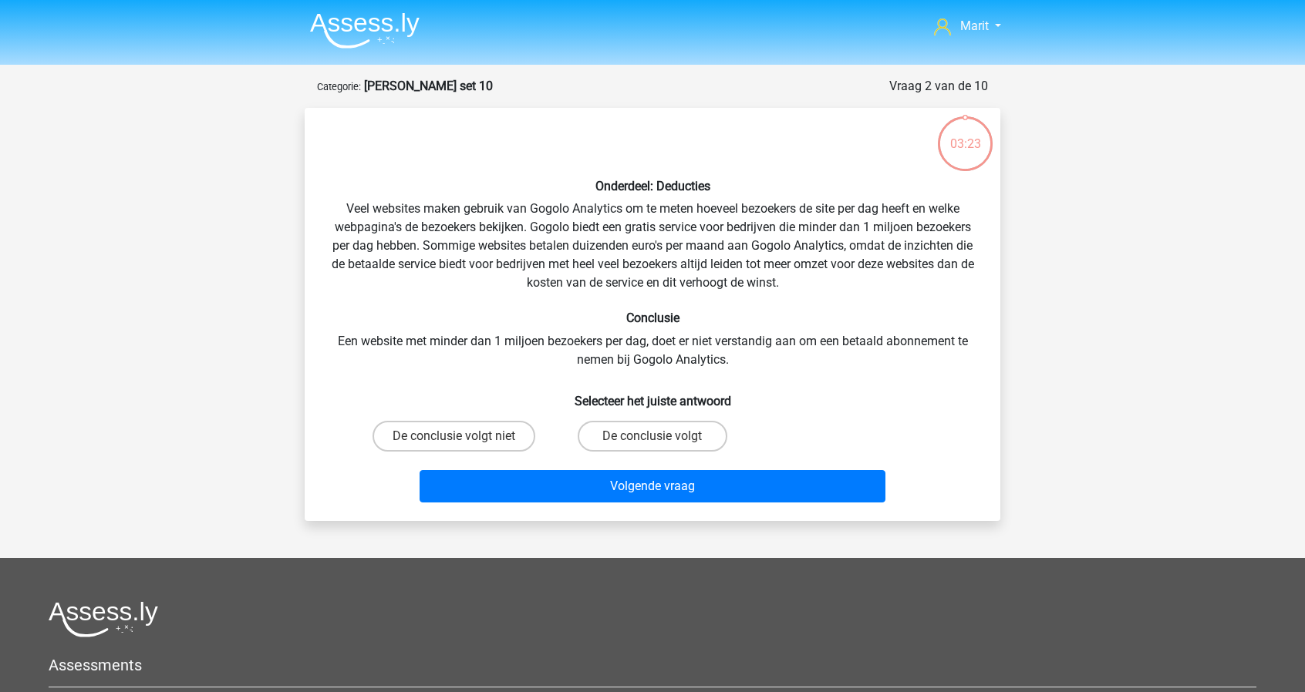
scroll to position [77, 0]
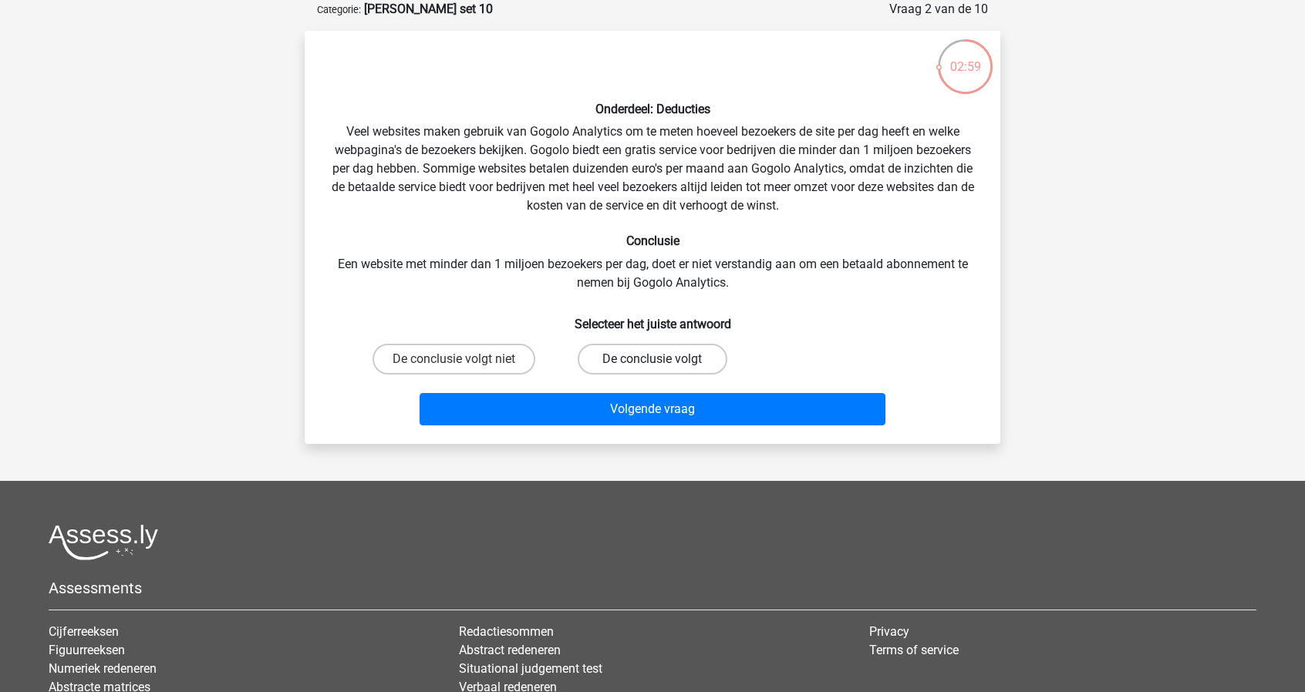
click at [620, 361] on label "De conclusie volgt" at bounding box center [652, 359] width 149 height 31
click at [652, 361] on input "De conclusie volgt" at bounding box center [657, 364] width 10 height 10
radio input "true"
click at [508, 355] on label "De conclusie volgt niet" at bounding box center [453, 359] width 163 height 31
click at [464, 359] on input "De conclusie volgt niet" at bounding box center [459, 364] width 10 height 10
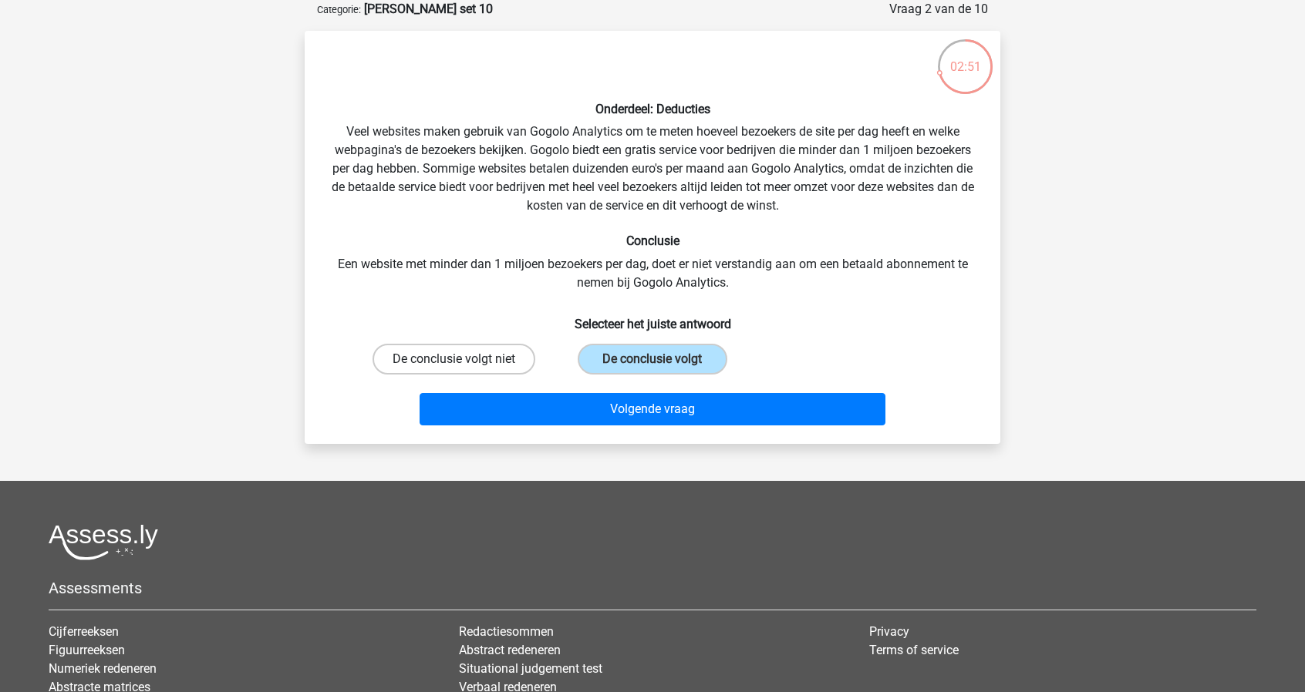
radio input "true"
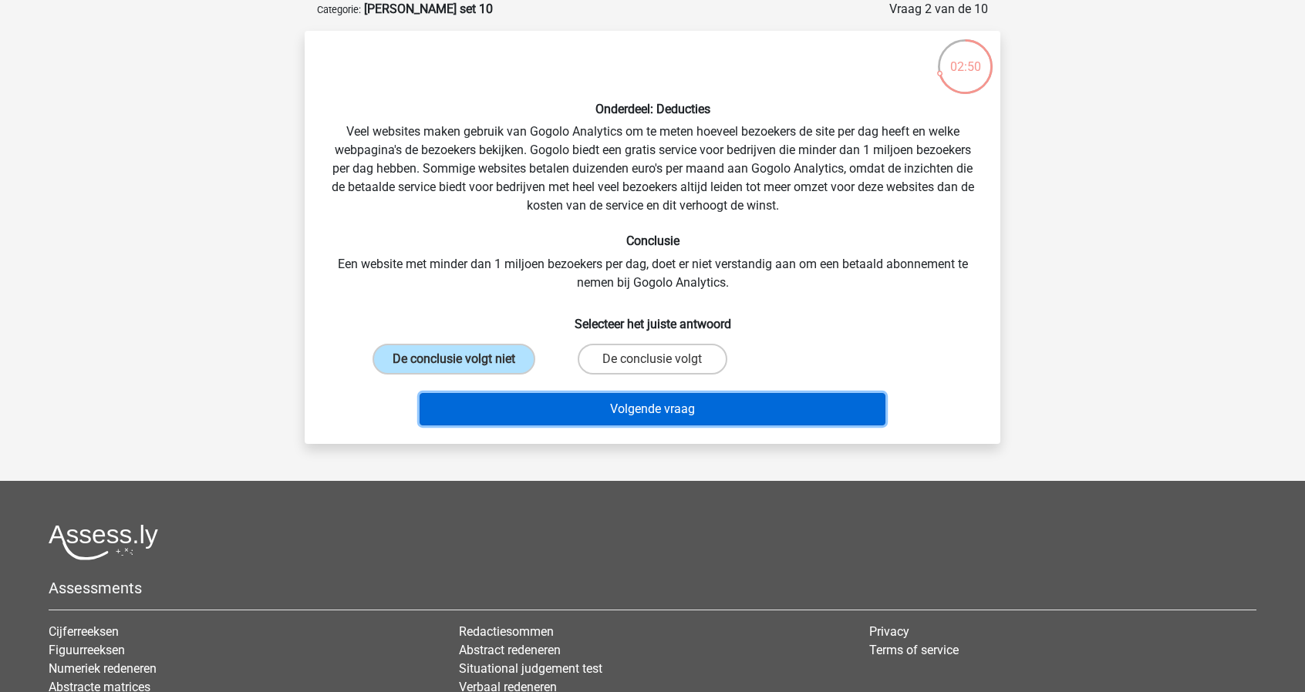
click at [620, 403] on button "Volgende vraag" at bounding box center [653, 409] width 467 height 32
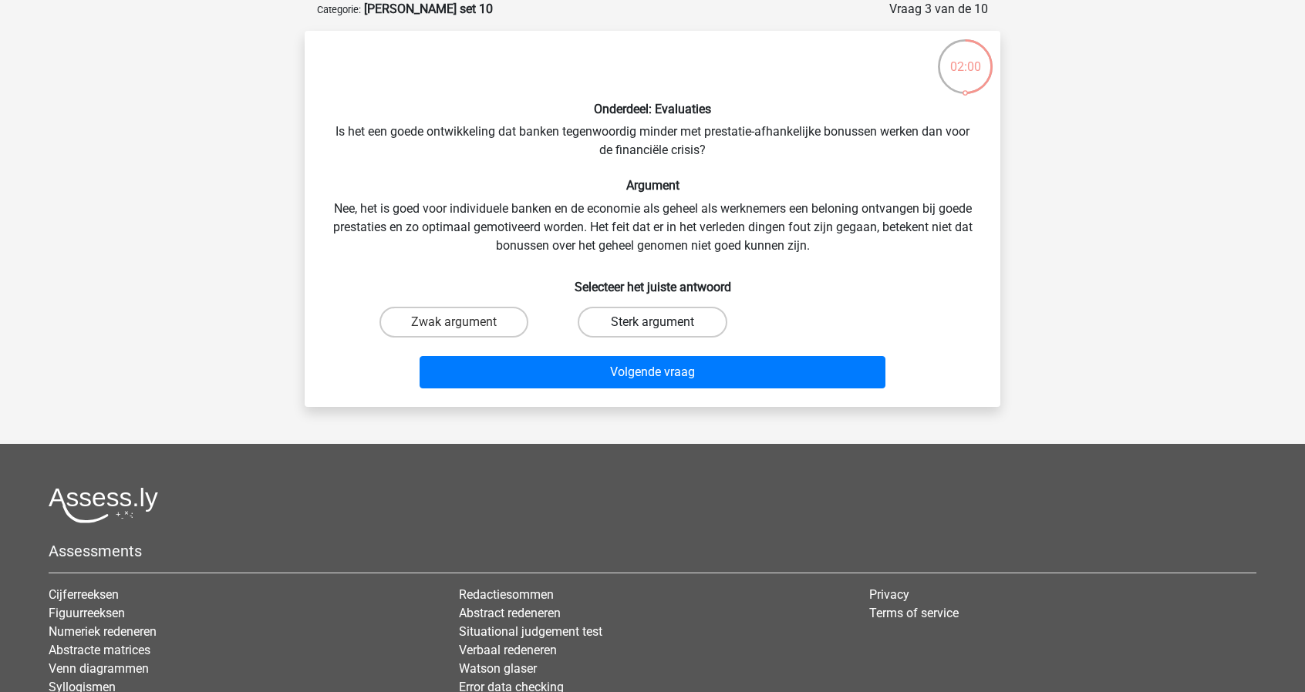
click at [631, 326] on label "Sterk argument" at bounding box center [652, 322] width 149 height 31
click at [652, 326] on input "Sterk argument" at bounding box center [657, 327] width 10 height 10
radio input "true"
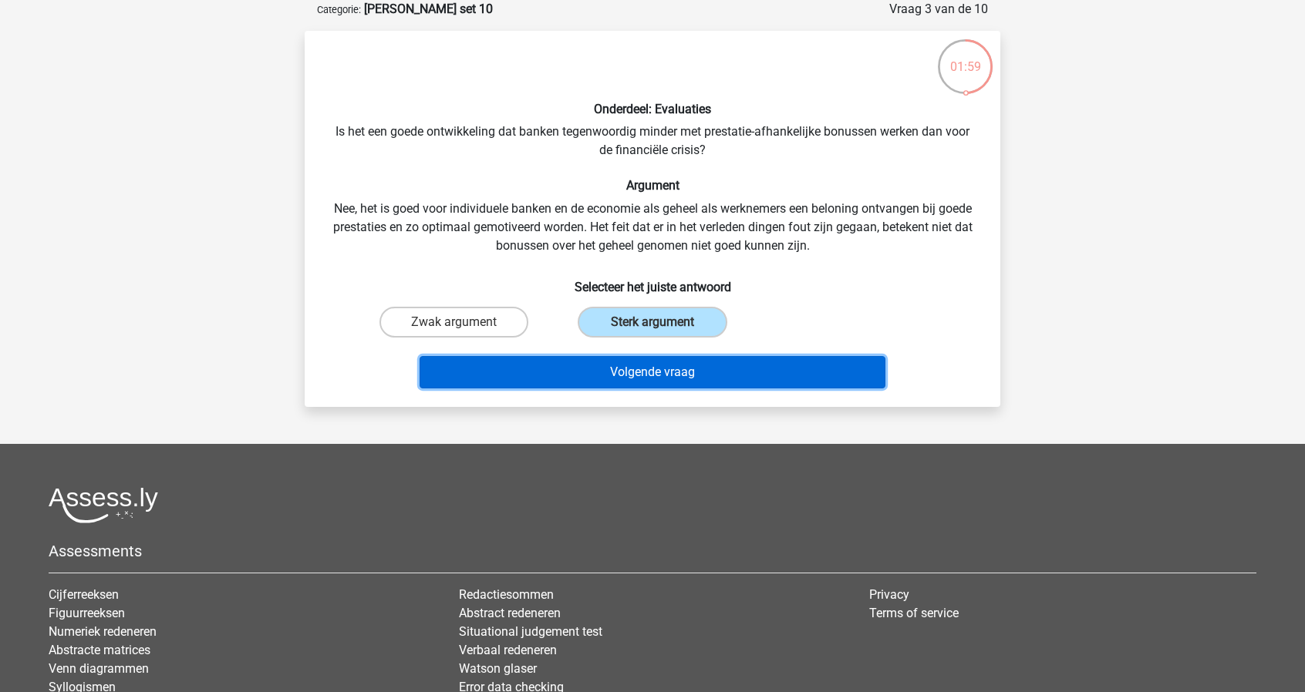
click at [643, 361] on button "Volgende vraag" at bounding box center [653, 372] width 467 height 32
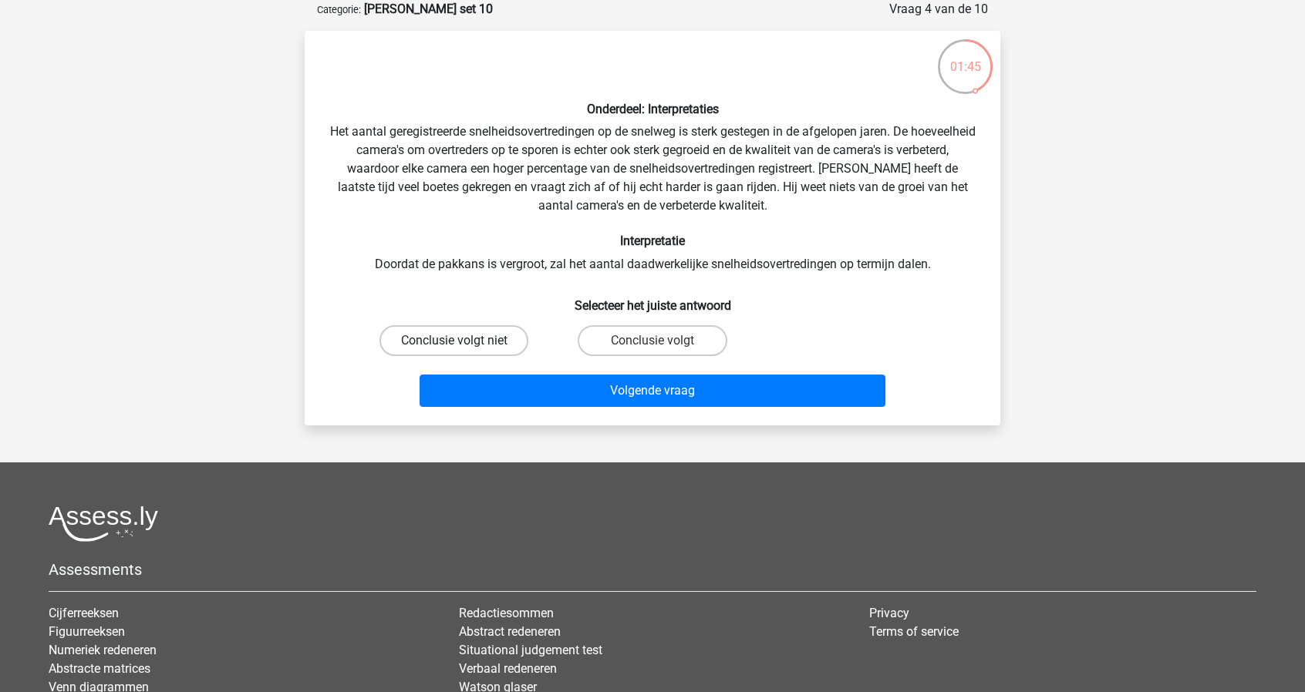
click at [499, 339] on label "Conclusie volgt niet" at bounding box center [453, 340] width 149 height 31
click at [464, 341] on input "Conclusie volgt niet" at bounding box center [459, 346] width 10 height 10
radio input "true"
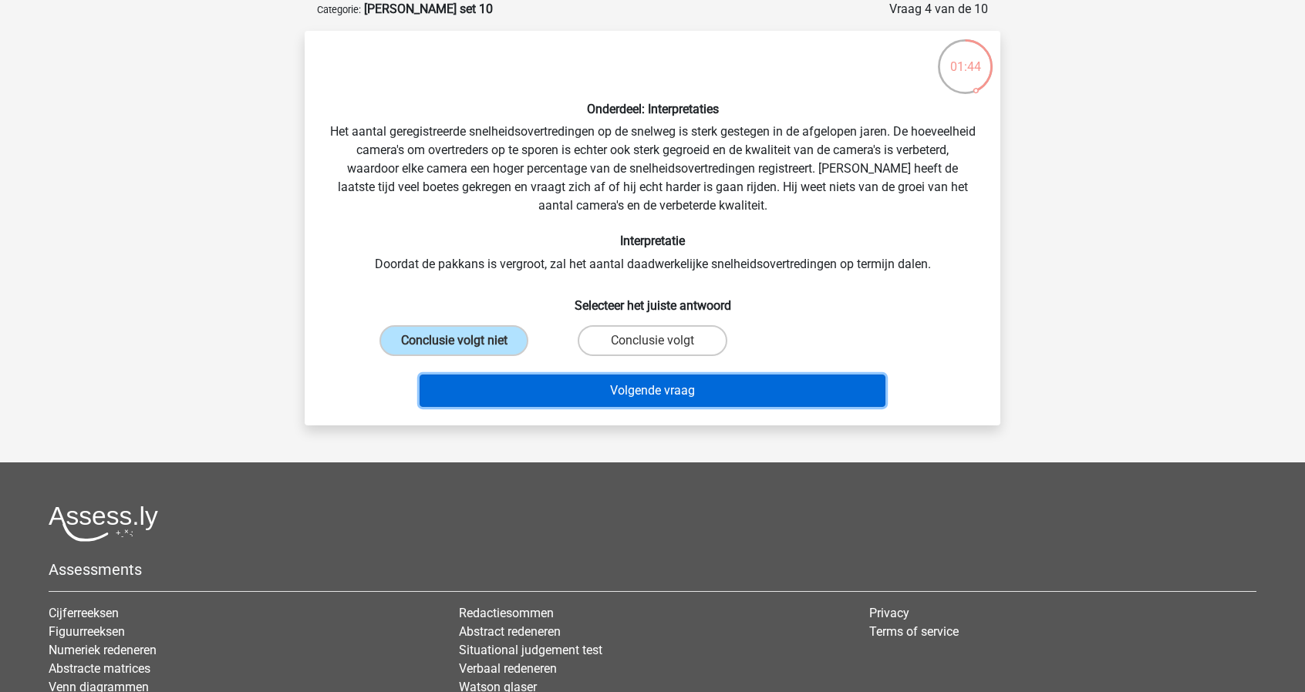
click at [583, 379] on button "Volgende vraag" at bounding box center [653, 391] width 467 height 32
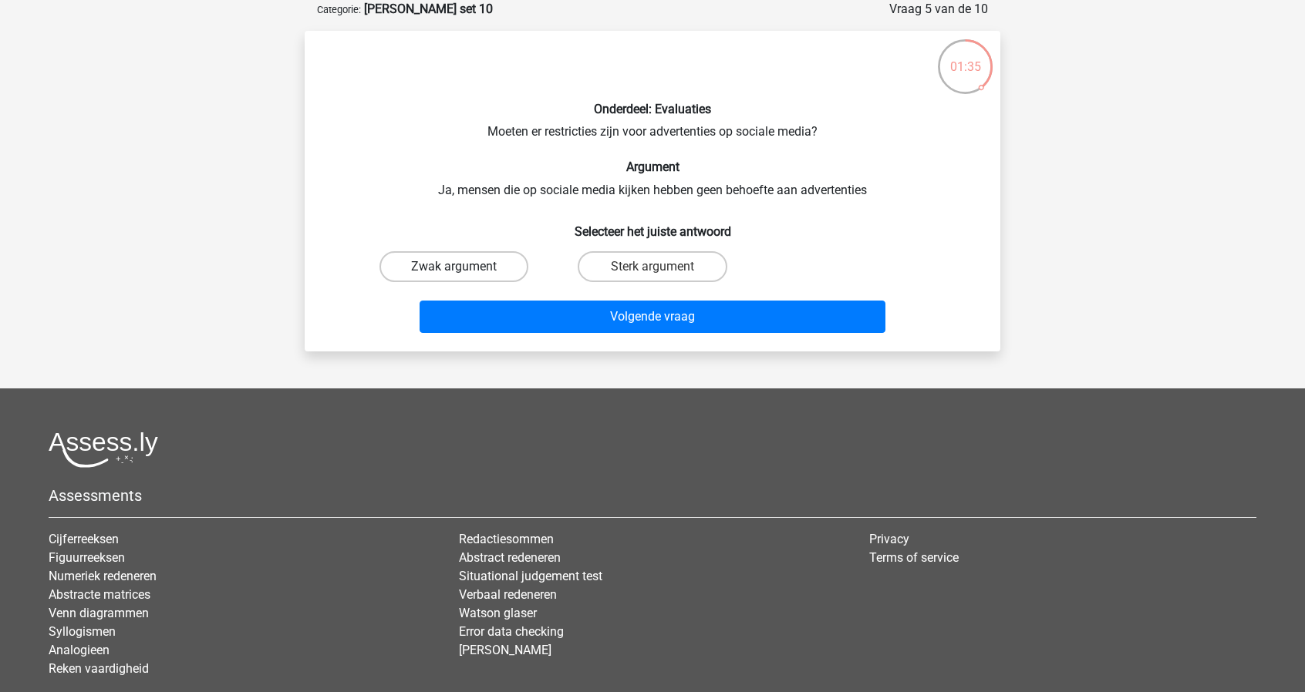
click at [513, 267] on label "Zwak argument" at bounding box center [453, 266] width 149 height 31
click at [464, 267] on input "Zwak argument" at bounding box center [459, 272] width 10 height 10
radio input "true"
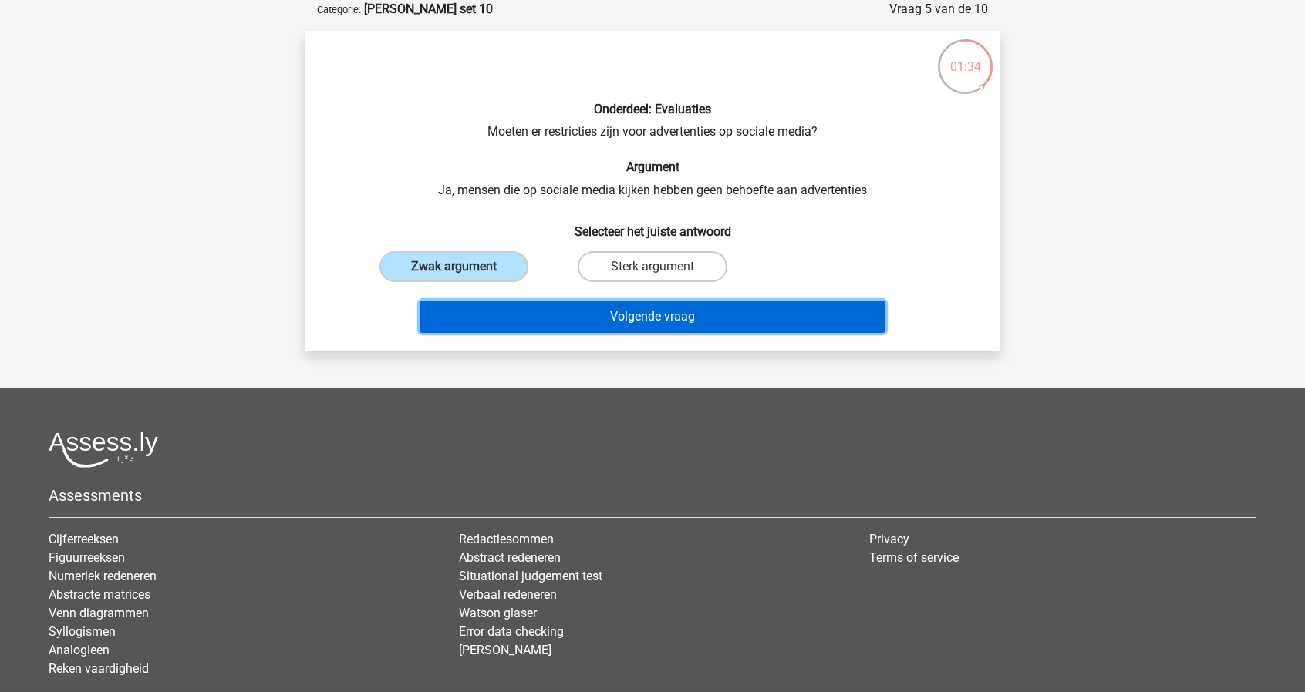
click at [595, 308] on button "Volgende vraag" at bounding box center [653, 317] width 467 height 32
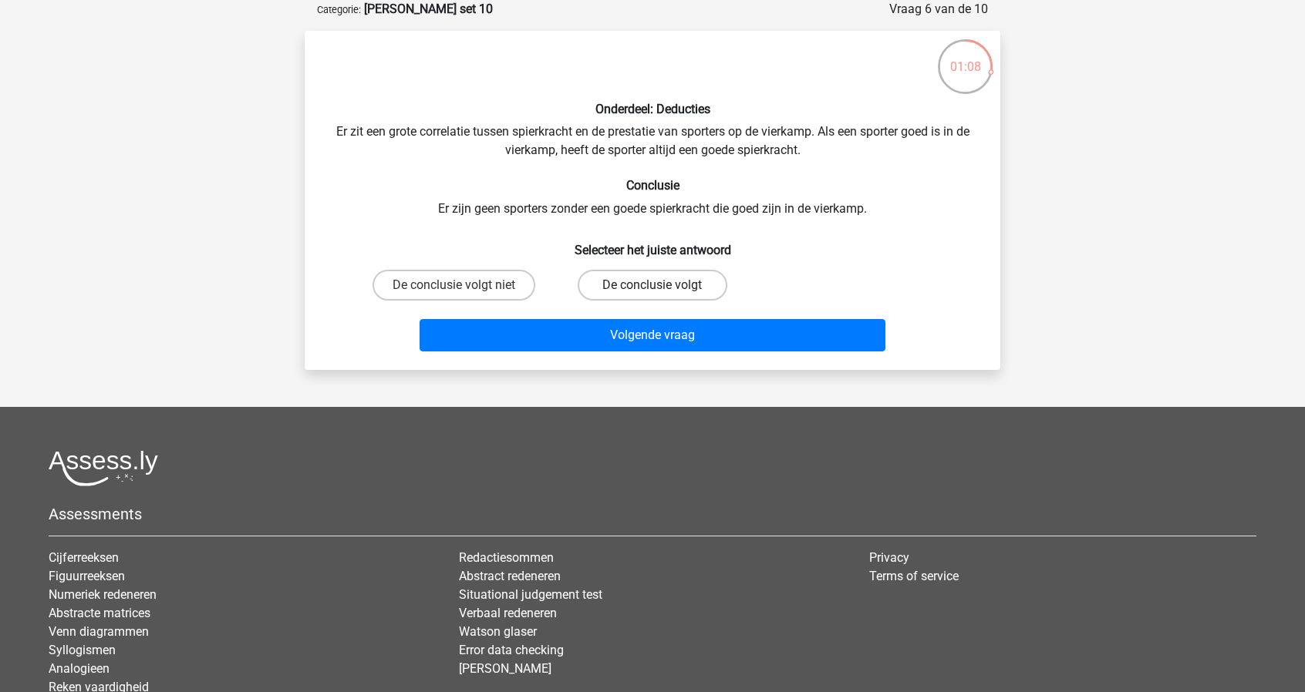
click at [659, 279] on label "De conclusie volgt" at bounding box center [652, 285] width 149 height 31
click at [659, 285] on input "De conclusie volgt" at bounding box center [657, 290] width 10 height 10
radio input "true"
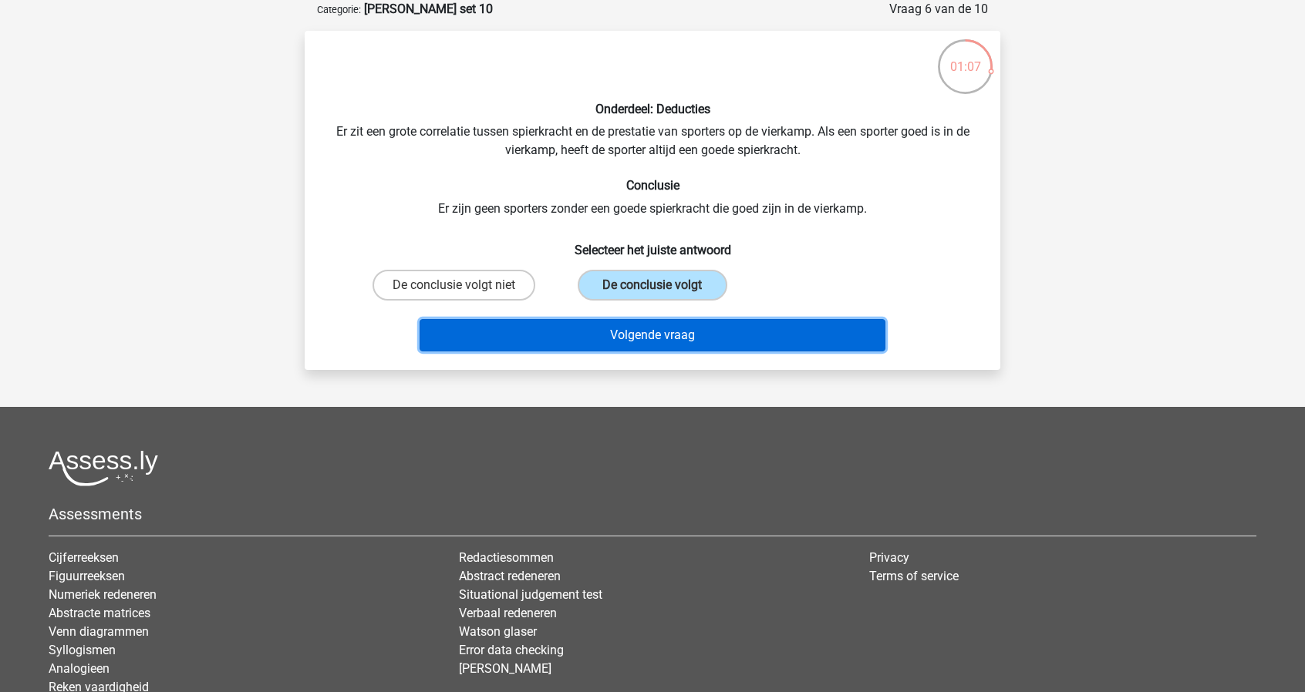
click at [655, 335] on button "Volgende vraag" at bounding box center [653, 335] width 467 height 32
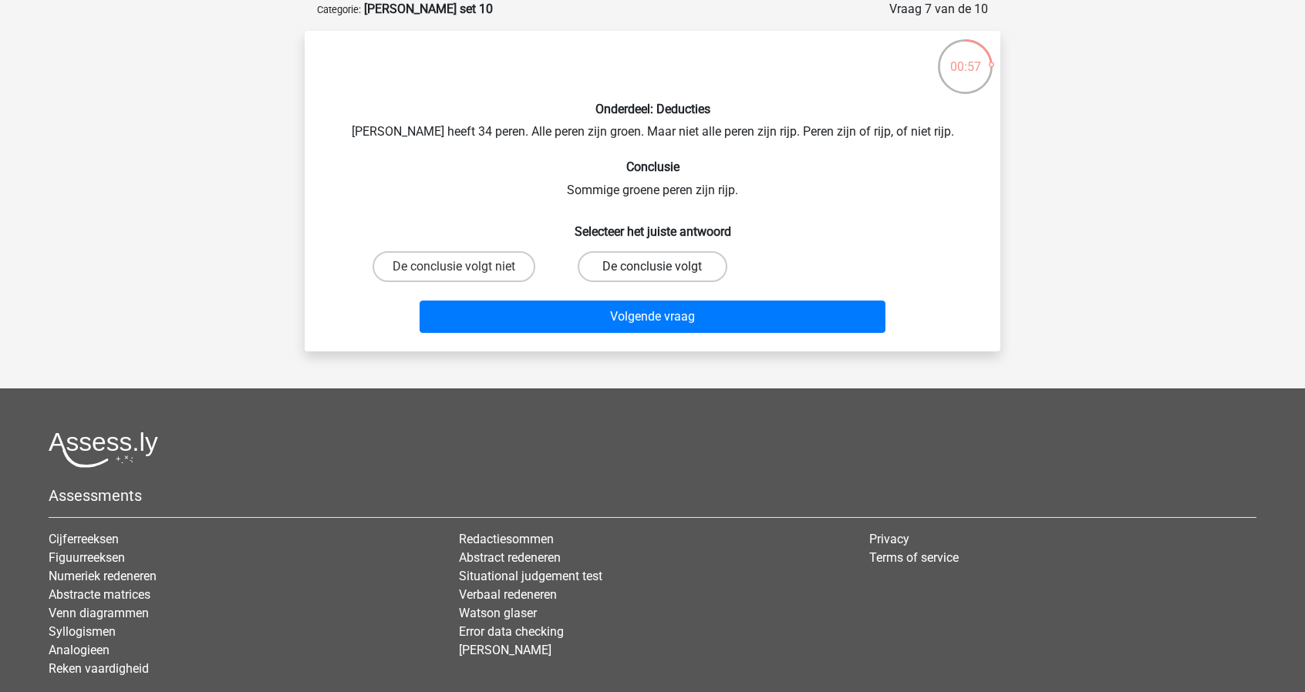
click at [606, 257] on label "De conclusie volgt" at bounding box center [652, 266] width 149 height 31
click at [652, 267] on input "De conclusie volgt" at bounding box center [657, 272] width 10 height 10
radio input "true"
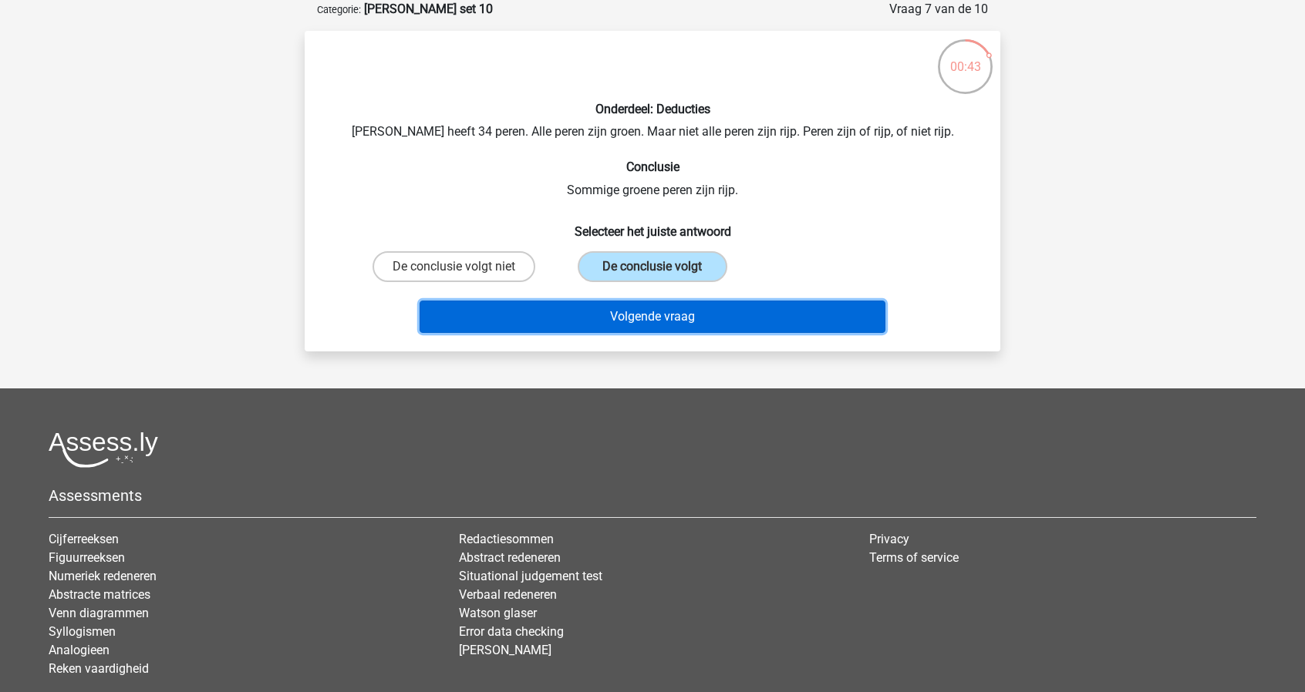
click at [605, 315] on button "Volgende vraag" at bounding box center [653, 317] width 467 height 32
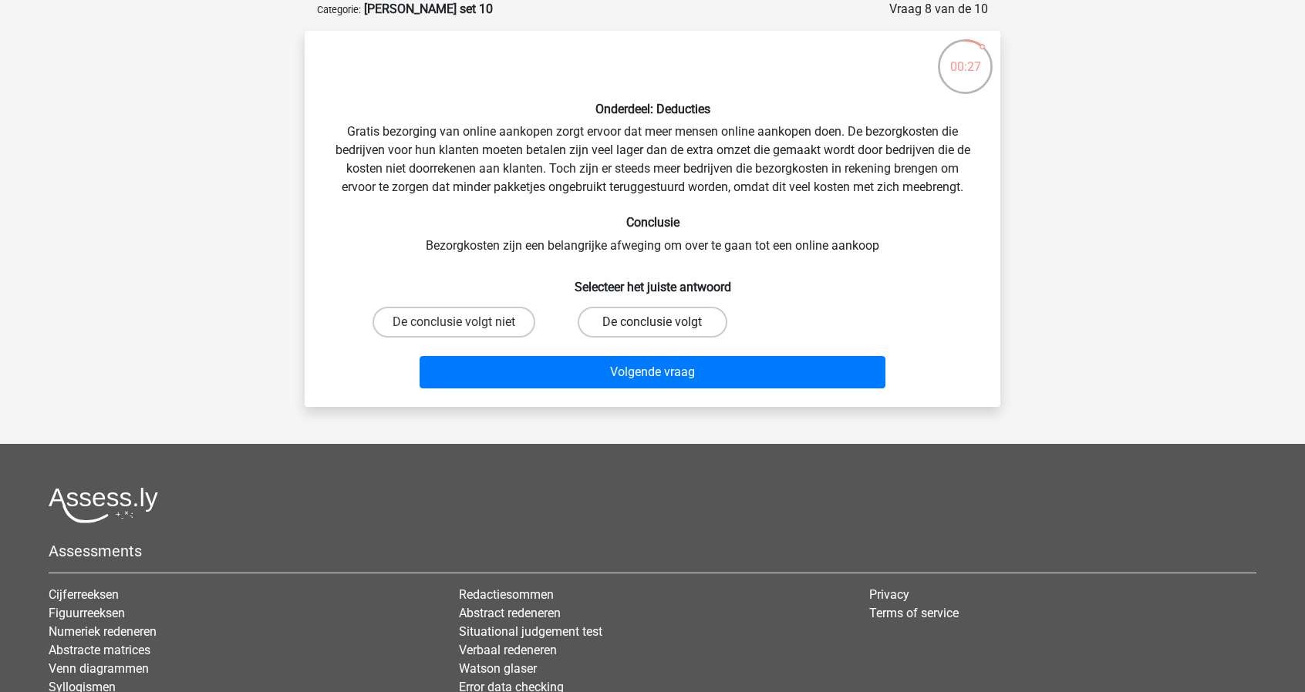
click at [632, 320] on label "De conclusie volgt" at bounding box center [652, 322] width 149 height 31
click at [652, 322] on input "De conclusie volgt" at bounding box center [657, 327] width 10 height 10
radio input "true"
click at [503, 323] on label "De conclusie volgt niet" at bounding box center [453, 322] width 163 height 31
click at [464, 323] on input "De conclusie volgt niet" at bounding box center [459, 327] width 10 height 10
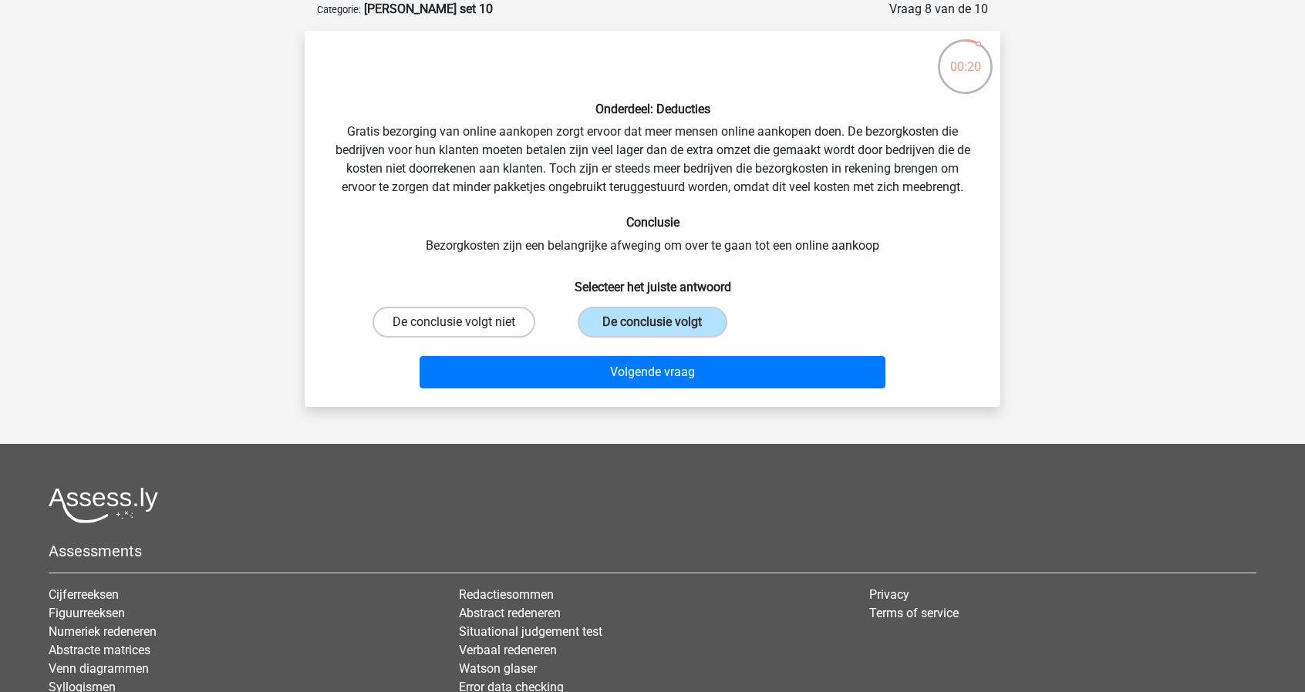
radio input "true"
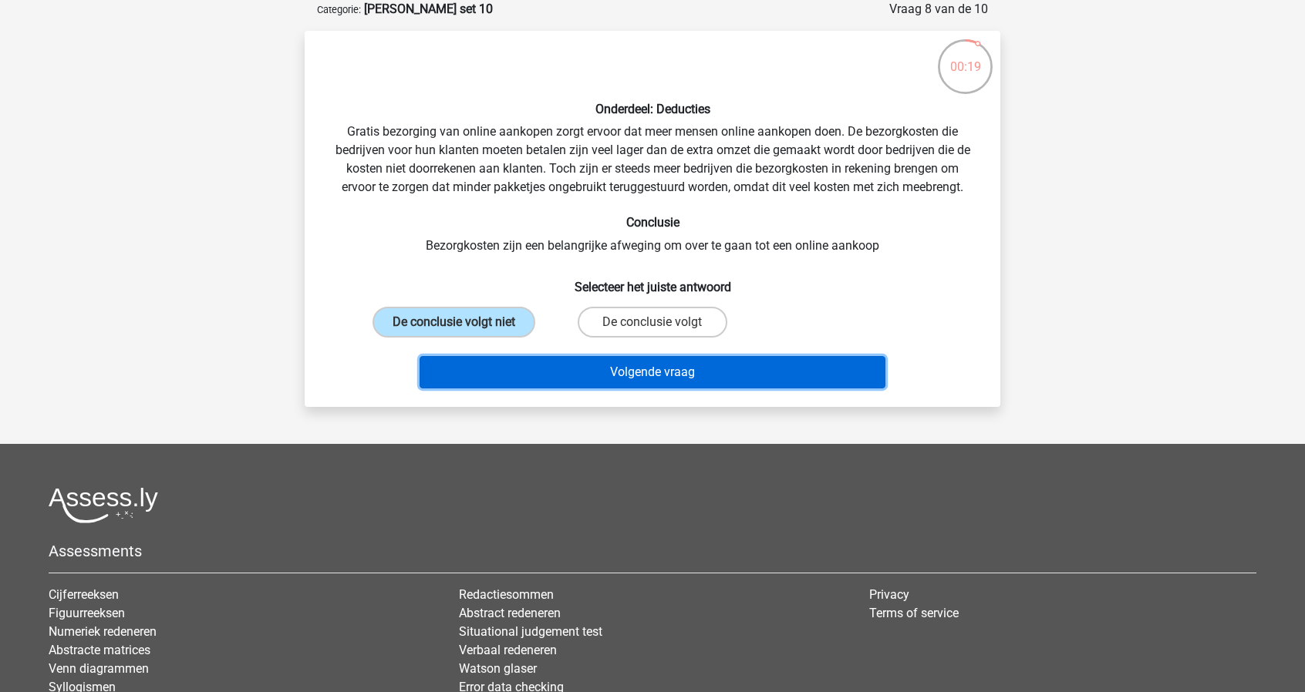
click at [589, 369] on button "Volgende vraag" at bounding box center [653, 372] width 467 height 32
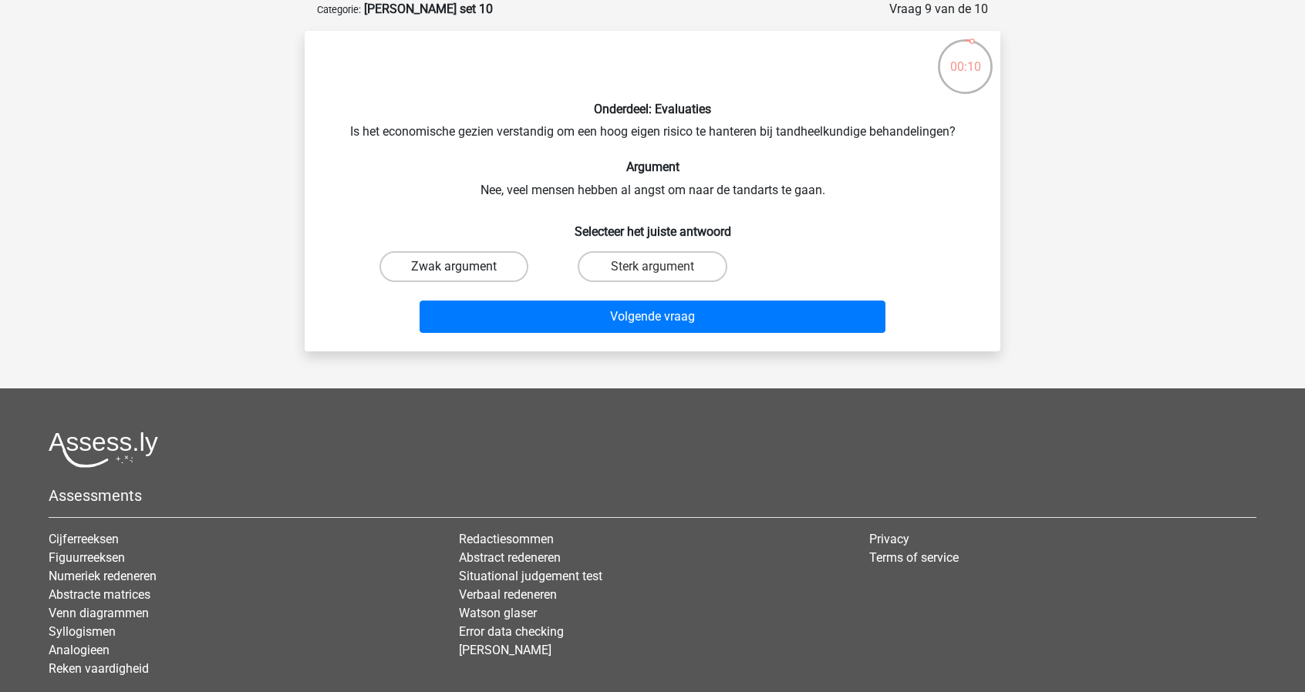
click at [508, 273] on label "Zwak argument" at bounding box center [453, 266] width 149 height 31
click at [464, 273] on input "Zwak argument" at bounding box center [459, 272] width 10 height 10
radio input "true"
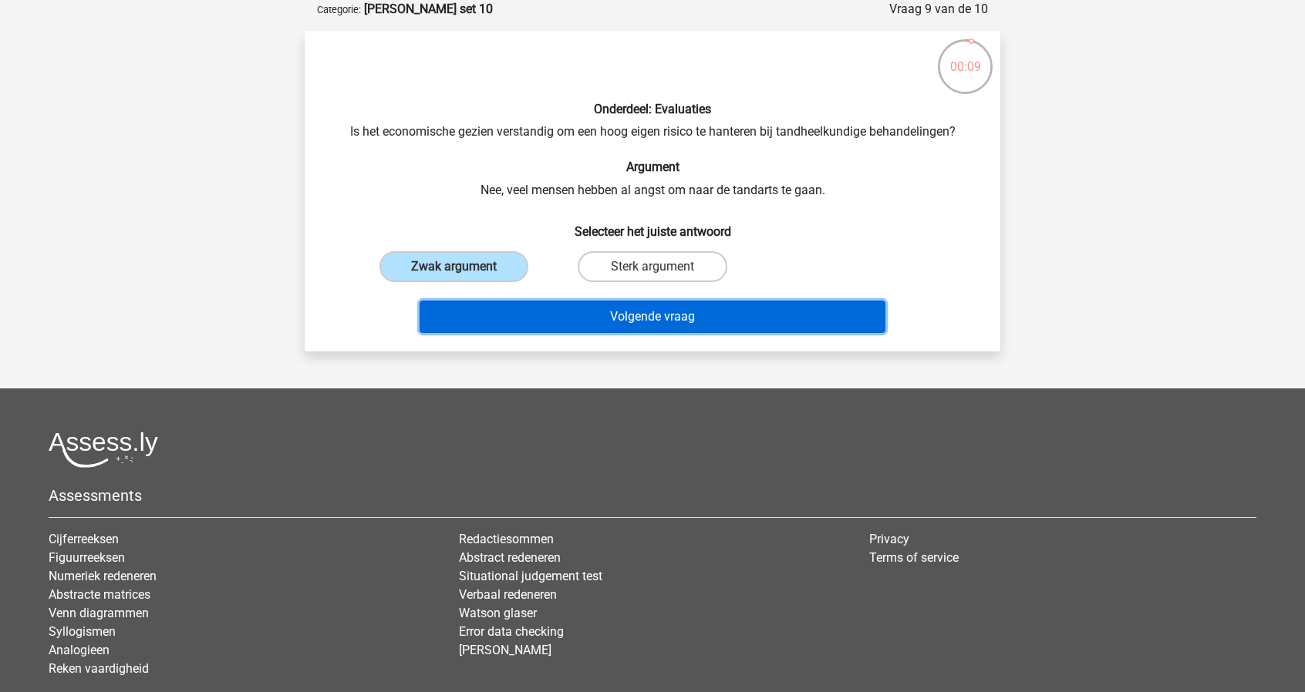
click at [601, 315] on button "Volgende vraag" at bounding box center [653, 317] width 467 height 32
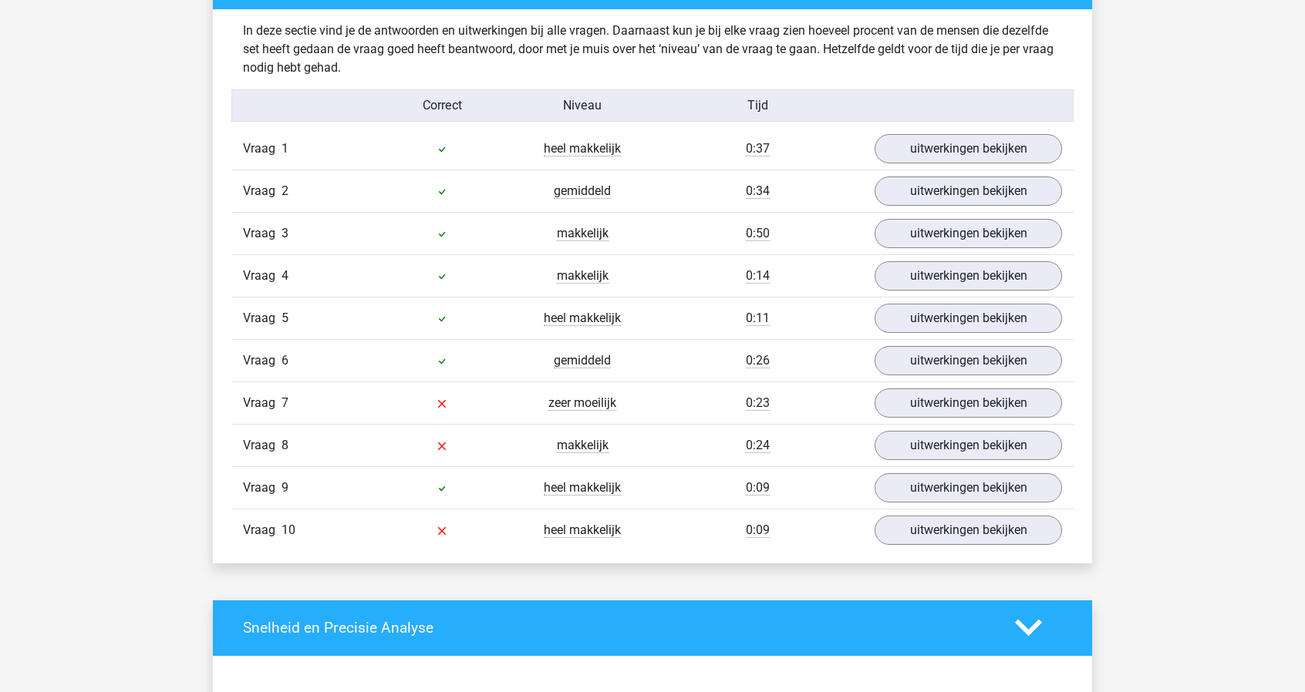
scroll to position [960, 0]
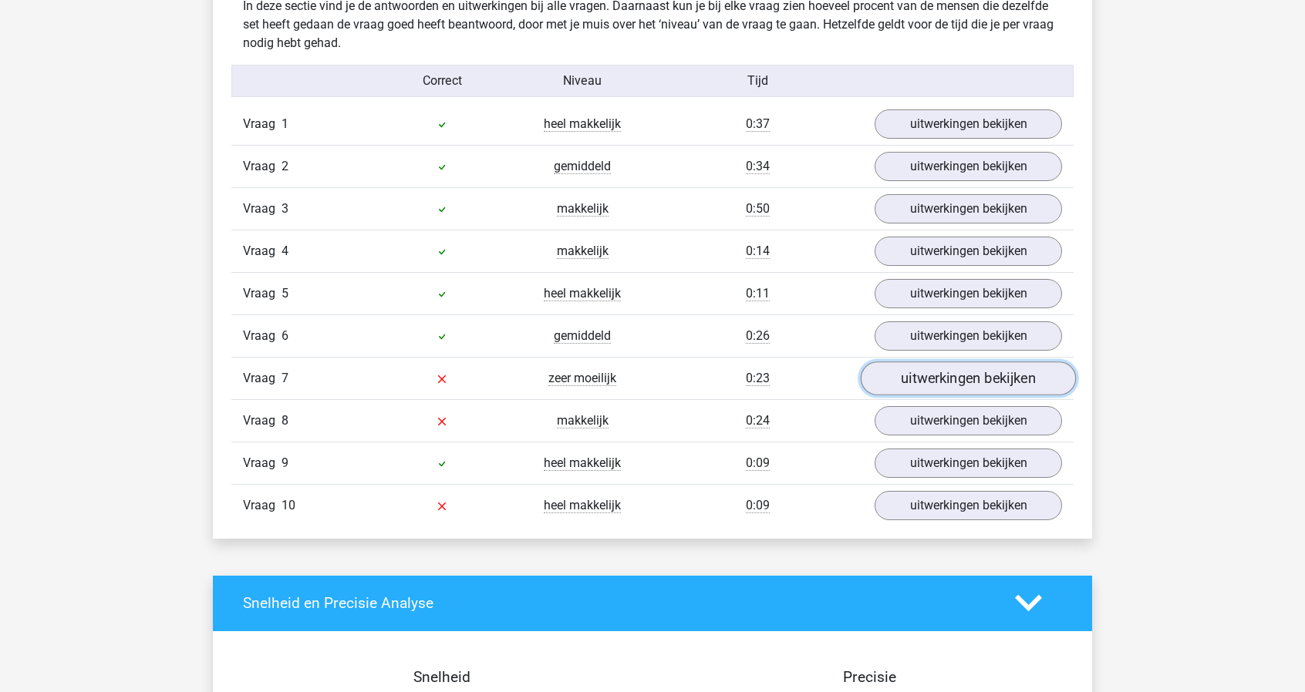
click at [935, 372] on link "uitwerkingen bekijken" at bounding box center [968, 379] width 215 height 34
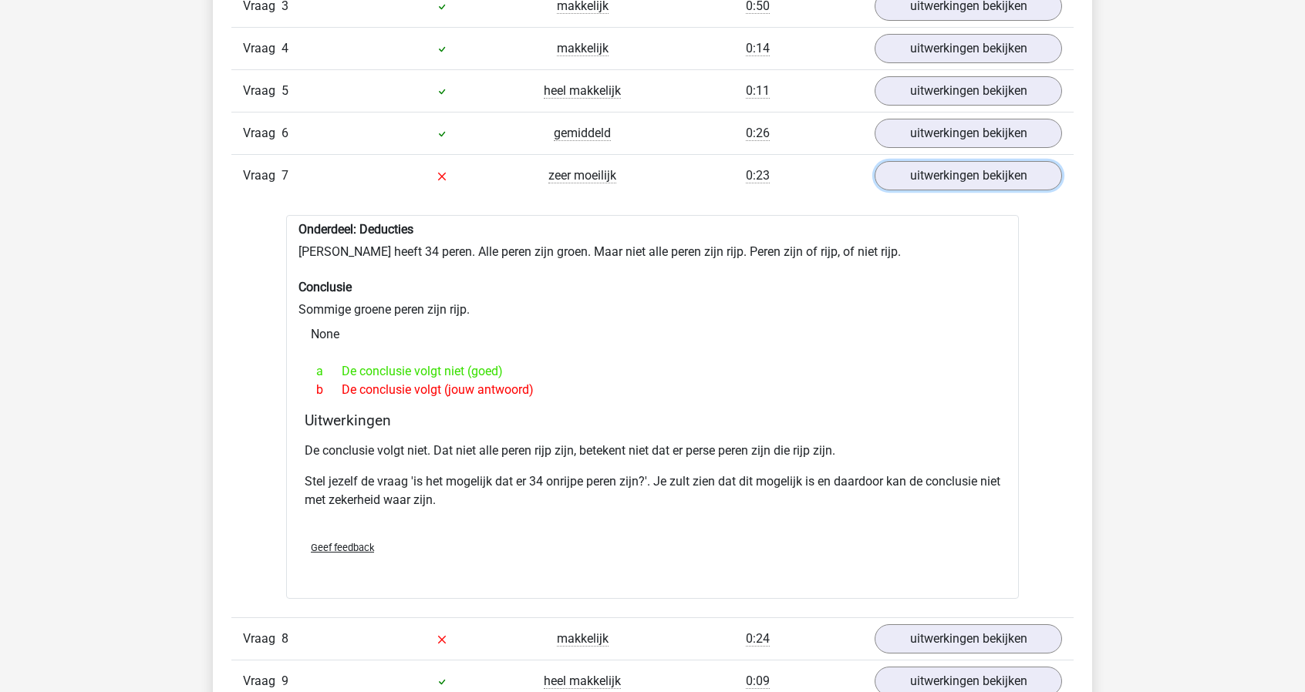
scroll to position [1164, 0]
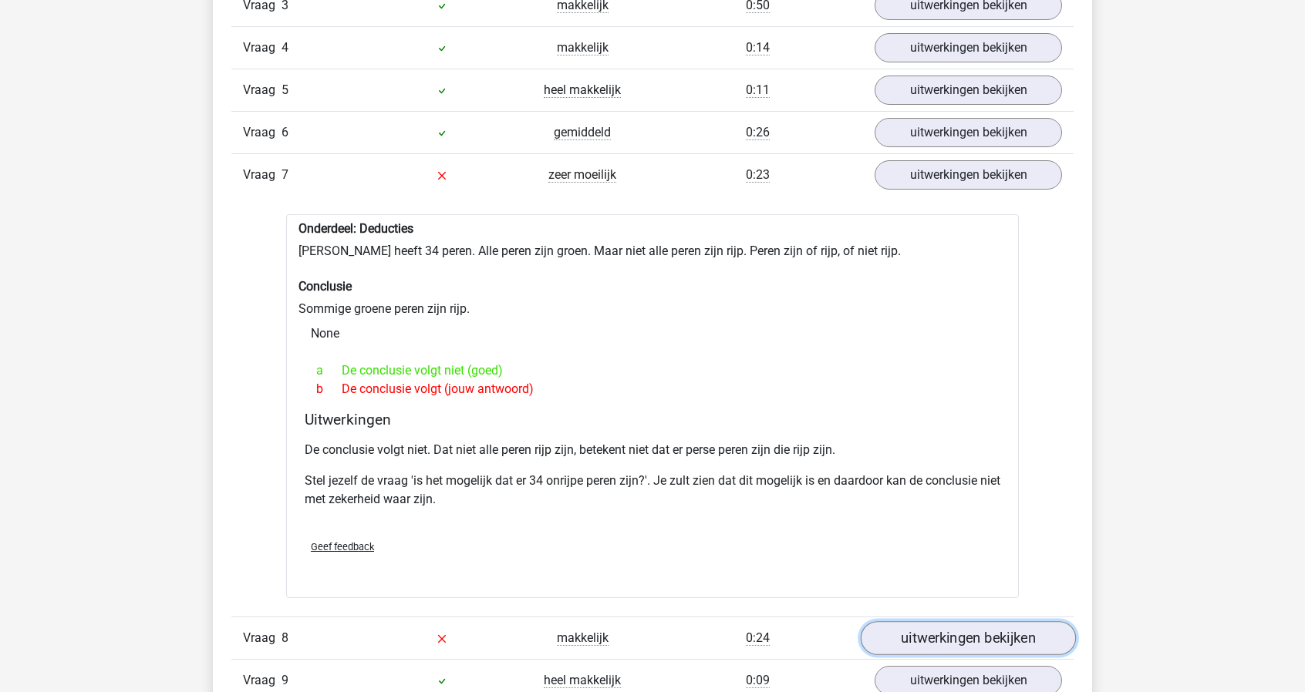
click at [1028, 626] on link "uitwerkingen bekijken" at bounding box center [968, 639] width 215 height 34
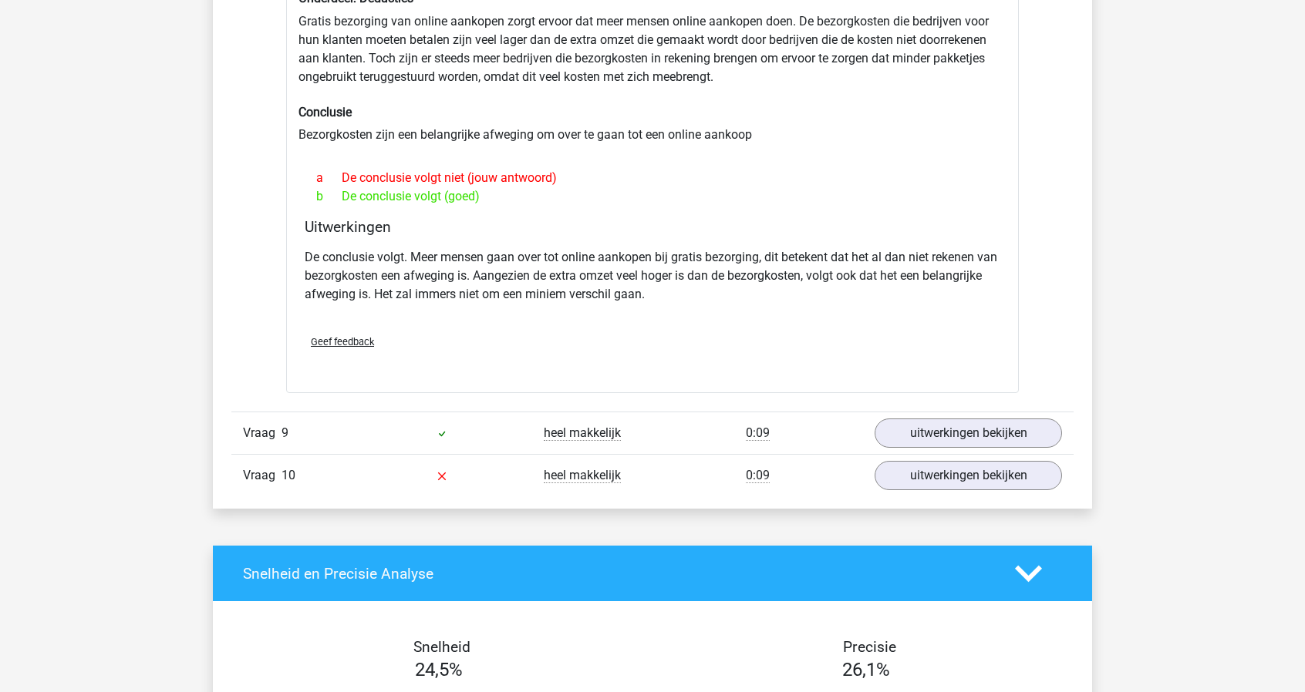
scroll to position [1852, 0]
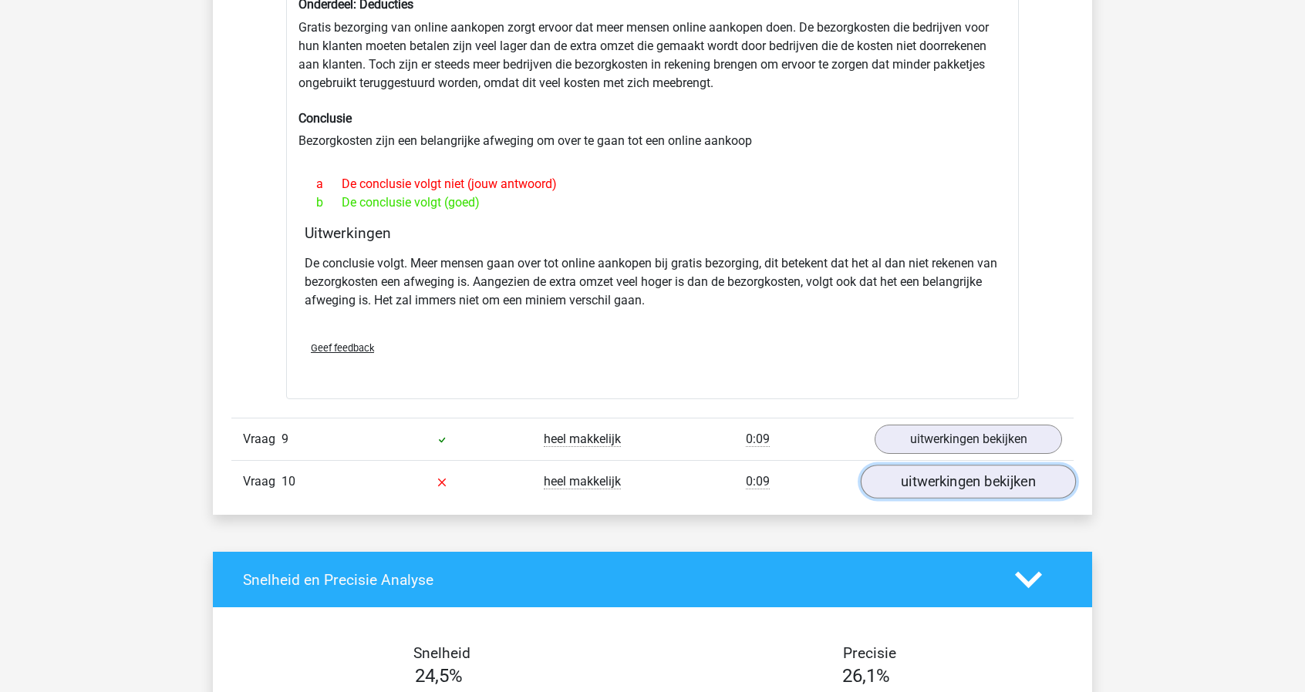
click at [950, 477] on link "uitwerkingen bekijken" at bounding box center [968, 482] width 215 height 34
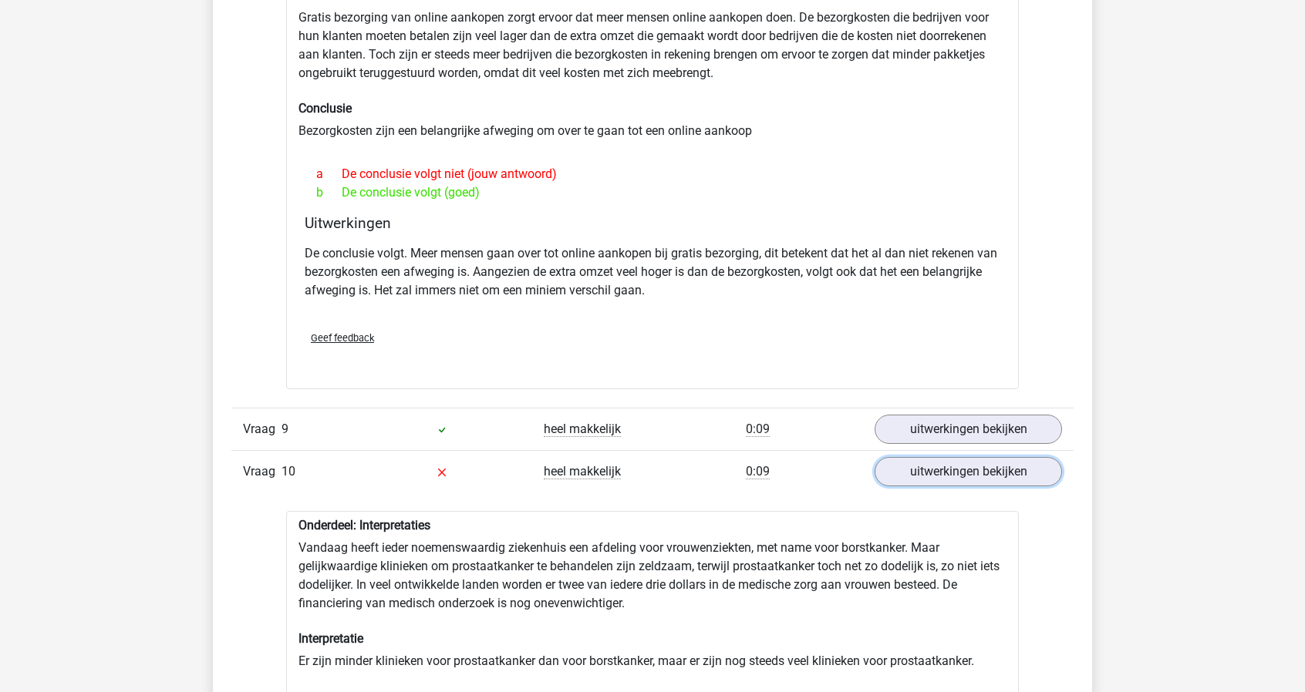
scroll to position [1845, 0]
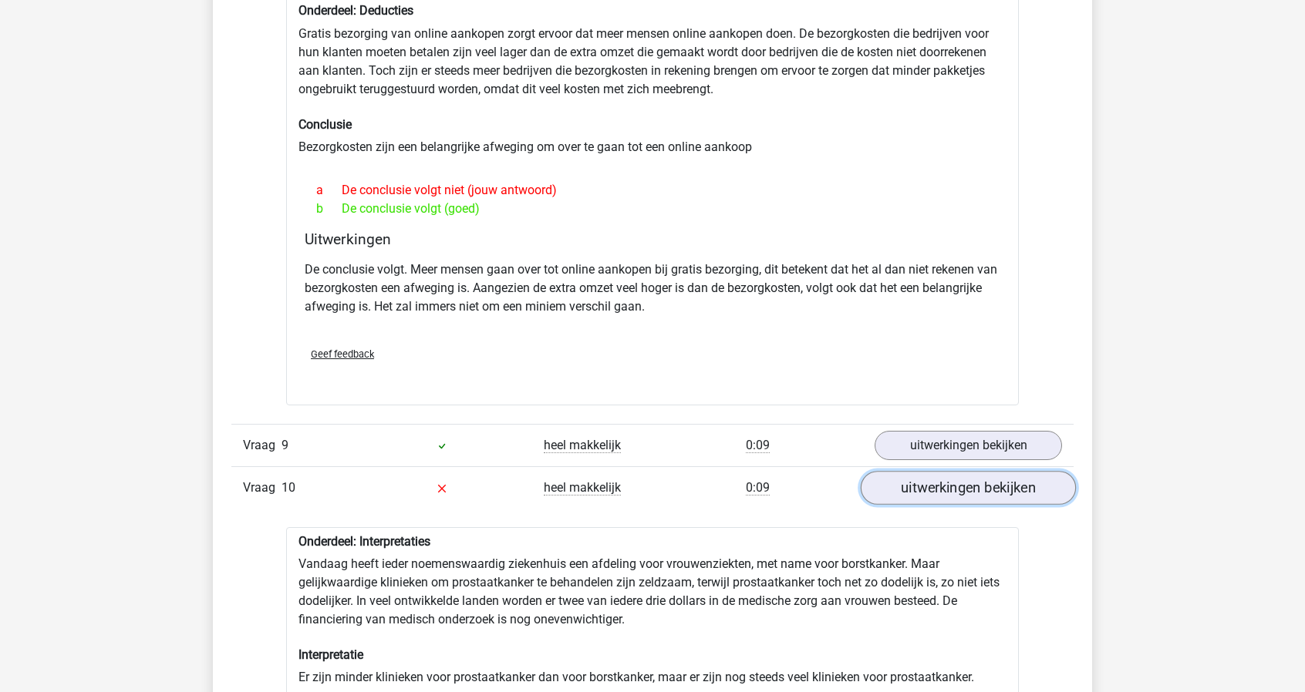
click at [949, 475] on link "uitwerkingen bekijken" at bounding box center [968, 488] width 215 height 34
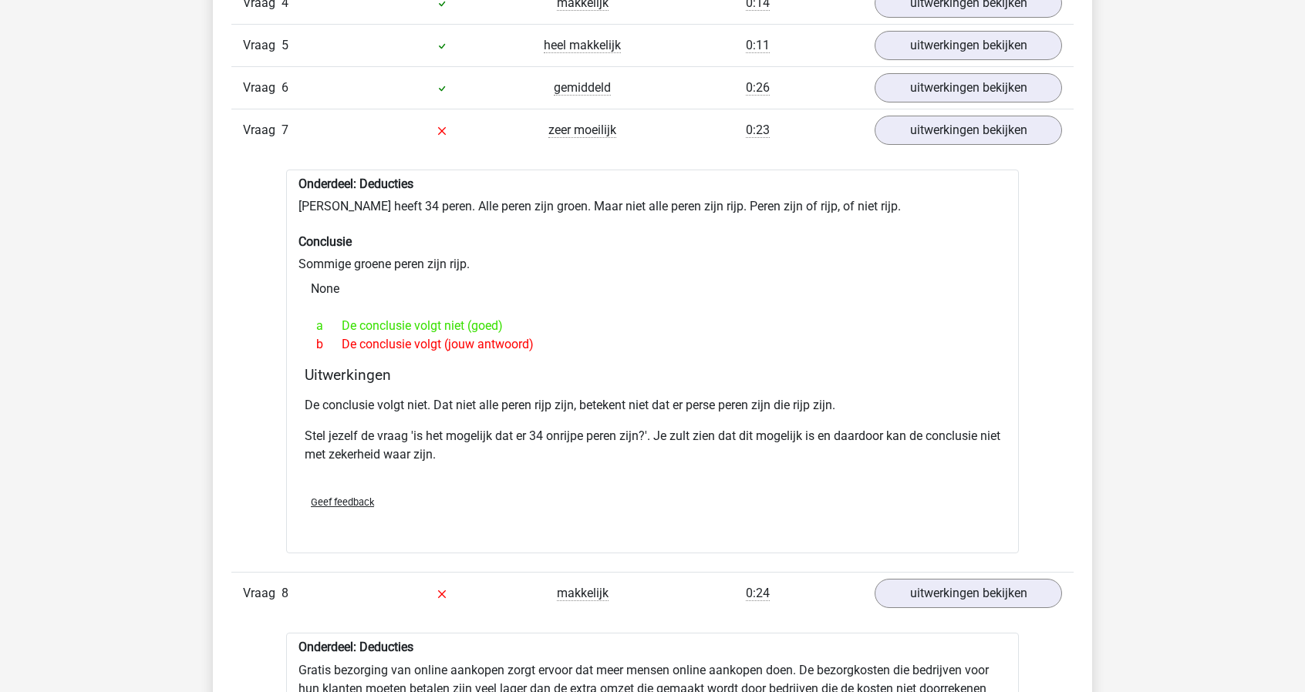
scroll to position [1215, 0]
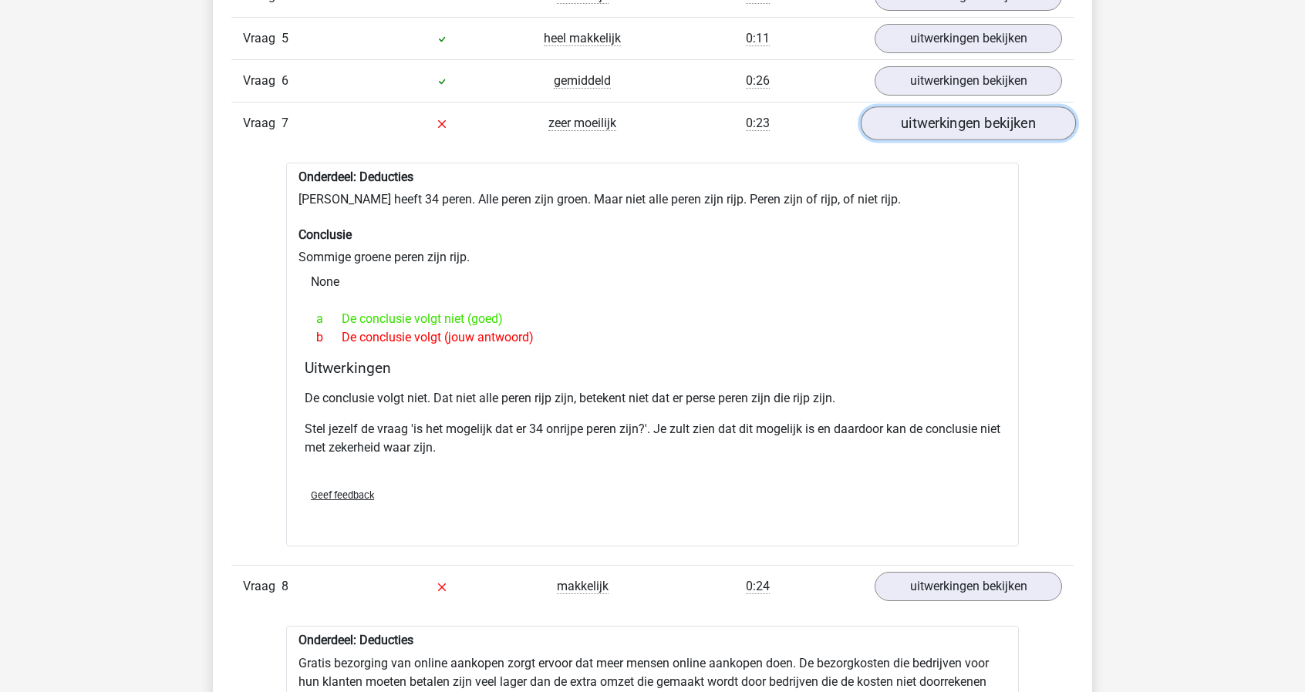
click at [996, 114] on link "uitwerkingen bekijken" at bounding box center [968, 123] width 215 height 34
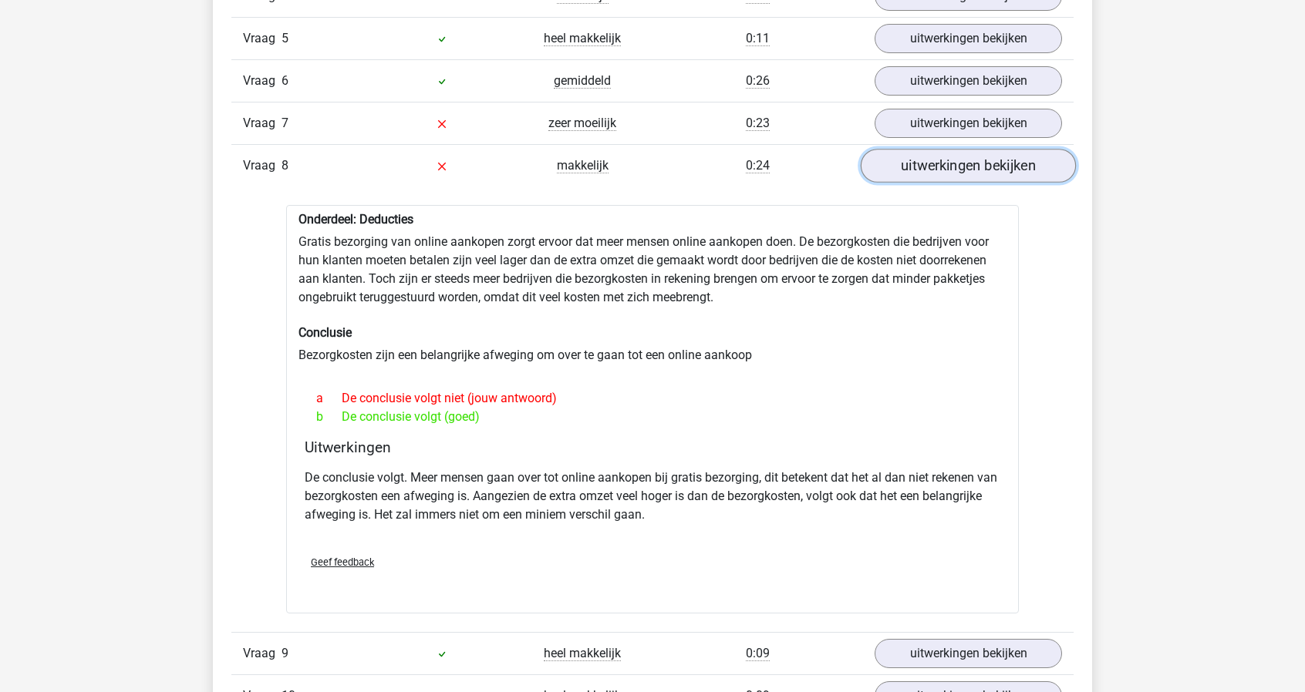
click at [973, 163] on link "uitwerkingen bekijken" at bounding box center [968, 166] width 215 height 34
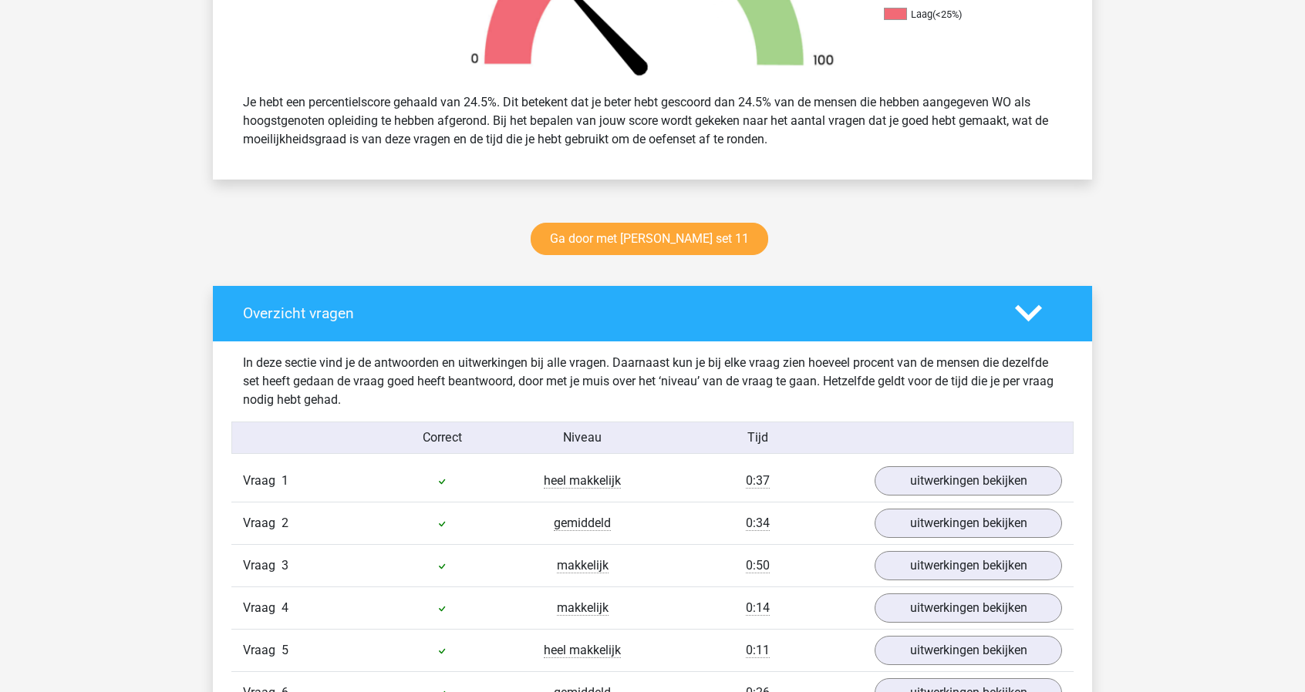
scroll to position [590, 0]
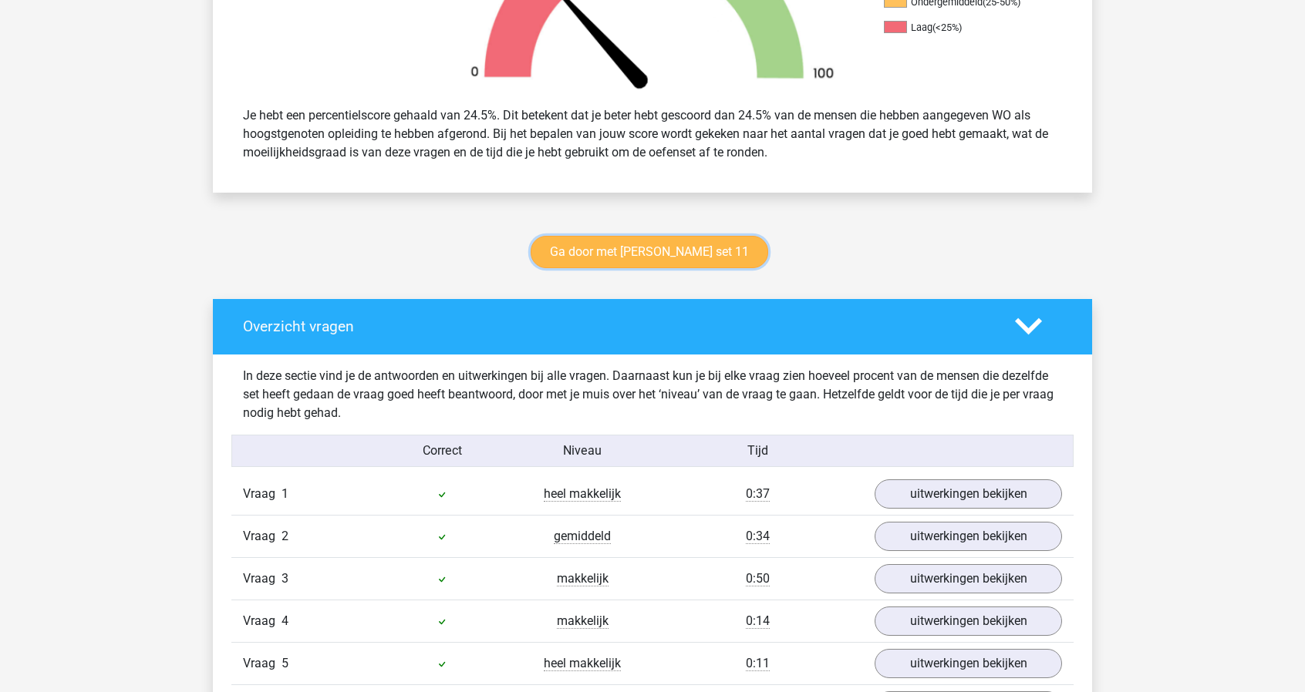
click at [685, 241] on link "Ga door met [PERSON_NAME] set 11" at bounding box center [650, 252] width 238 height 32
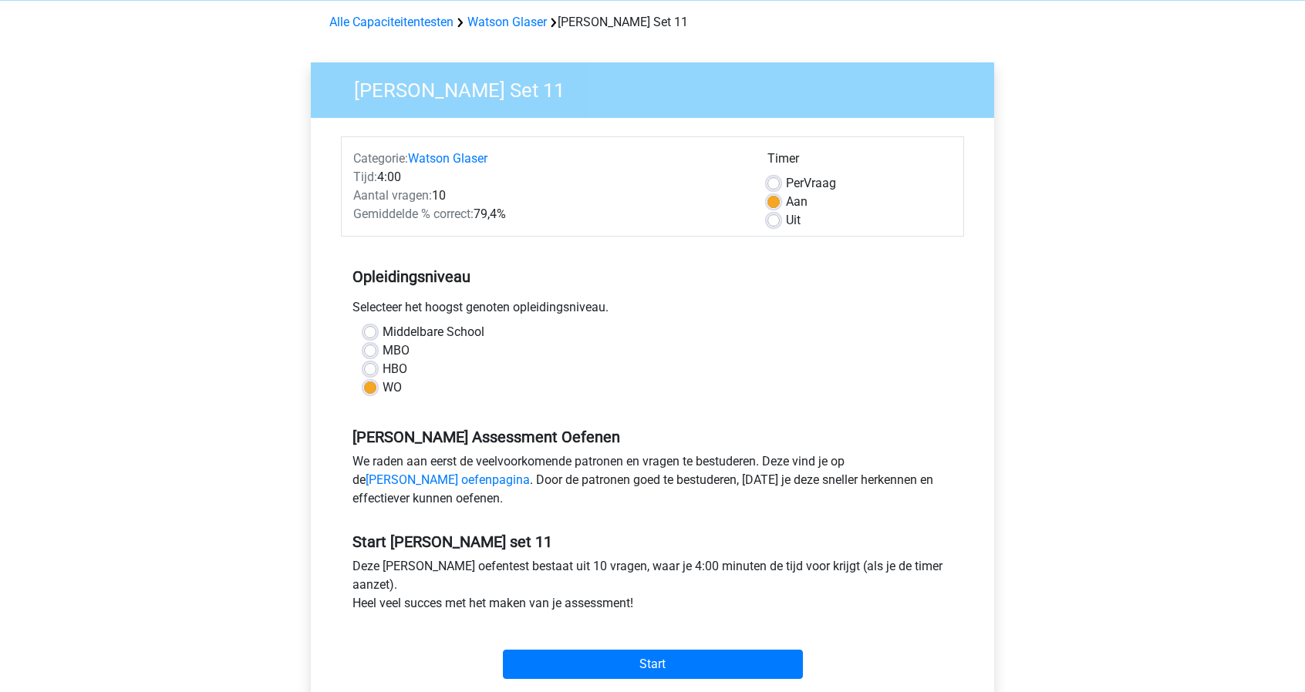
scroll to position [63, 0]
click at [424, 26] on link "Alle Capaciteitentesten" at bounding box center [391, 22] width 124 height 15
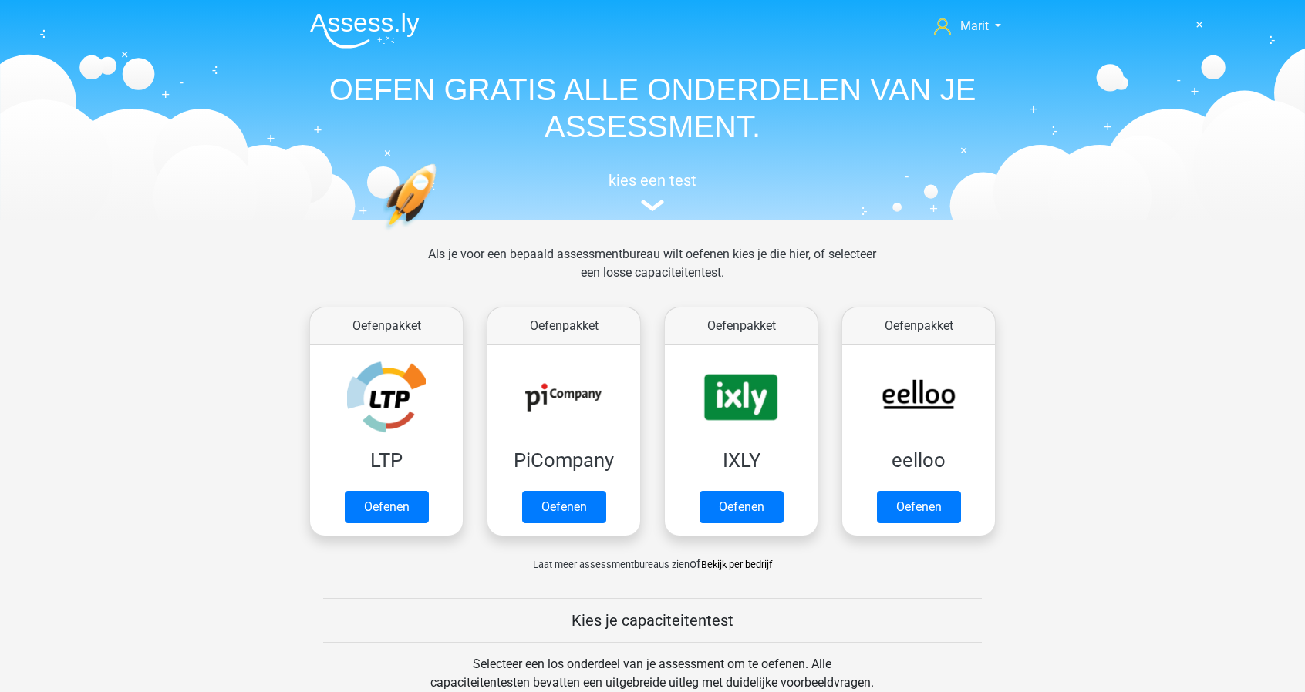
scroll to position [654, 0]
